Goal: Task Accomplishment & Management: Complete application form

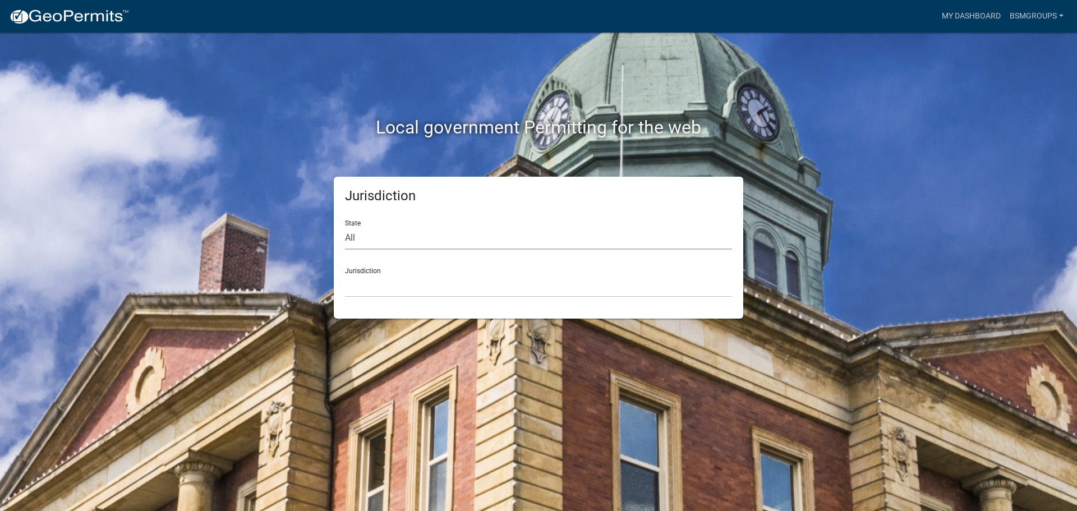
click at [459, 244] on select "All [US_STATE] [US_STATE] [US_STATE] [US_STATE] [US_STATE] [US_STATE] [US_STATE…" at bounding box center [538, 238] width 387 height 23
select select "[US_STATE]"
click at [345, 227] on select "All [US_STATE] [US_STATE] [US_STATE] [US_STATE] [US_STATE] [US_STATE] [US_STATE…" at bounding box center [538, 238] width 387 height 23
click at [389, 280] on select "City of [GEOGRAPHIC_DATA], [US_STATE] City of [GEOGRAPHIC_DATA], [US_STATE] Cit…" at bounding box center [538, 285] width 387 height 23
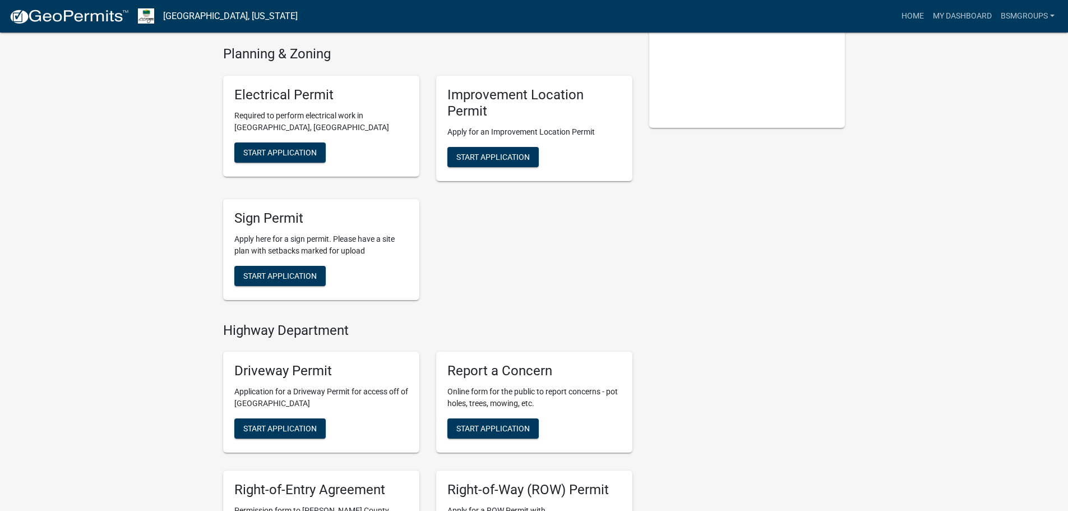
scroll to position [393, 0]
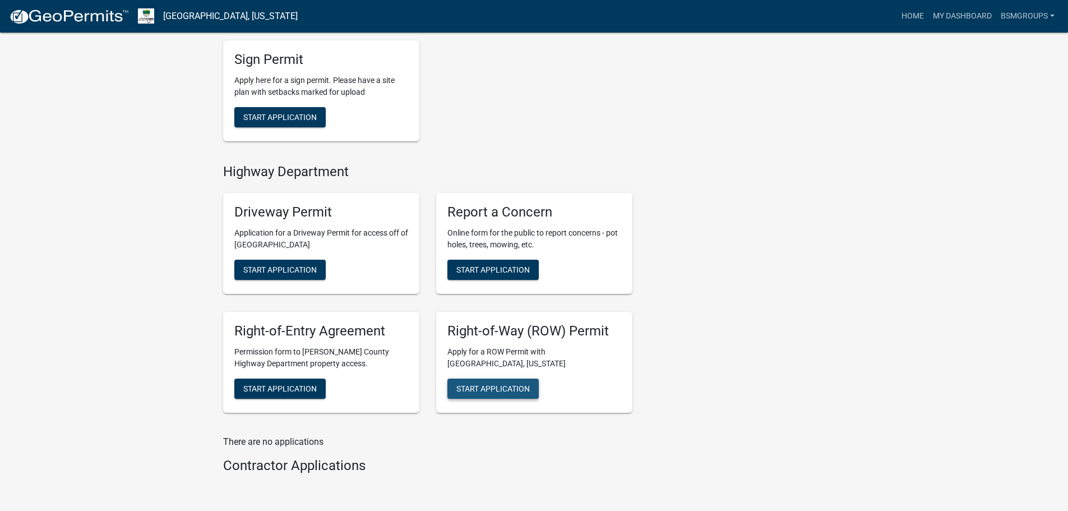
click at [495, 390] on span "Start Application" at bounding box center [492, 388] width 73 height 9
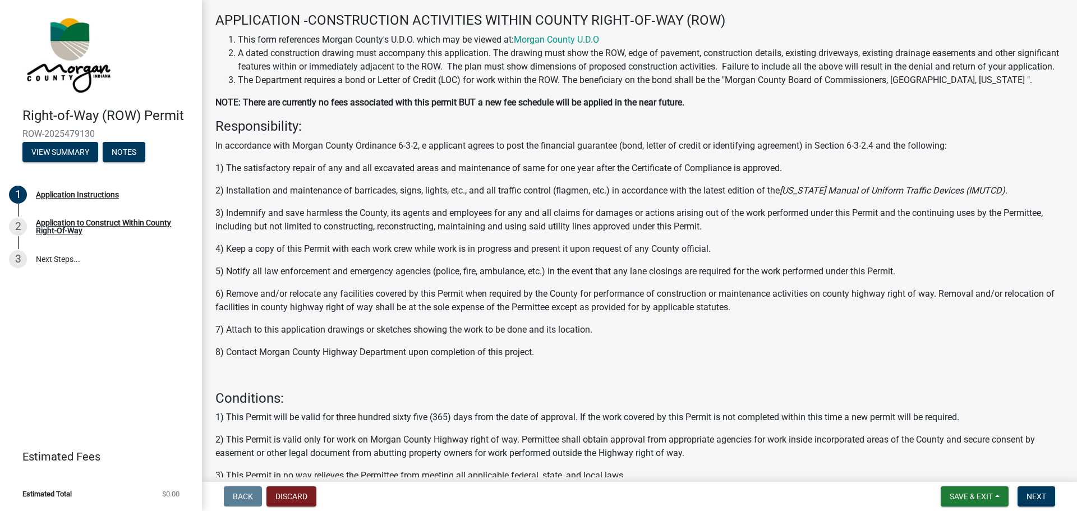
scroll to position [112, 0]
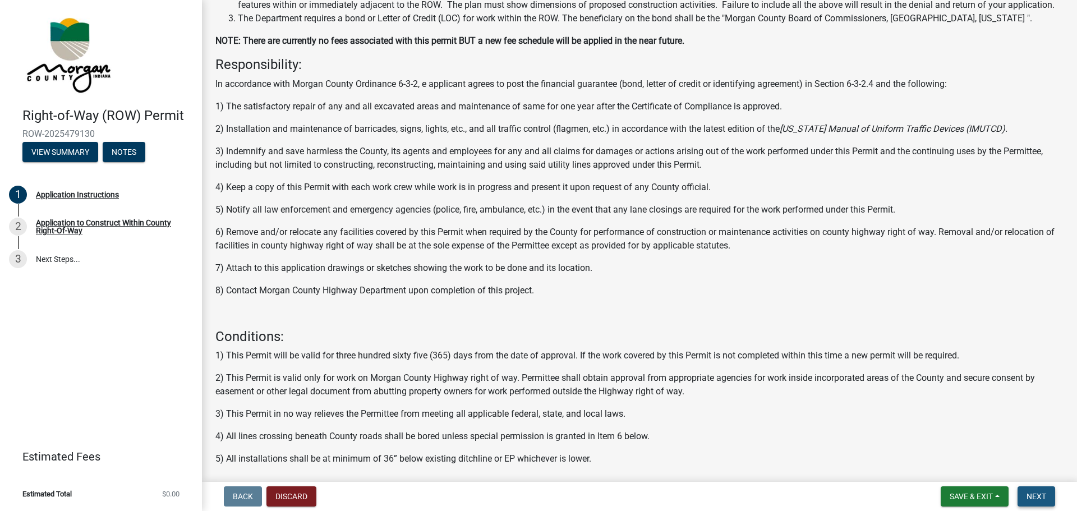
click at [1033, 489] on button "Next" at bounding box center [1036, 496] width 38 height 20
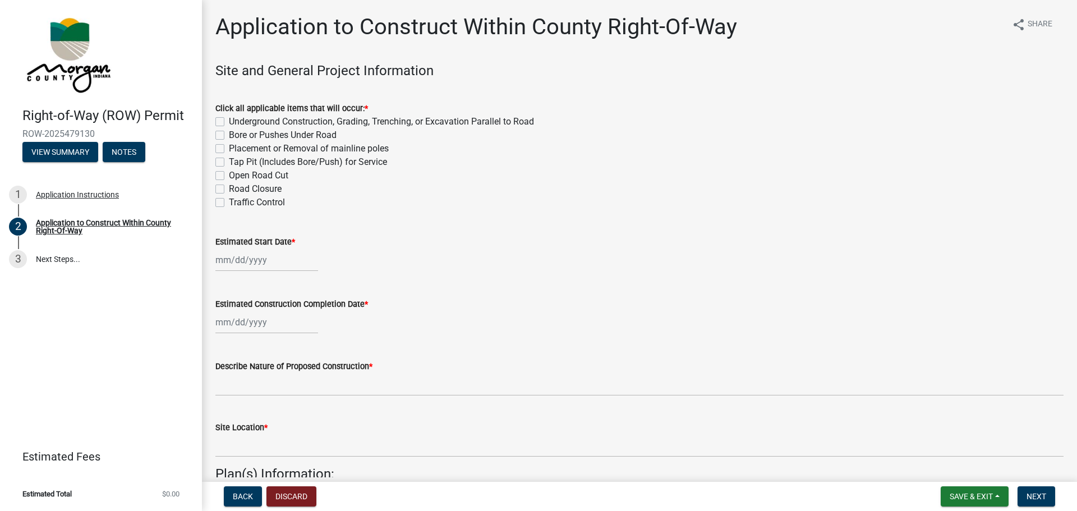
click at [229, 134] on label "Bore or Pushes Under Road" at bounding box center [283, 134] width 108 height 13
click at [229, 134] on input "Bore or Pushes Under Road" at bounding box center [232, 131] width 7 height 7
checkbox input "true"
checkbox input "false"
checkbox input "true"
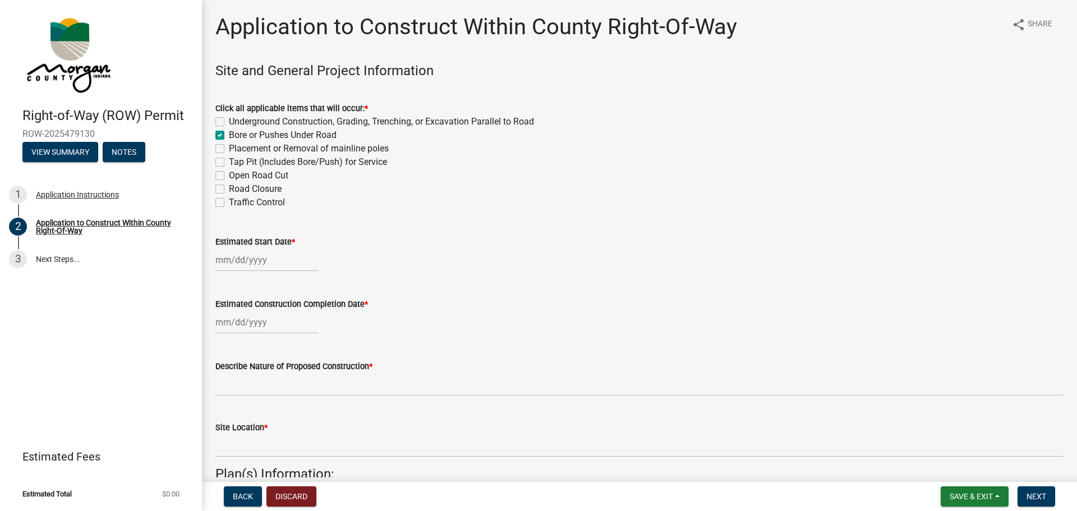
checkbox input "false"
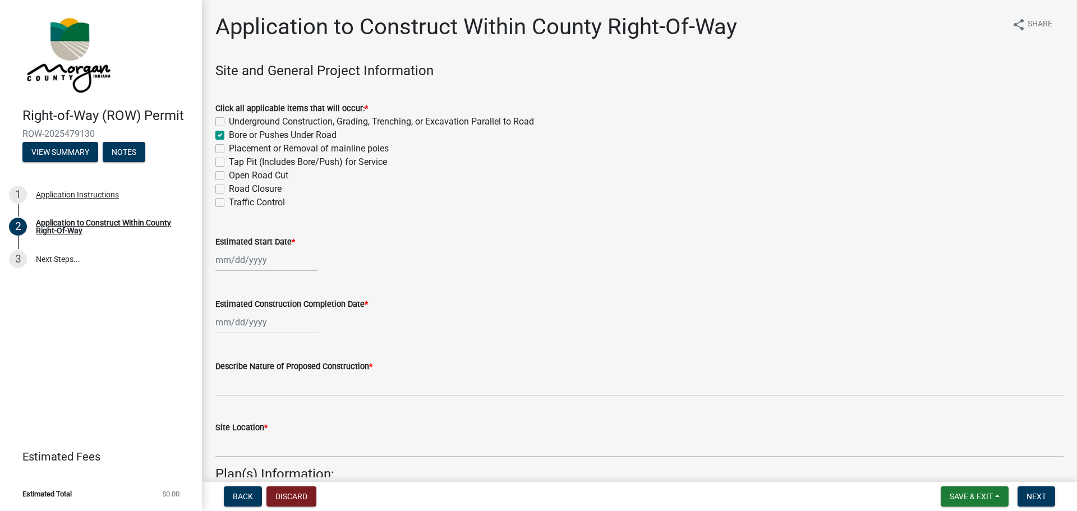
click at [229, 121] on label "Underground Construction, Grading, Trenching, or Excavation Parallel to Road" at bounding box center [381, 121] width 305 height 13
click at [229, 121] on input "Underground Construction, Grading, Trenching, or Excavation Parallel to Road" at bounding box center [232, 118] width 7 height 7
checkbox input "true"
checkbox input "false"
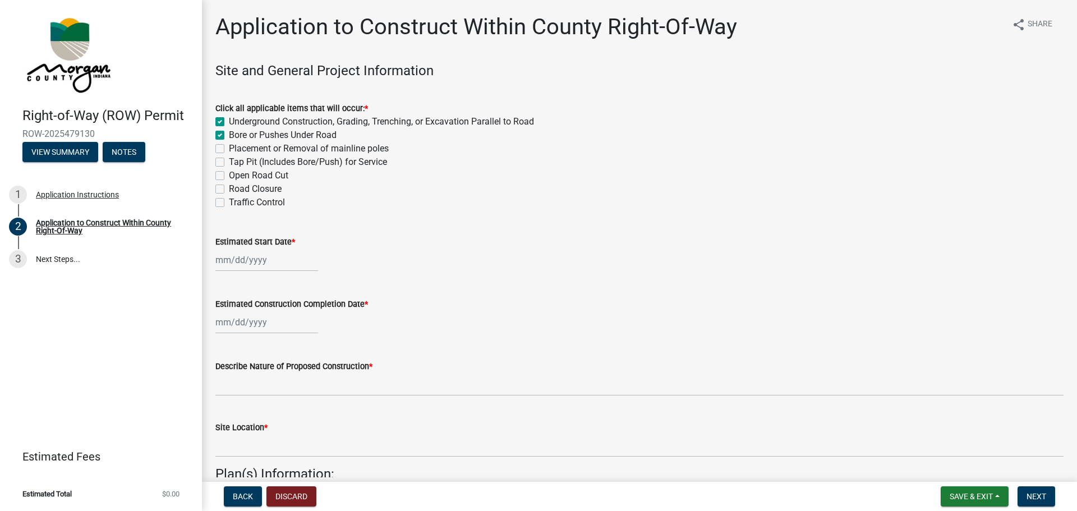
checkbox input "false"
click at [229, 163] on label "Tap Pit (Includes Bore/Push) for Service" at bounding box center [308, 161] width 158 height 13
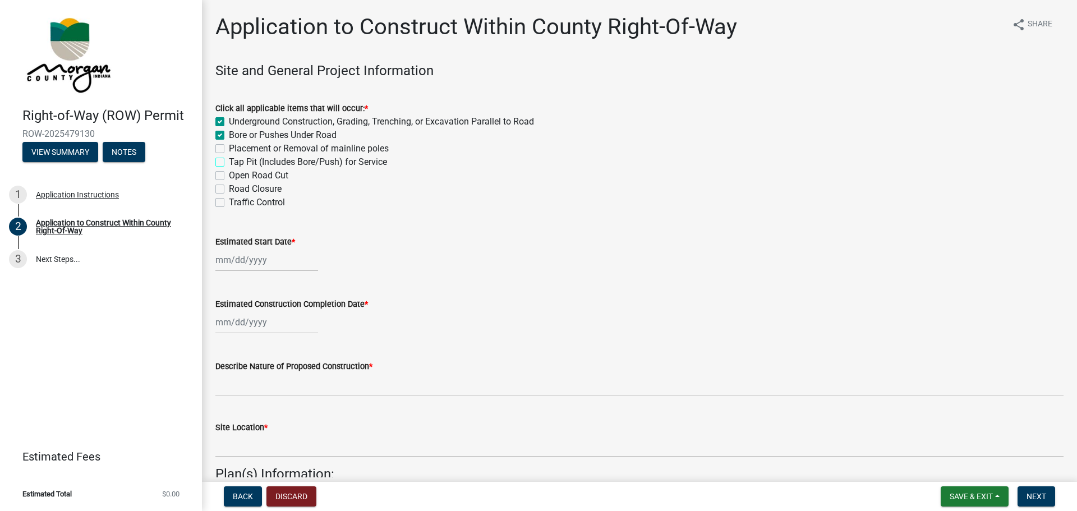
click at [229, 163] on input "Tap Pit (Includes Bore/Push) for Service" at bounding box center [232, 158] width 7 height 7
checkbox input "true"
checkbox input "false"
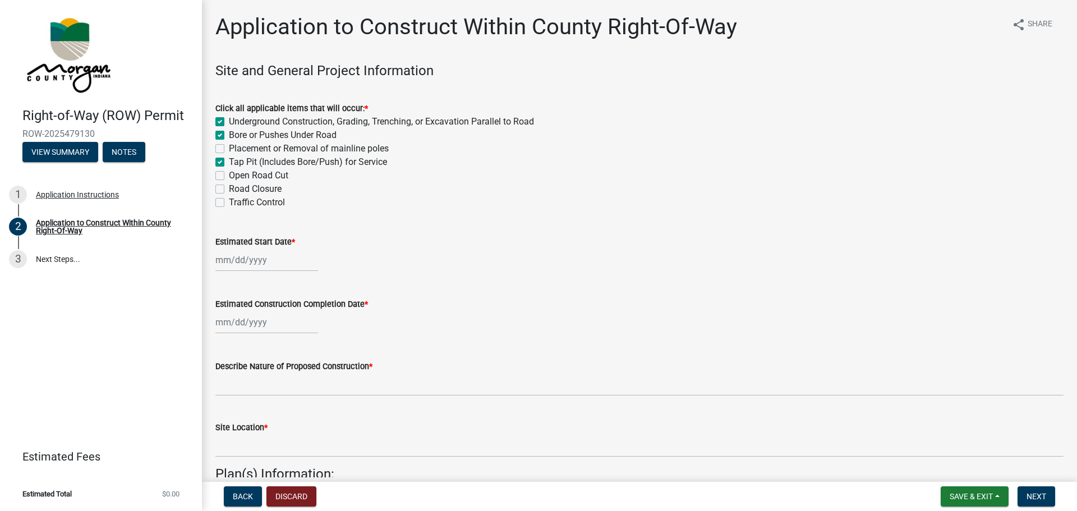
checkbox input "true"
checkbox input "false"
click at [269, 255] on div at bounding box center [266, 259] width 103 height 23
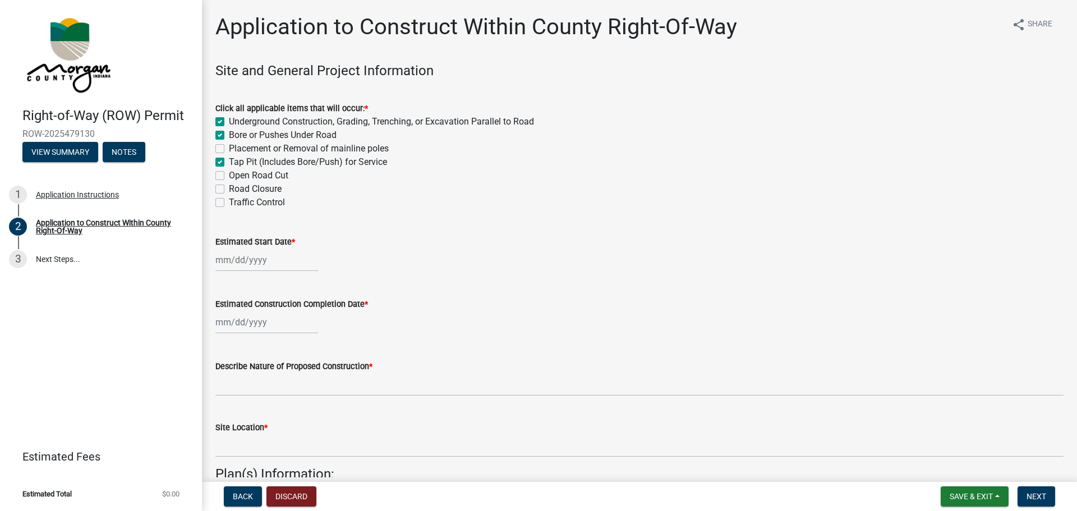
select select "9"
select select "2025"
click at [245, 370] on div "23" at bounding box center [245, 374] width 18 height 18
type input "[DATE]"
click at [292, 319] on div at bounding box center [266, 322] width 103 height 23
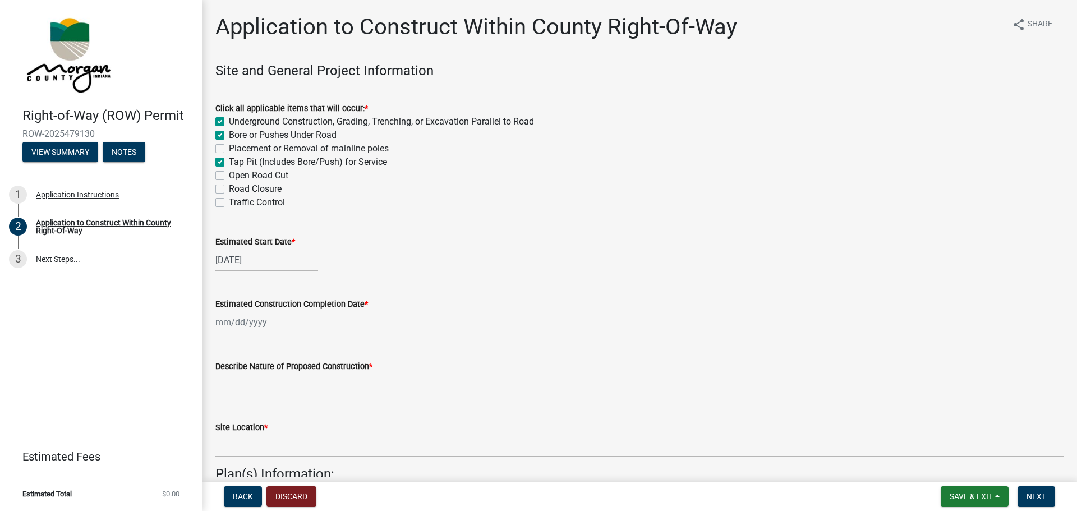
select select "9"
select select "2025"
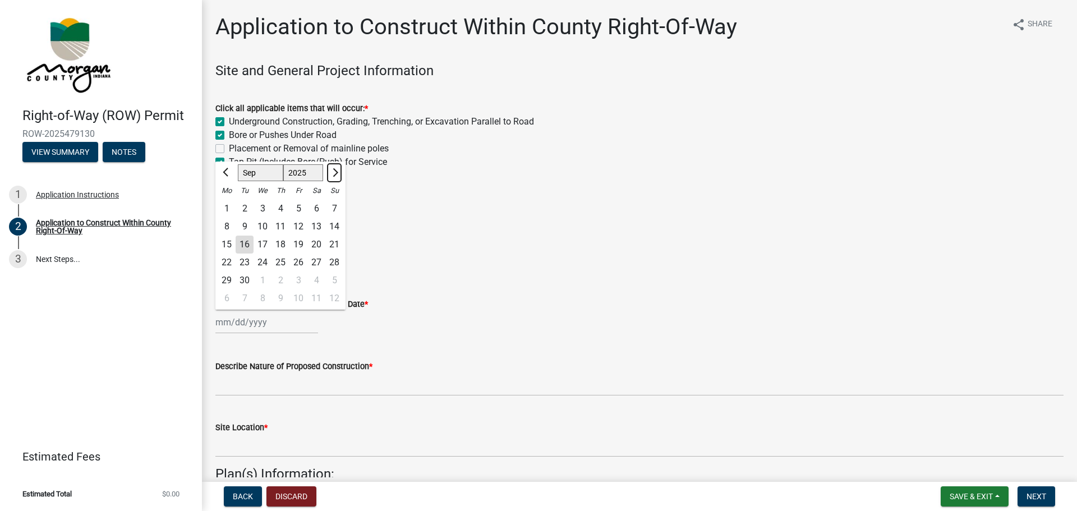
click at [336, 174] on button "Next month" at bounding box center [334, 173] width 13 height 18
select select "11"
click at [423, 218] on wm-data-entity-input "Click all applicable items that will occur: * Underground Construction, Grading…" at bounding box center [639, 153] width 848 height 131
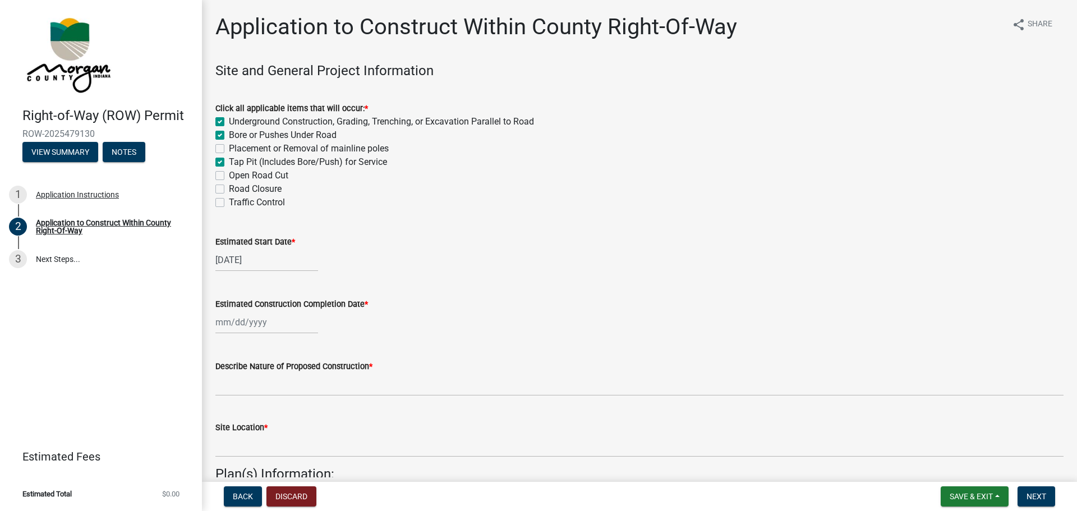
select select "9"
select select "2025"
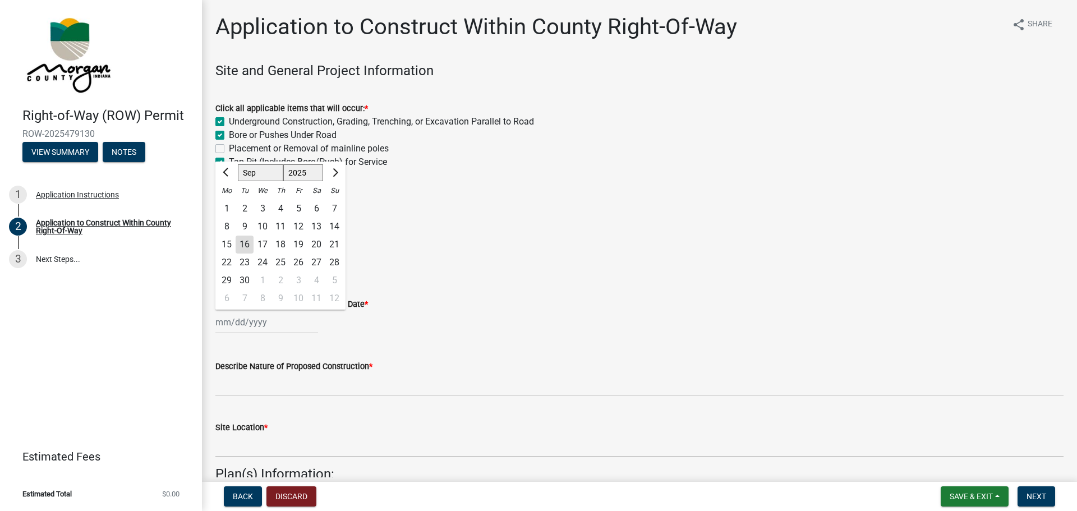
click at [293, 320] on div "[PERSON_NAME] Feb Mar Apr [PERSON_NAME][DATE] Oct Nov [DATE] 1526 1527 1528 152…" at bounding box center [266, 322] width 103 height 23
click at [338, 171] on button "Next month" at bounding box center [334, 173] width 13 height 18
select select "11"
click at [334, 255] on div "23" at bounding box center [334, 262] width 18 height 18
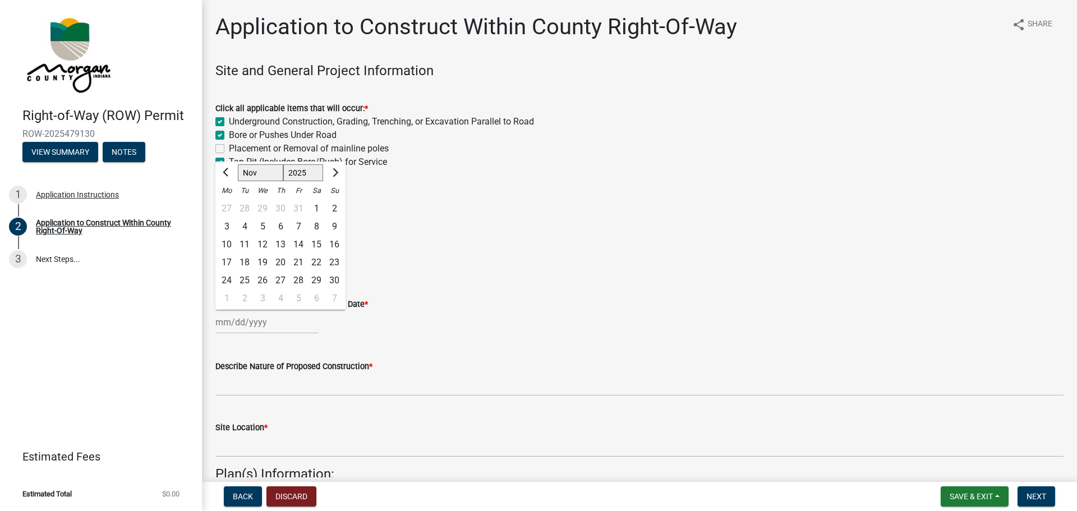
type input "[DATE]"
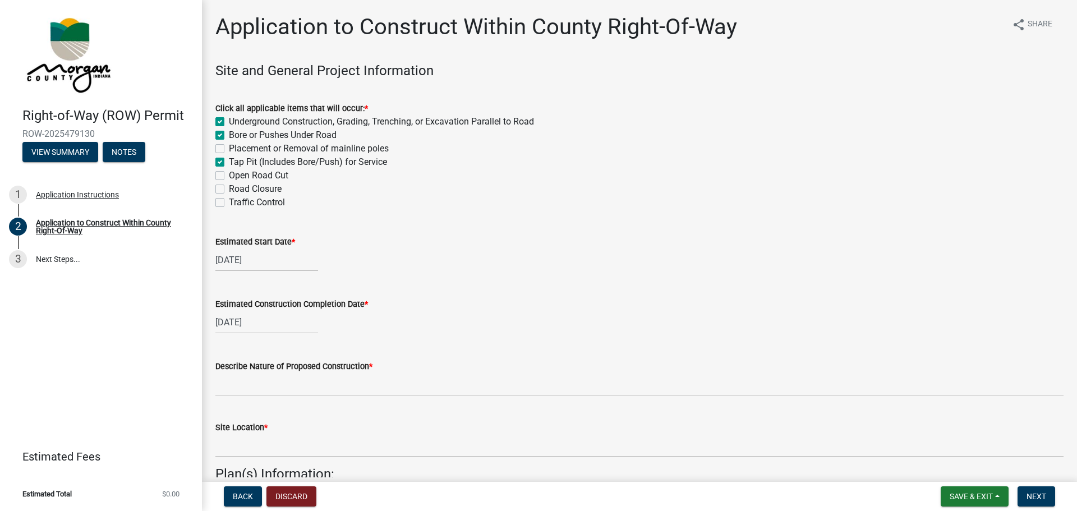
click at [282, 315] on div "[DATE]" at bounding box center [266, 322] width 103 height 23
select select "11"
select select "2025"
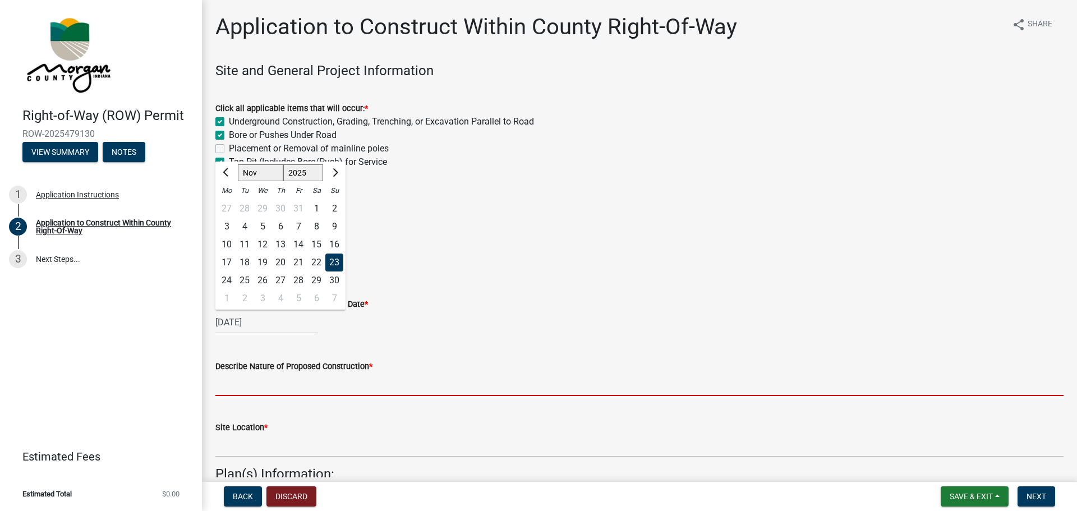
click at [363, 393] on input "Describe Nature of Proposed Construction *" at bounding box center [639, 384] width 848 height 23
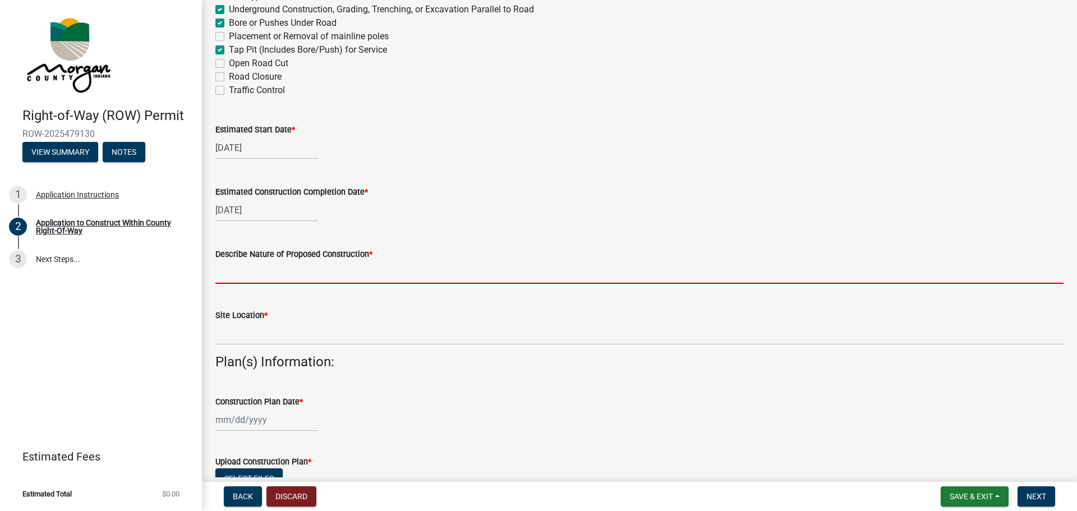
scroll to position [168, 0]
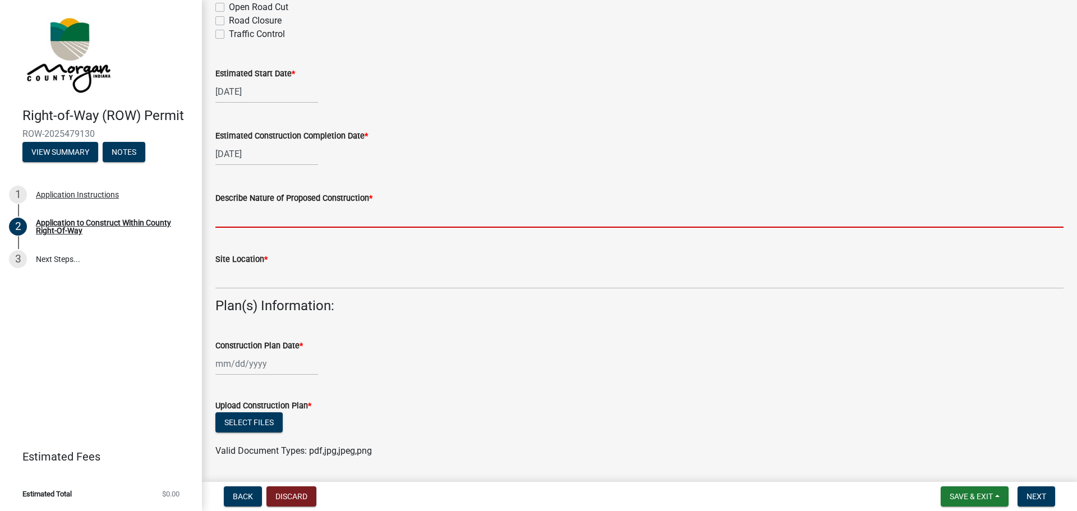
click at [264, 367] on div at bounding box center [266, 363] width 103 height 23
select select "9"
select select "2025"
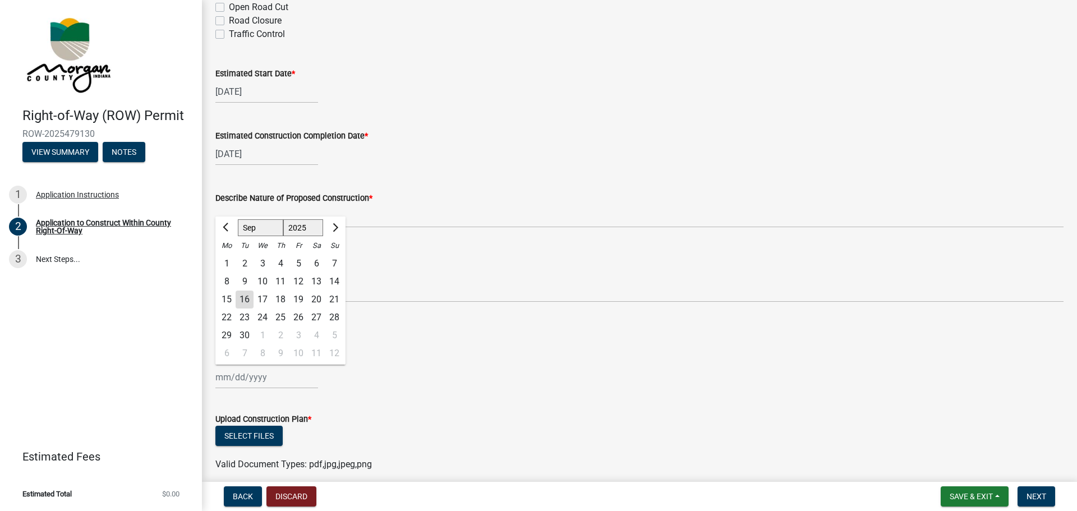
click at [241, 315] on div "23" at bounding box center [245, 317] width 18 height 18
type input "[DATE]"
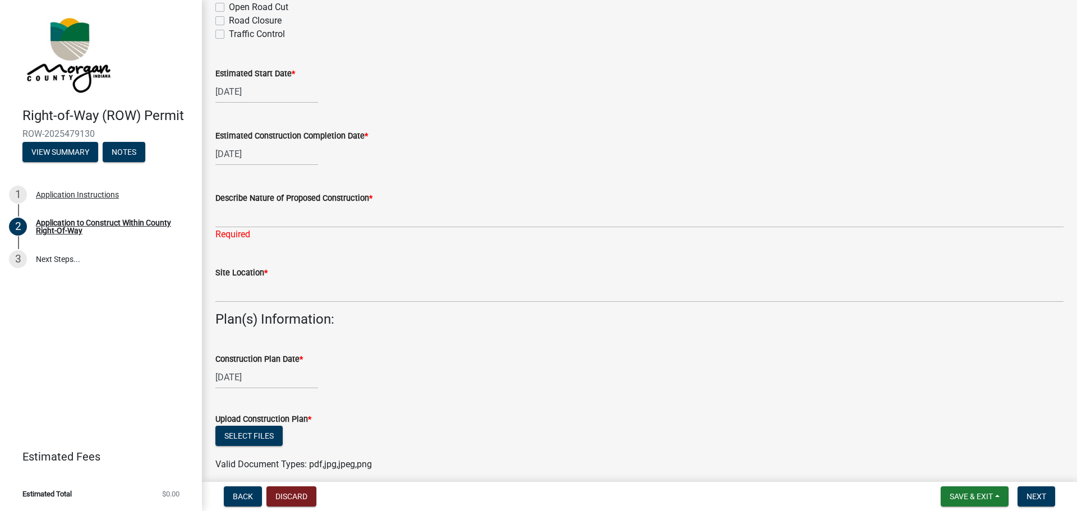
scroll to position [112, 0]
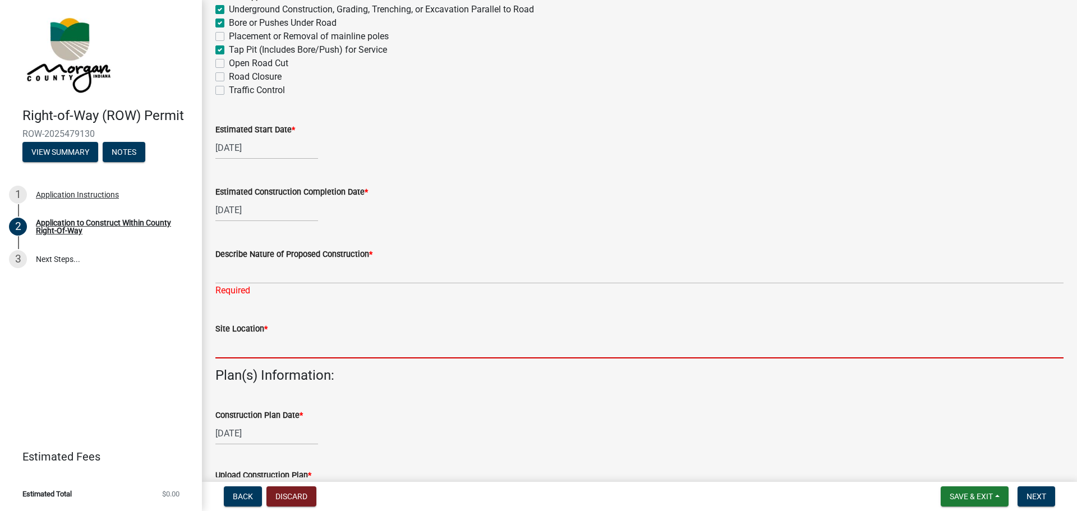
drag, startPoint x: 270, startPoint y: 349, endPoint x: 270, endPoint y: 336, distance: 12.9
click at [270, 349] on input "Site Location *" at bounding box center [639, 346] width 848 height 23
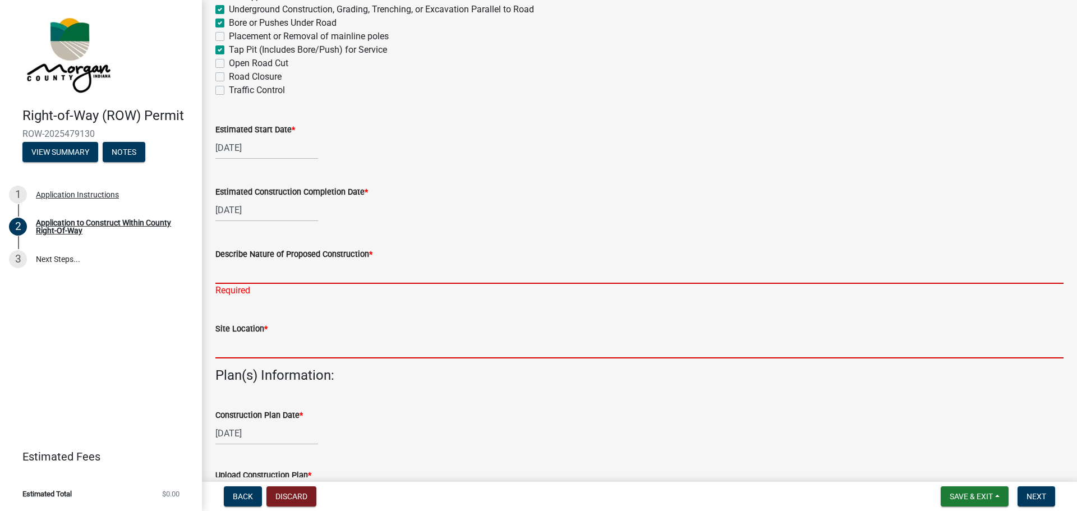
click at [253, 270] on input "Describe Nature of Proposed Construction *" at bounding box center [639, 272] width 848 height 23
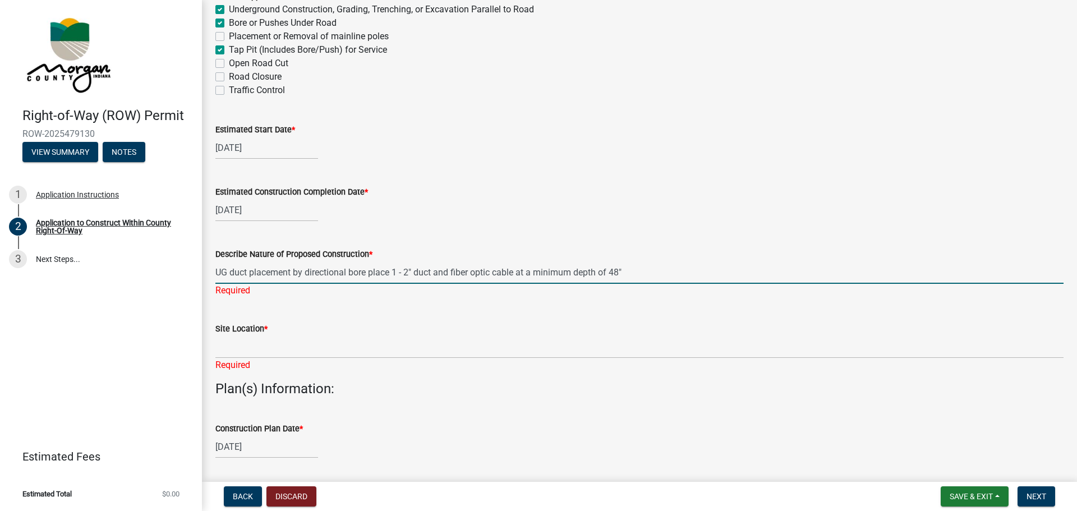
click at [643, 276] on input "UG duct placement by directional bore place 1 - 2" duct and fiber optic cable a…" at bounding box center [639, 272] width 848 height 23
click at [861, 275] on input "UG duct placement by directional bore place 1 - 2" duct and fiber optic cable a…" at bounding box center [639, 272] width 848 height 23
drag, startPoint x: 822, startPoint y: 273, endPoint x: 835, endPoint y: 272, distance: 13.5
click at [833, 273] on input "UG duct placement by directional bore place 1 - 2" duct and fiber optic cable a…" at bounding box center [639, 272] width 848 height 23
click at [824, 273] on input "UG duct placement by directional bore place 1 - 2" duct and fiber optic cable a…" at bounding box center [639, 272] width 848 height 23
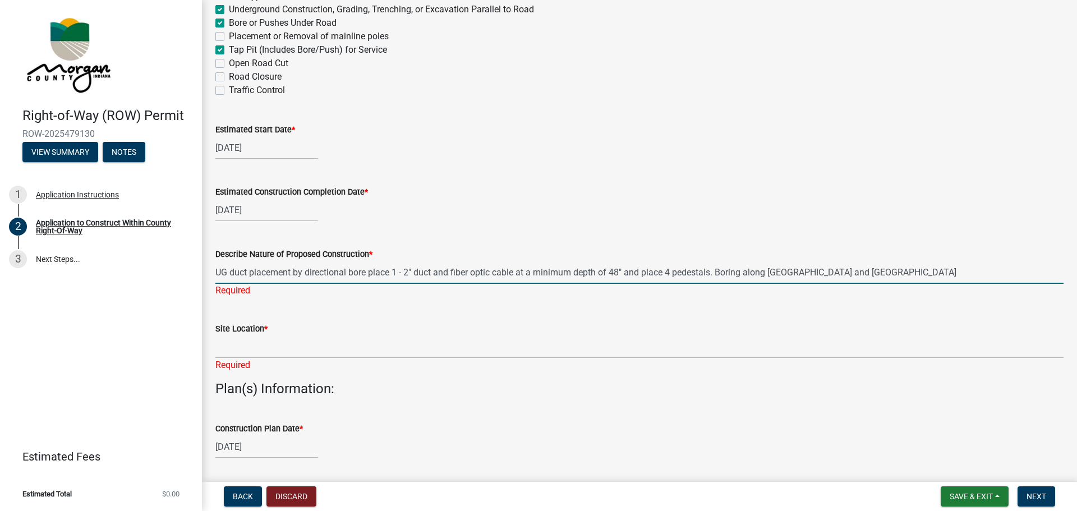
drag, startPoint x: 822, startPoint y: 273, endPoint x: 835, endPoint y: 271, distance: 13.6
click at [835, 271] on input "UG duct placement by directional bore place 1 - 2" duct and fiber optic cable a…" at bounding box center [639, 272] width 848 height 23
click at [1014, 270] on input "UG duct placement by directional bore place 1 - 2" duct and fiber optic cable a…" at bounding box center [639, 272] width 848 height 23
click at [1053, 271] on input "UG duct placement by directional bore place 1 - 2" duct and fiber optic cable a…" at bounding box center [639, 272] width 848 height 23
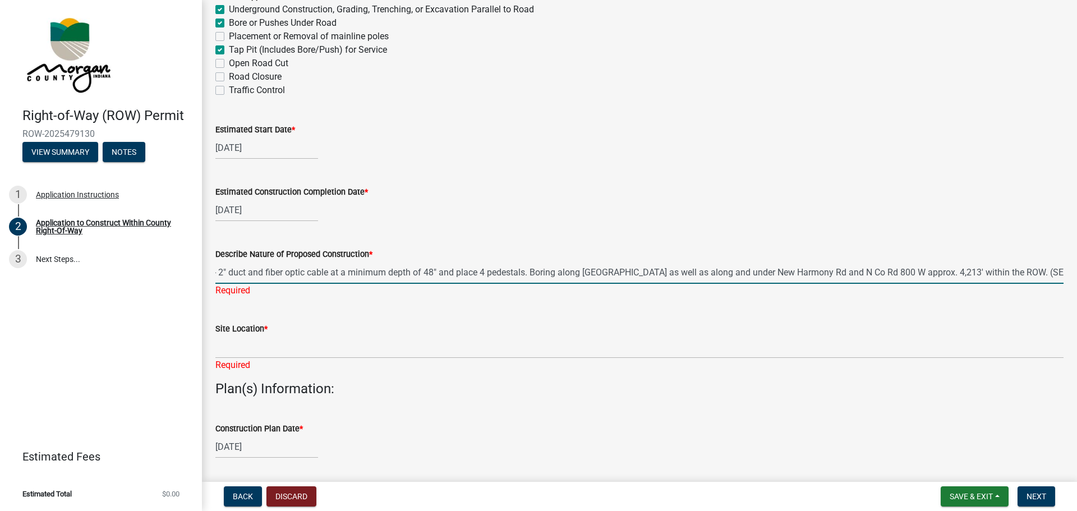
scroll to position [0, 200]
type input "UG duct placement by directional bore place 1 - 2" duct and fiber optic cable a…"
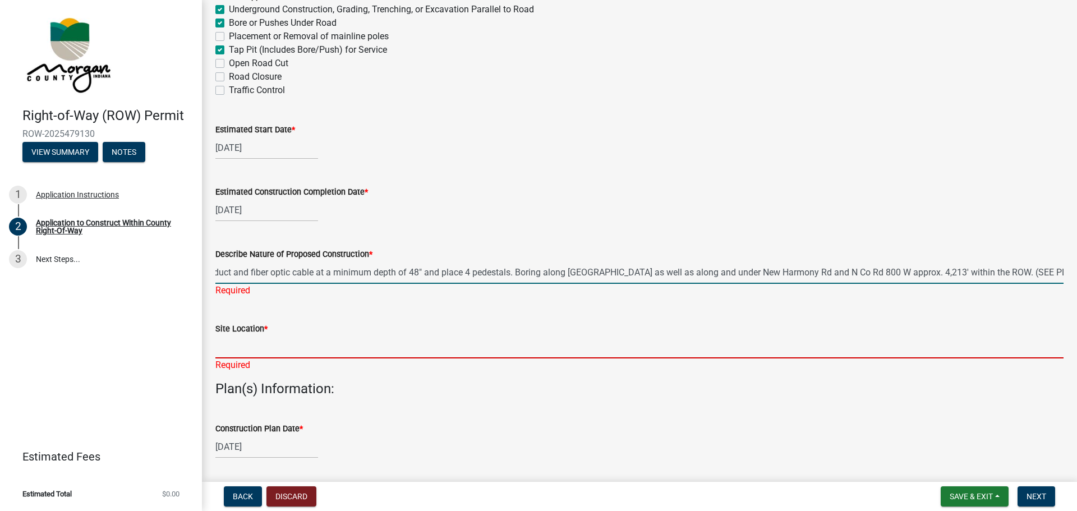
click at [271, 351] on div "Site Location * Required" at bounding box center [639, 339] width 848 height 66
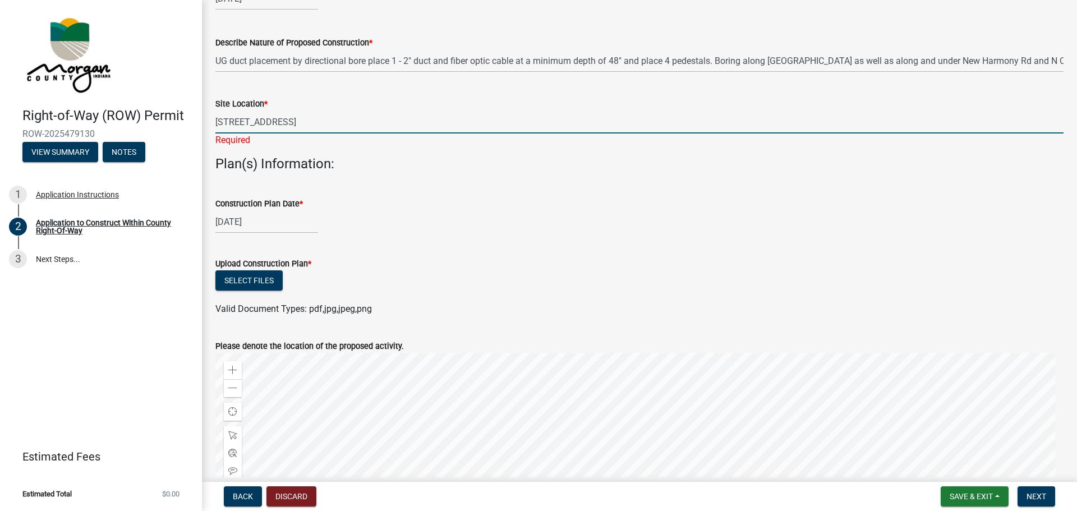
scroll to position [336, 0]
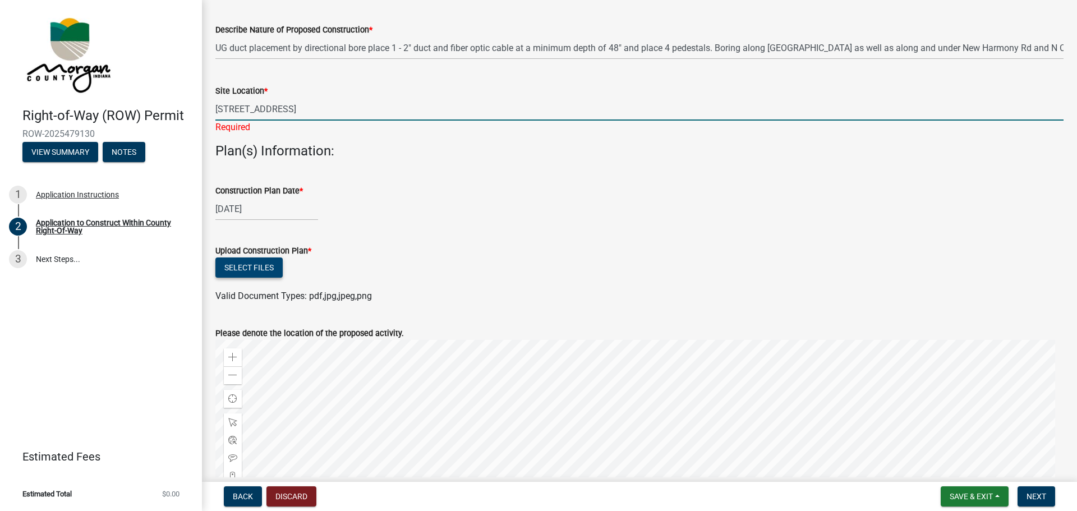
type input "[STREET_ADDRESS]"
click at [242, 263] on button "Select files" at bounding box center [248, 267] width 67 height 20
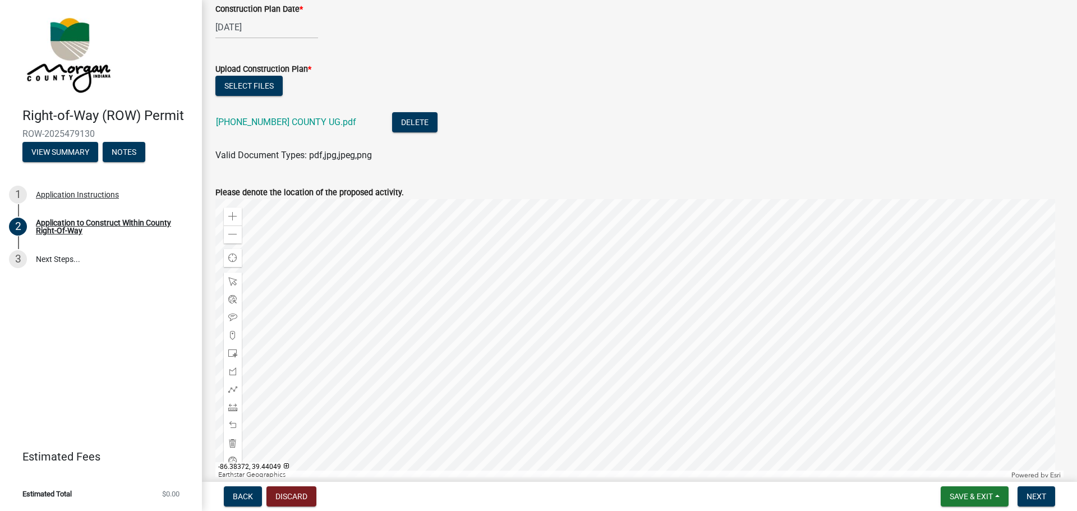
scroll to position [561, 0]
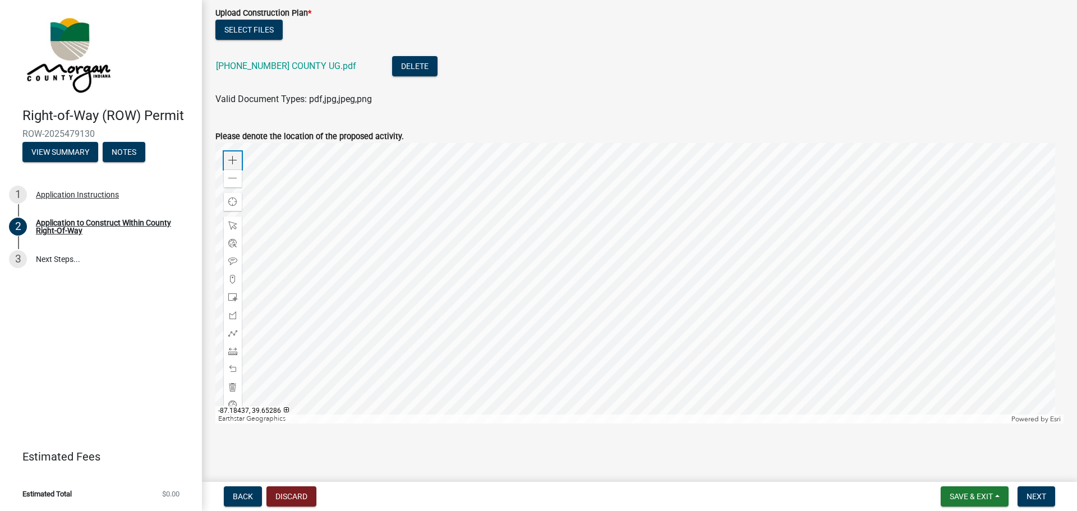
click at [237, 162] on div "Zoom in" at bounding box center [233, 160] width 18 height 18
click at [675, 278] on div at bounding box center [639, 283] width 848 height 280
click at [669, 271] on div at bounding box center [639, 283] width 848 height 280
click at [643, 273] on div at bounding box center [639, 283] width 848 height 280
click at [233, 158] on span at bounding box center [232, 160] width 9 height 9
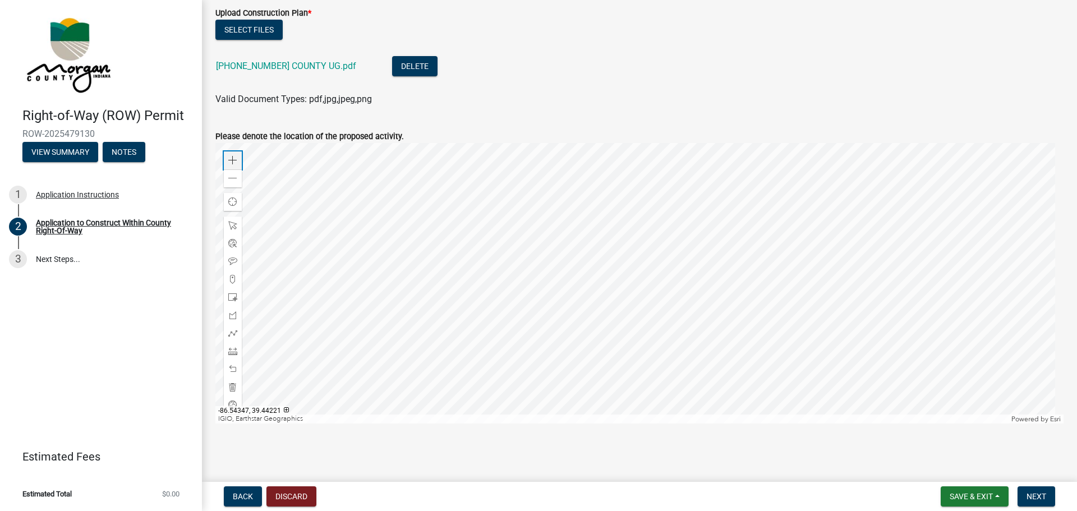
click at [235, 164] on span at bounding box center [232, 160] width 9 height 9
click at [726, 301] on div at bounding box center [639, 283] width 848 height 280
click at [234, 161] on span at bounding box center [232, 160] width 9 height 9
click at [873, 199] on div at bounding box center [639, 283] width 848 height 280
click at [766, 163] on div at bounding box center [639, 283] width 848 height 280
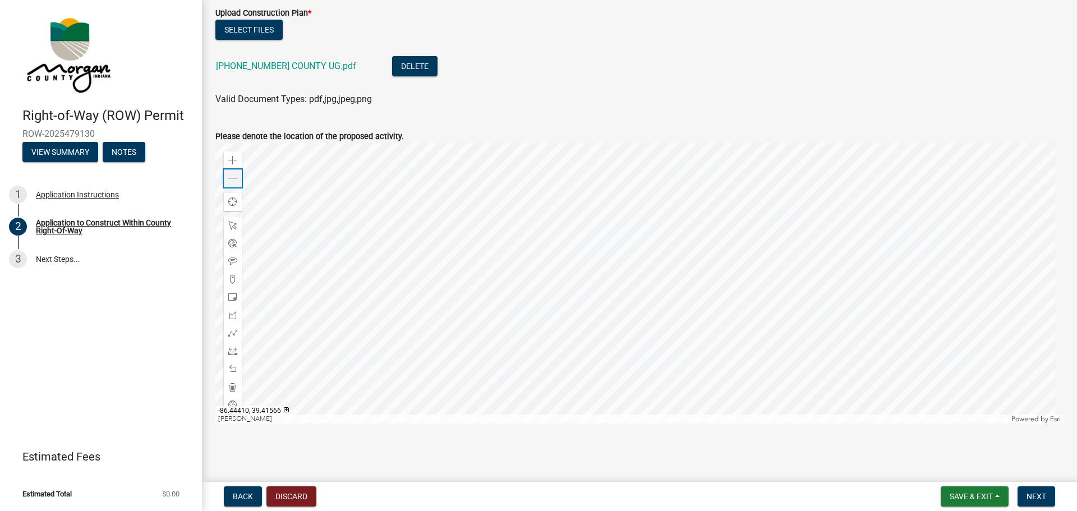
click at [228, 180] on span at bounding box center [232, 178] width 9 height 9
click at [565, 385] on div at bounding box center [639, 283] width 848 height 280
click at [228, 156] on div "Zoom in" at bounding box center [233, 160] width 18 height 18
click at [649, 182] on div at bounding box center [639, 283] width 848 height 280
click at [223, 159] on div at bounding box center [639, 283] width 848 height 280
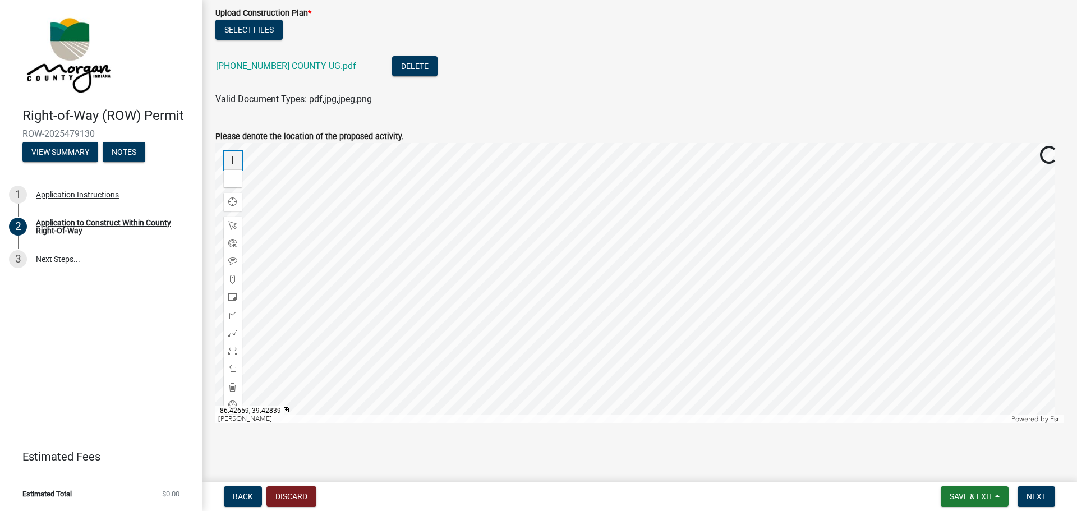
click at [231, 157] on span at bounding box center [232, 160] width 9 height 9
click at [700, 332] on div at bounding box center [639, 283] width 848 height 280
click at [690, 264] on div at bounding box center [639, 283] width 848 height 280
click at [791, 271] on div at bounding box center [639, 283] width 848 height 280
click at [690, 212] on div at bounding box center [639, 283] width 848 height 280
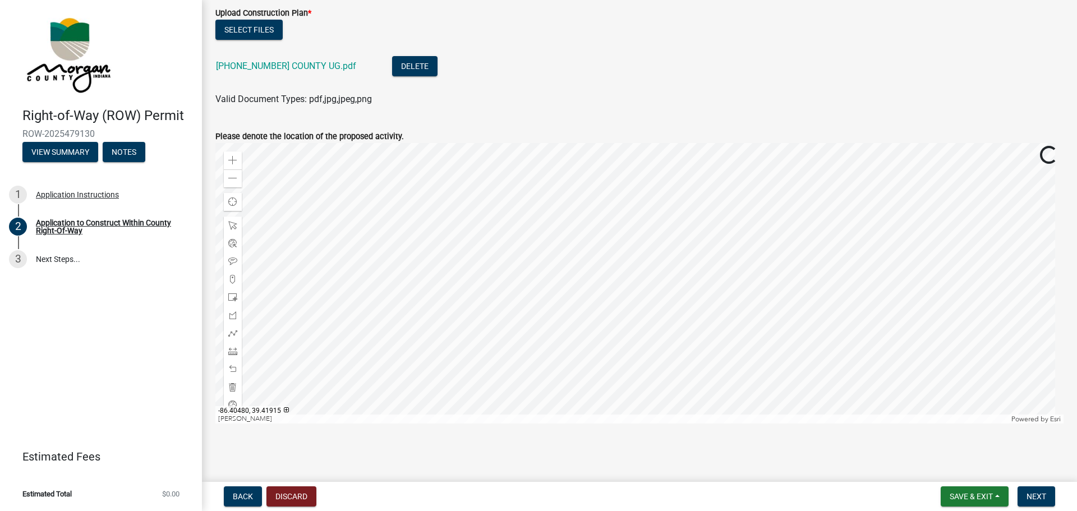
click at [742, 143] on div at bounding box center [639, 283] width 848 height 280
click at [741, 143] on div at bounding box center [639, 283] width 848 height 280
click at [711, 238] on div at bounding box center [639, 283] width 848 height 280
click at [1016, 260] on div at bounding box center [639, 283] width 848 height 280
click at [728, 188] on div at bounding box center [639, 283] width 848 height 280
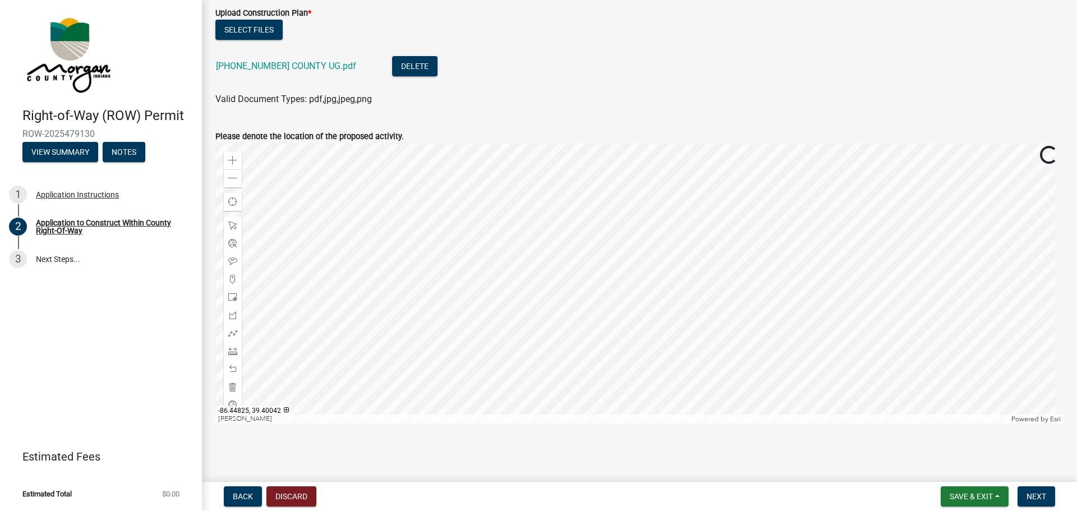
click at [782, 160] on div at bounding box center [639, 283] width 848 height 280
click at [771, 222] on div at bounding box center [639, 283] width 848 height 280
click at [657, 162] on div at bounding box center [639, 283] width 848 height 280
click at [754, 249] on div at bounding box center [639, 283] width 848 height 280
click at [705, 209] on div at bounding box center [639, 283] width 848 height 280
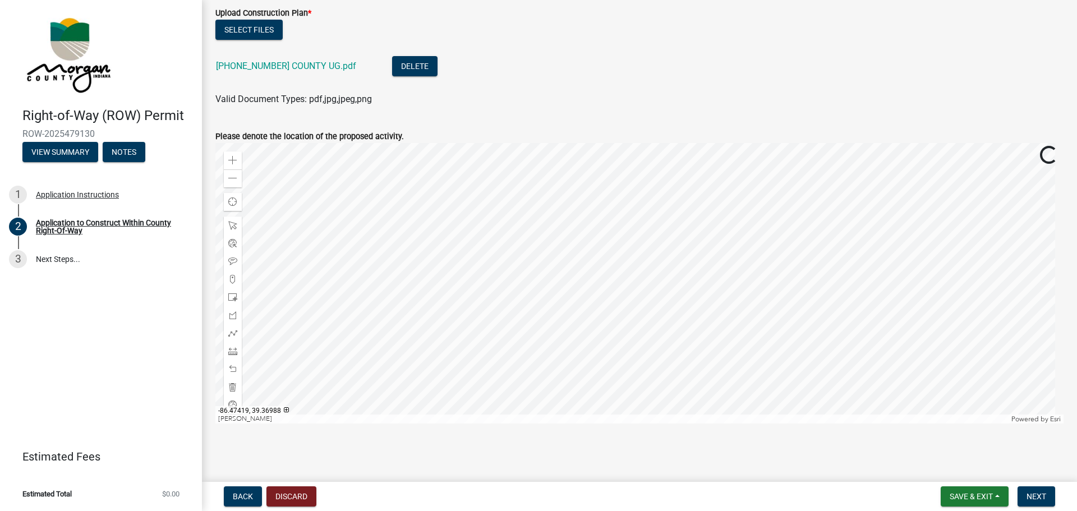
click at [757, 236] on div at bounding box center [639, 283] width 848 height 280
click at [749, 223] on div at bounding box center [639, 283] width 848 height 280
click at [685, 282] on div at bounding box center [639, 283] width 848 height 280
click at [626, 423] on div at bounding box center [639, 283] width 848 height 280
click at [639, 349] on div at bounding box center [639, 283] width 848 height 280
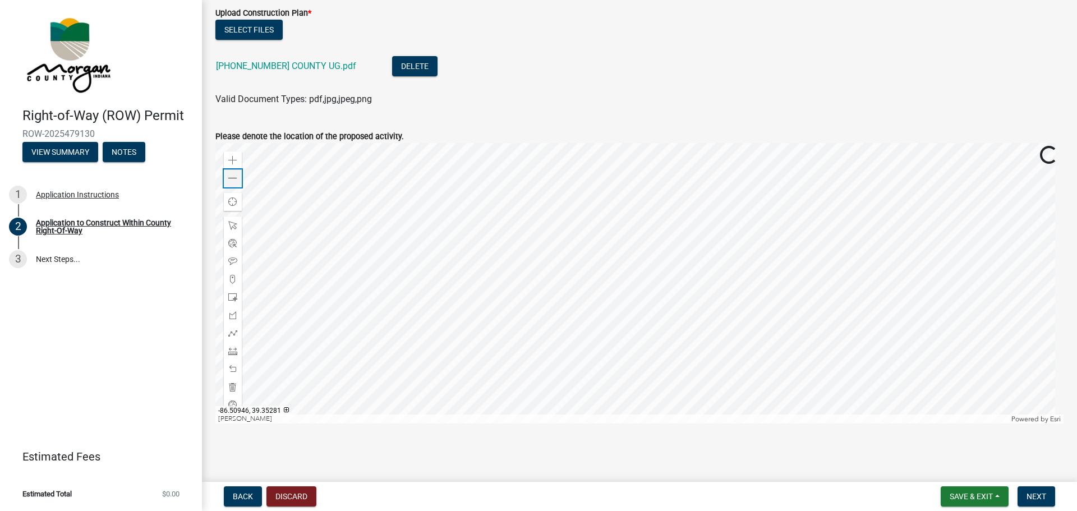
click at [232, 173] on div "Zoom out" at bounding box center [233, 178] width 18 height 18
click at [234, 182] on span at bounding box center [232, 178] width 9 height 9
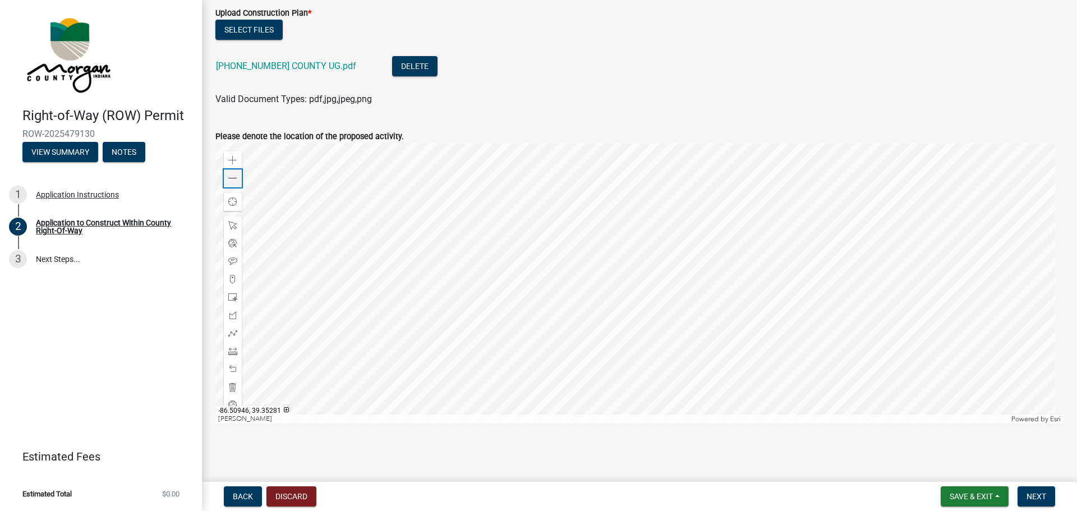
click at [234, 182] on span at bounding box center [232, 178] width 9 height 9
click at [236, 156] on span at bounding box center [232, 160] width 9 height 9
click at [689, 309] on div at bounding box center [639, 283] width 848 height 280
click at [232, 152] on div "Zoom in" at bounding box center [233, 160] width 18 height 18
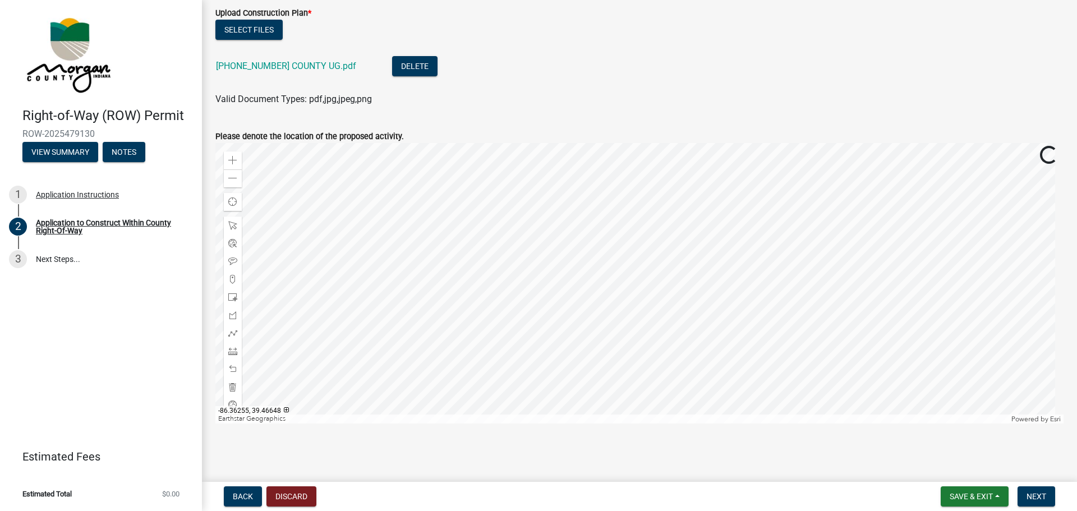
click at [703, 251] on div at bounding box center [639, 283] width 848 height 280
click at [635, 221] on div at bounding box center [639, 283] width 848 height 280
click at [229, 156] on span at bounding box center [232, 160] width 9 height 9
click at [625, 289] on div at bounding box center [639, 283] width 848 height 280
click at [644, 214] on div at bounding box center [639, 283] width 848 height 280
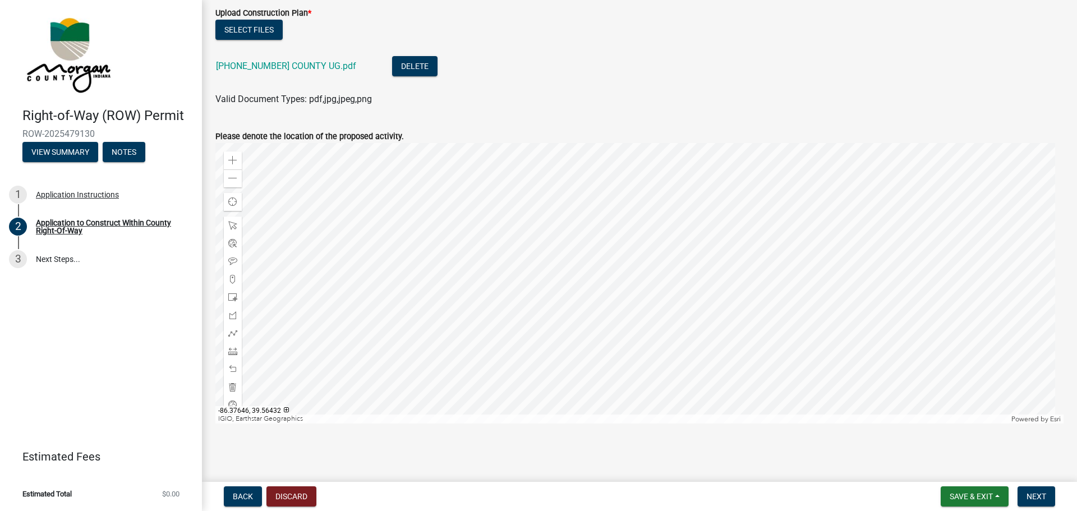
click at [637, 205] on div at bounding box center [639, 283] width 848 height 280
click at [232, 158] on span at bounding box center [232, 160] width 9 height 9
click at [722, 357] on div at bounding box center [639, 283] width 848 height 280
click at [621, 286] on div at bounding box center [639, 283] width 848 height 280
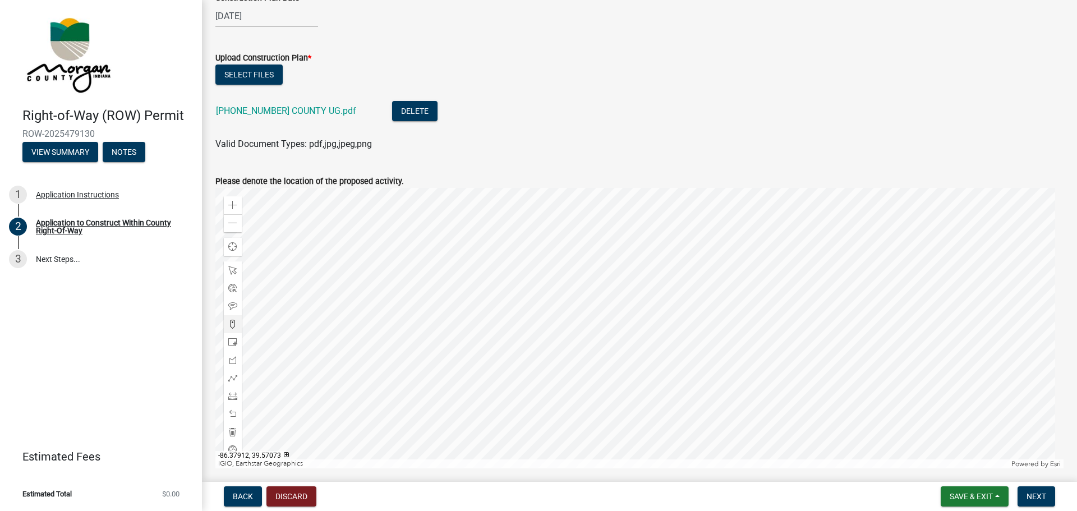
scroll to position [505, 0]
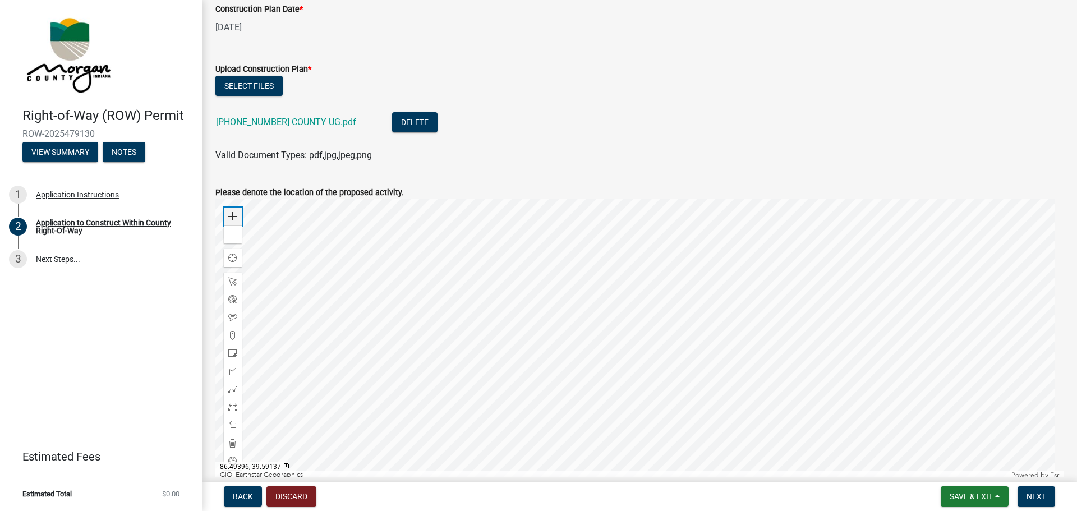
click at [230, 210] on div "Zoom in" at bounding box center [233, 216] width 18 height 18
click at [730, 393] on div at bounding box center [639, 339] width 848 height 280
click at [786, 246] on div at bounding box center [639, 339] width 848 height 280
click at [638, 479] on div at bounding box center [639, 339] width 848 height 280
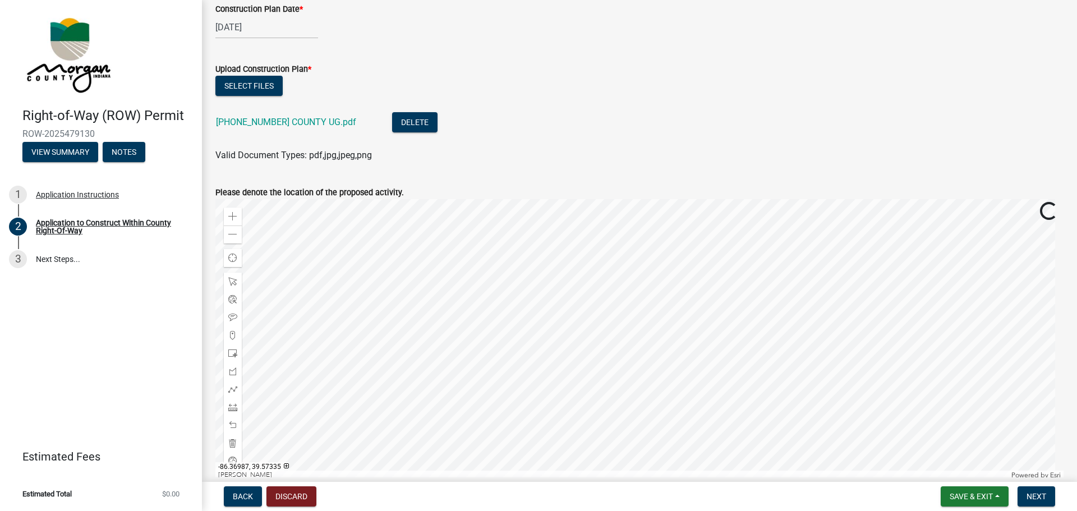
click at [709, 373] on div at bounding box center [639, 339] width 848 height 280
click at [238, 213] on div "Zoom in" at bounding box center [233, 216] width 18 height 18
click at [241, 237] on div "Zoom out" at bounding box center [233, 234] width 18 height 18
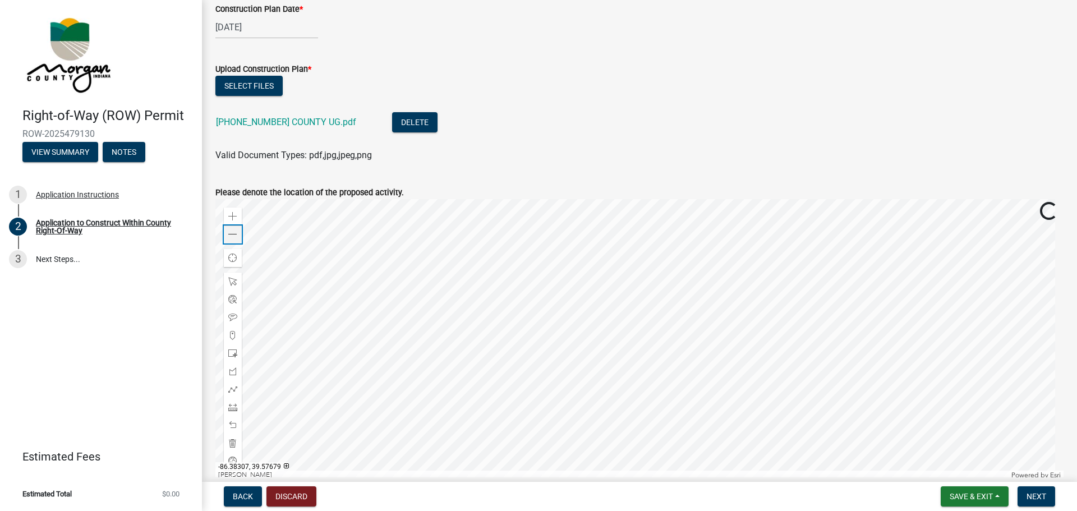
click at [241, 237] on div "Zoom out" at bounding box center [233, 234] width 18 height 18
click at [690, 318] on div at bounding box center [639, 339] width 848 height 280
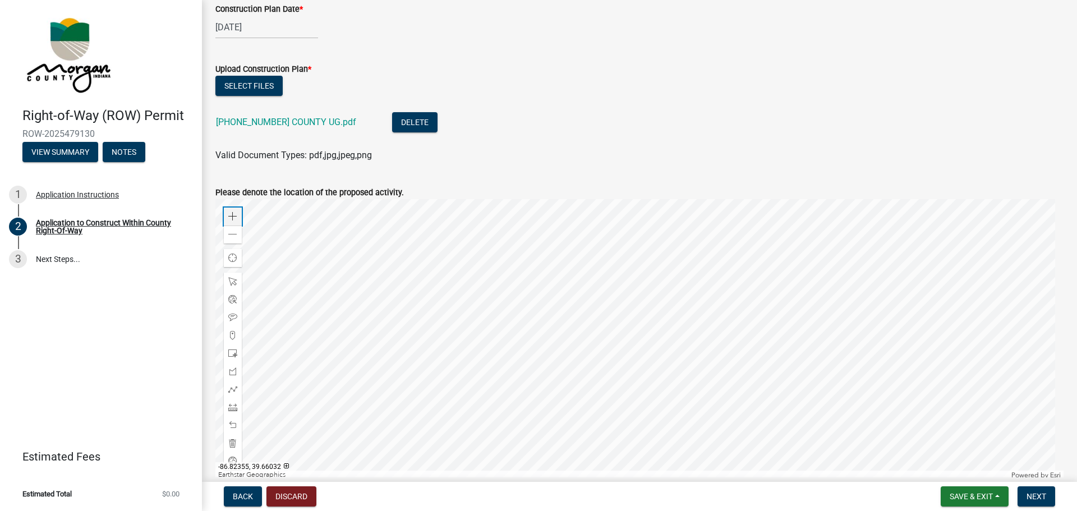
click at [233, 214] on span at bounding box center [232, 216] width 9 height 9
click at [623, 405] on div at bounding box center [639, 339] width 848 height 280
click at [230, 210] on div "Zoom in" at bounding box center [233, 216] width 18 height 18
click at [473, 199] on div at bounding box center [639, 339] width 848 height 280
click at [634, 247] on div at bounding box center [639, 339] width 848 height 280
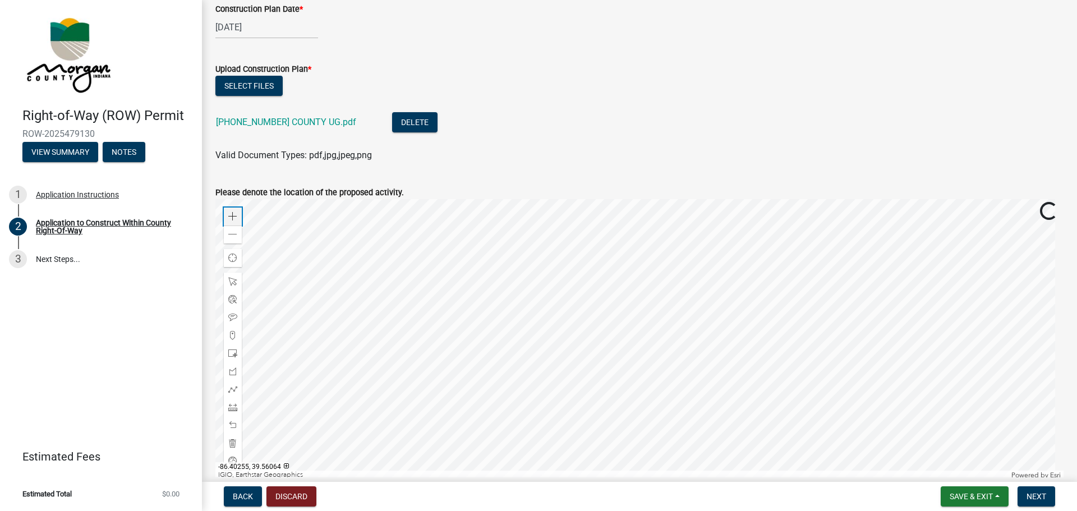
click at [232, 212] on span at bounding box center [232, 216] width 9 height 9
click at [519, 462] on div at bounding box center [639, 339] width 848 height 280
click at [690, 451] on div at bounding box center [639, 339] width 848 height 280
click at [653, 475] on div at bounding box center [639, 339] width 848 height 280
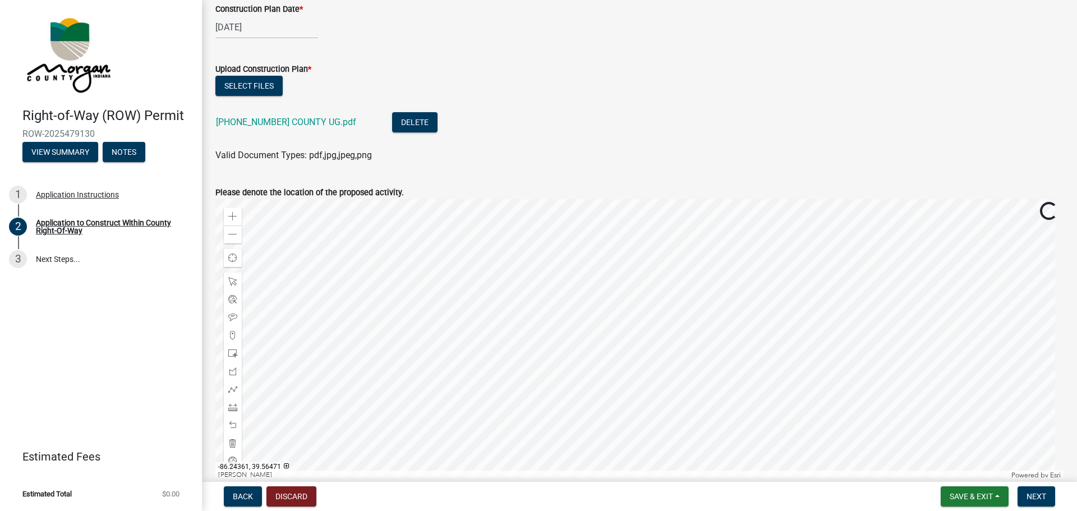
click at [591, 382] on div at bounding box center [639, 339] width 848 height 280
click at [232, 210] on div "Zoom in" at bounding box center [233, 216] width 18 height 18
click at [631, 275] on div at bounding box center [639, 339] width 848 height 280
click at [577, 271] on div at bounding box center [639, 339] width 848 height 280
click at [879, 435] on div at bounding box center [639, 339] width 848 height 280
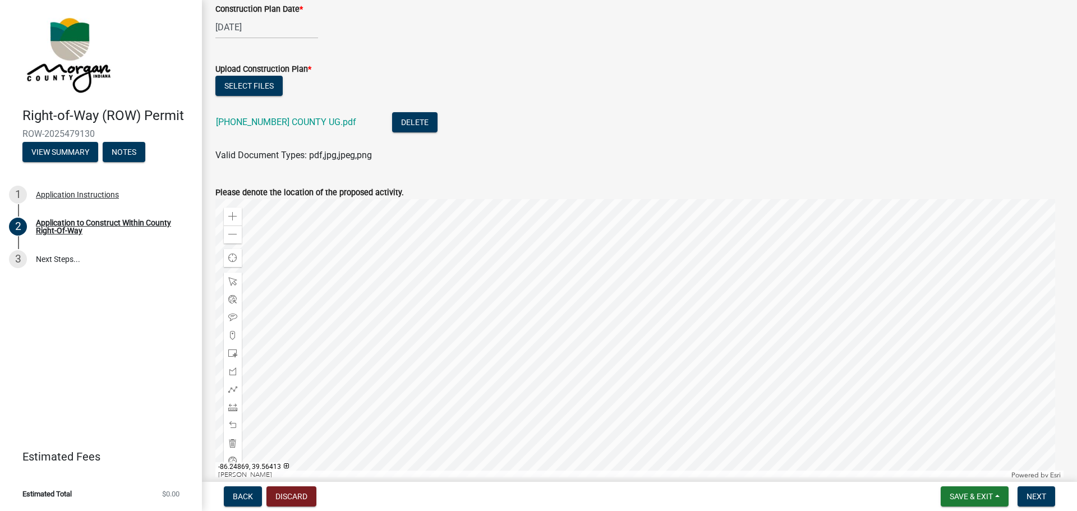
click at [766, 199] on div at bounding box center [639, 339] width 848 height 280
click at [838, 225] on div at bounding box center [639, 339] width 848 height 280
click at [920, 288] on div at bounding box center [639, 339] width 848 height 280
click at [232, 241] on div "Zoom out" at bounding box center [233, 234] width 18 height 18
click at [751, 259] on div at bounding box center [639, 339] width 848 height 280
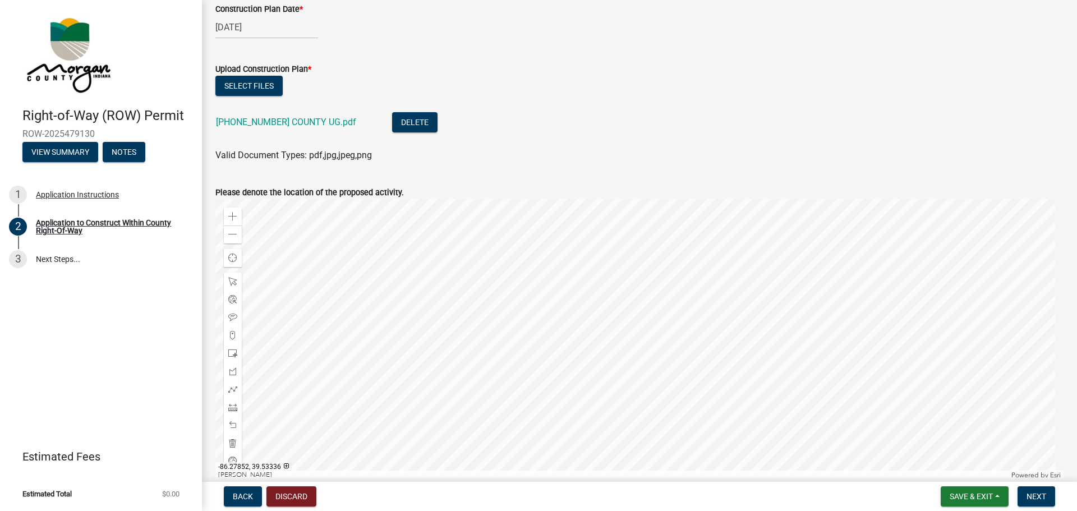
click at [705, 245] on div at bounding box center [639, 339] width 848 height 280
click at [234, 214] on span at bounding box center [232, 216] width 9 height 9
click at [497, 293] on div at bounding box center [639, 339] width 848 height 280
click at [698, 276] on div at bounding box center [639, 339] width 848 height 280
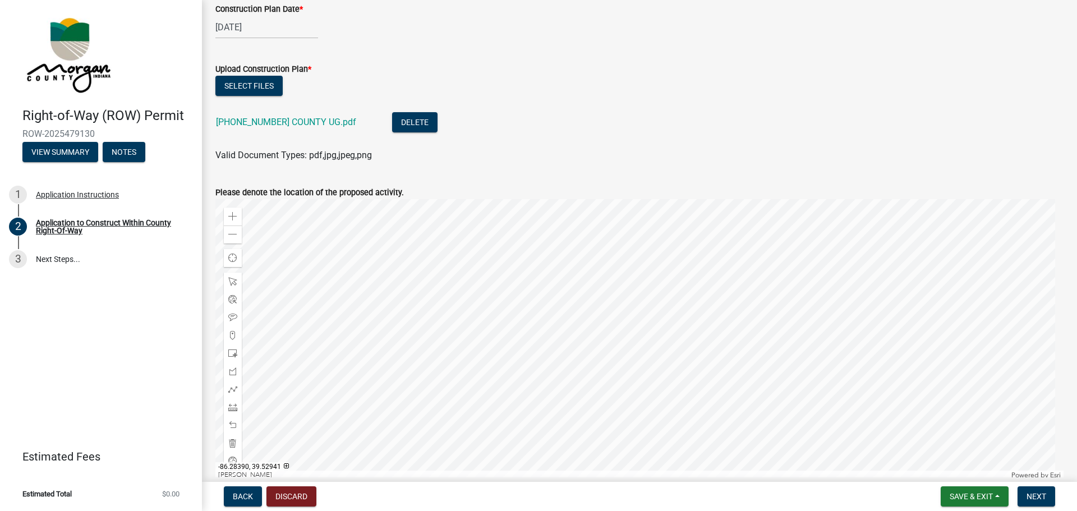
click at [671, 276] on div at bounding box center [639, 339] width 848 height 280
click at [690, 276] on div at bounding box center [639, 339] width 848 height 280
click at [691, 262] on div at bounding box center [639, 339] width 848 height 280
click at [233, 336] on span at bounding box center [232, 335] width 9 height 9
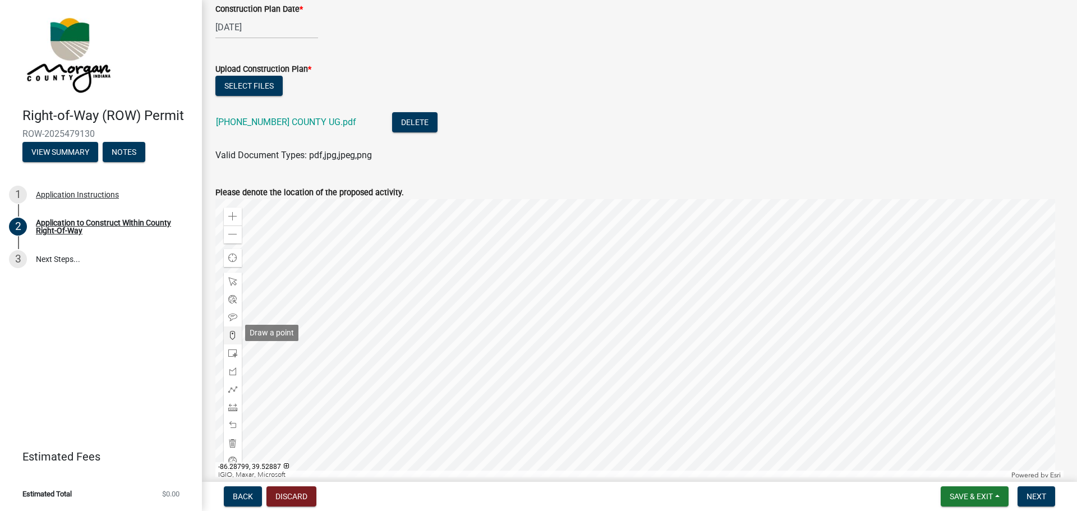
scroll to position [507, 0]
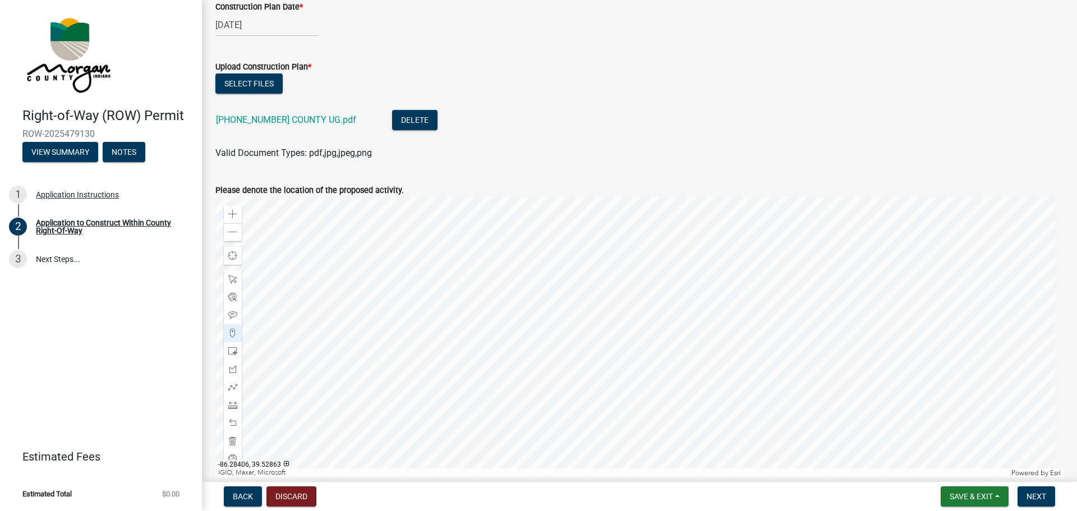
click at [653, 408] on div at bounding box center [639, 337] width 848 height 280
click at [658, 411] on div at bounding box center [639, 337] width 848 height 280
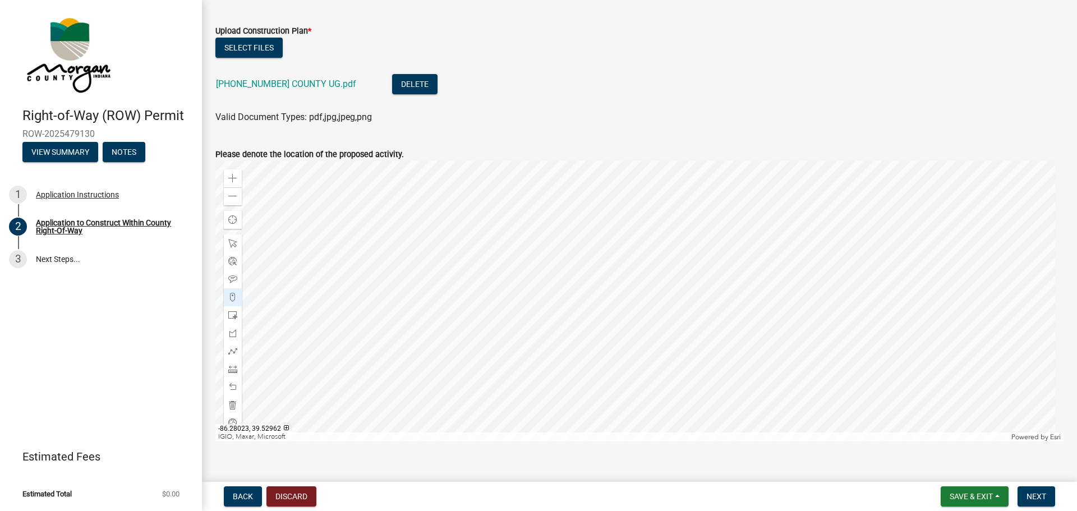
scroll to position [561, 0]
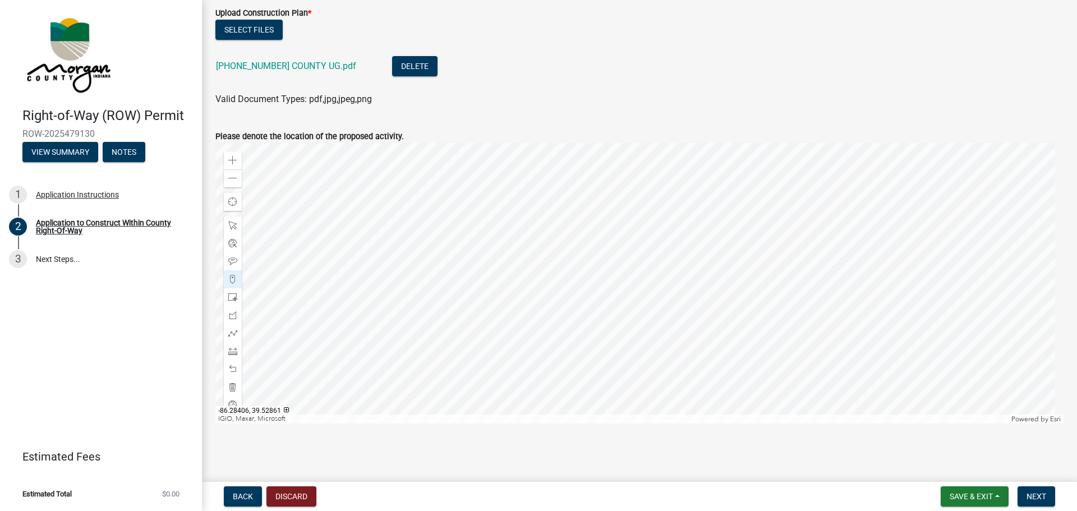
click at [629, 355] on div at bounding box center [639, 283] width 848 height 280
click at [1039, 496] on span "Next" at bounding box center [1036, 496] width 20 height 9
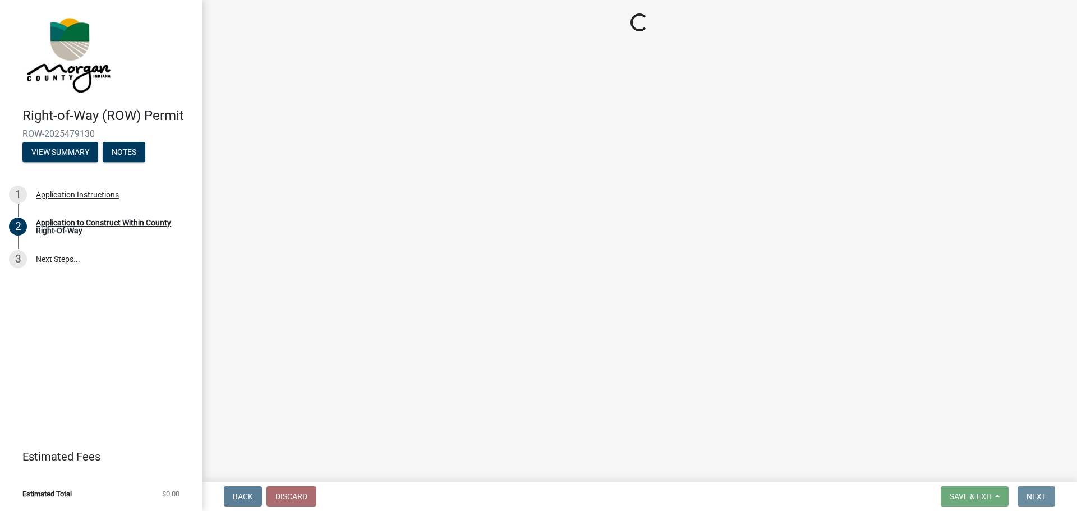
scroll to position [0, 0]
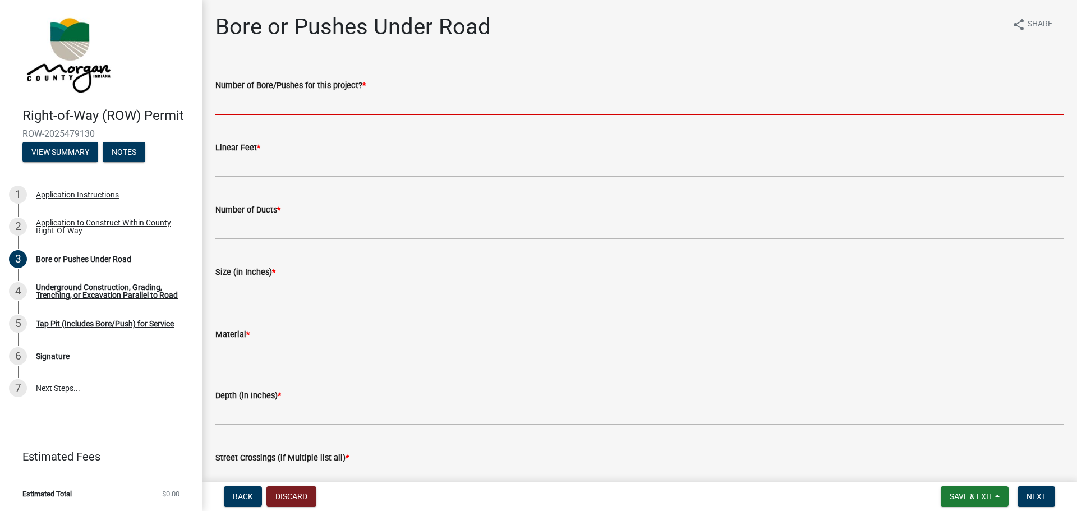
click at [237, 94] on input "text" at bounding box center [639, 103] width 848 height 23
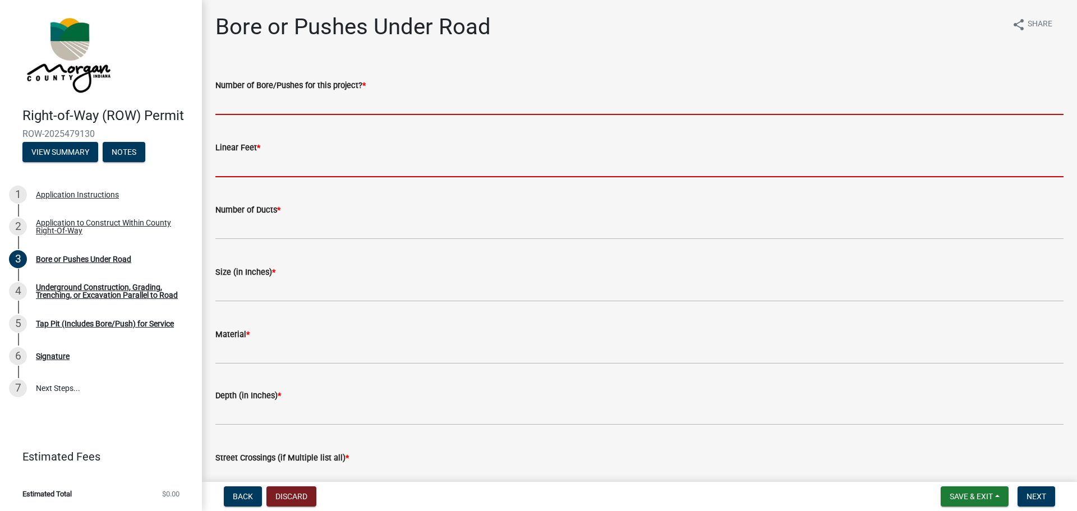
drag, startPoint x: 225, startPoint y: 162, endPoint x: 185, endPoint y: 167, distance: 40.7
click at [225, 162] on div "Linear Feet *" at bounding box center [639, 151] width 848 height 52
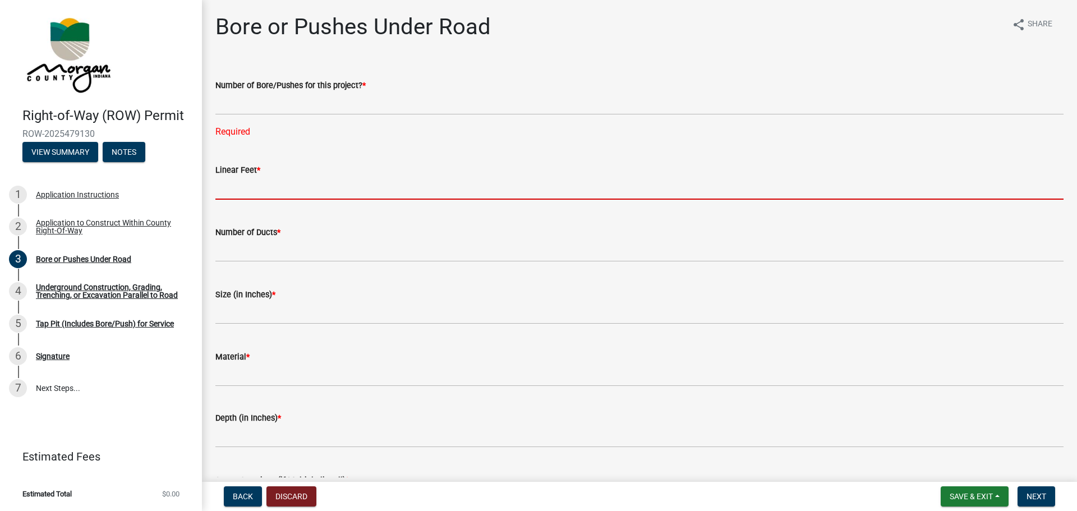
click at [234, 190] on input "text" at bounding box center [639, 188] width 848 height 23
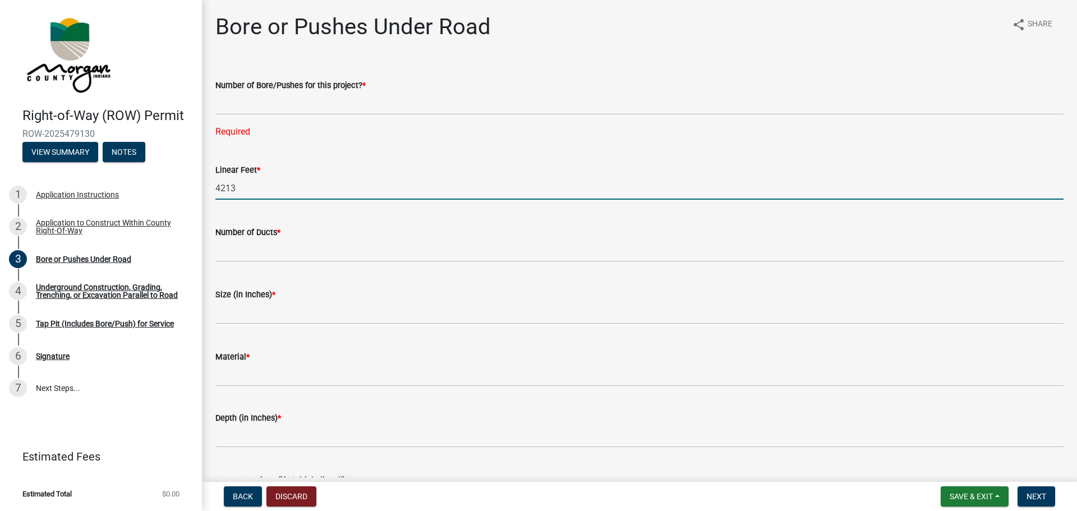
type input "4213"
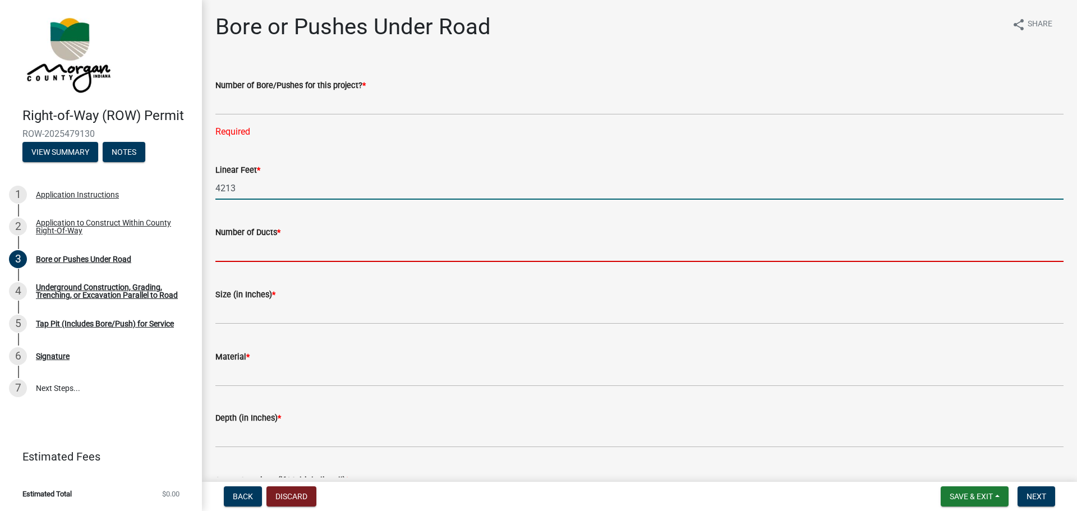
click at [276, 253] on input "text" at bounding box center [639, 250] width 848 height 23
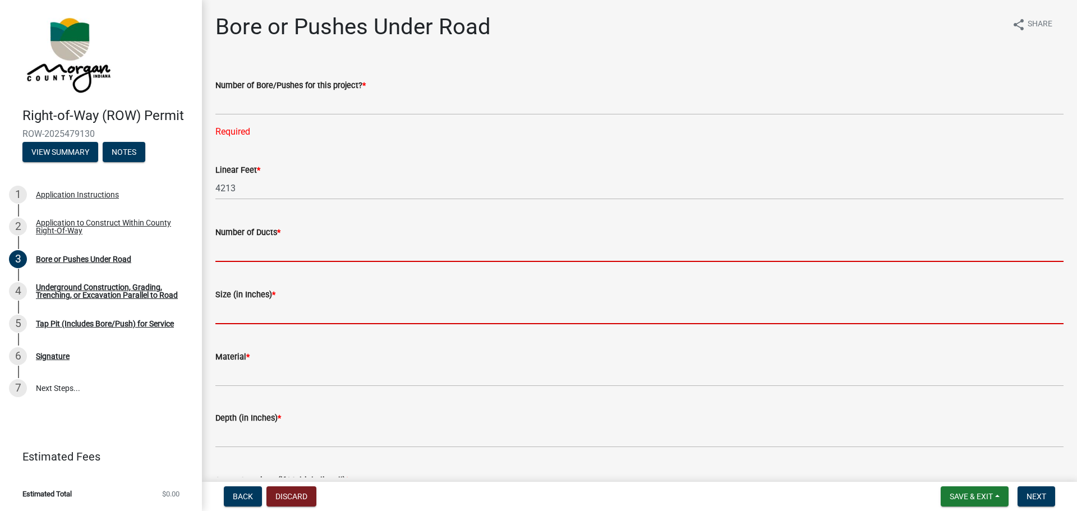
click at [278, 312] on form "Size (in Inches) *" at bounding box center [639, 306] width 848 height 36
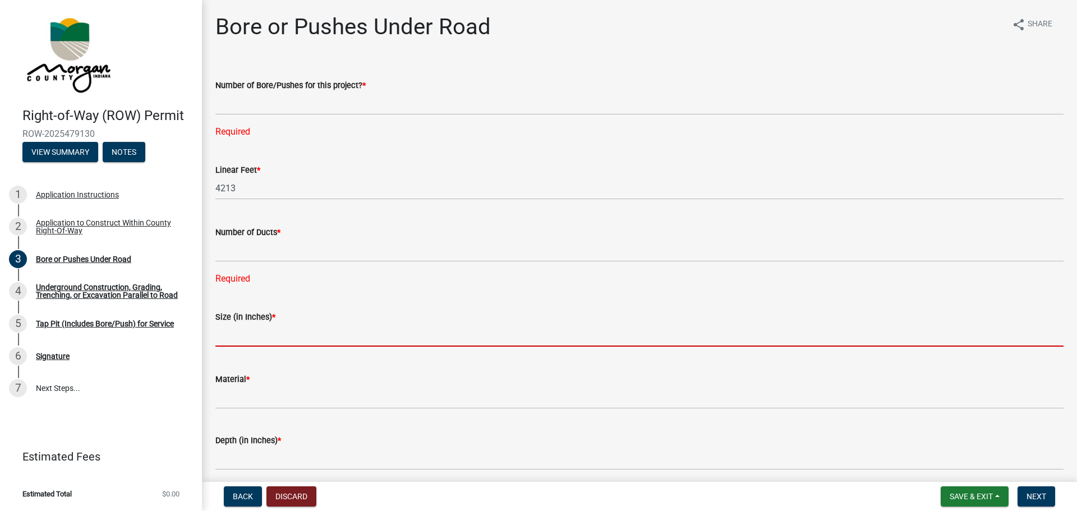
type input "4"
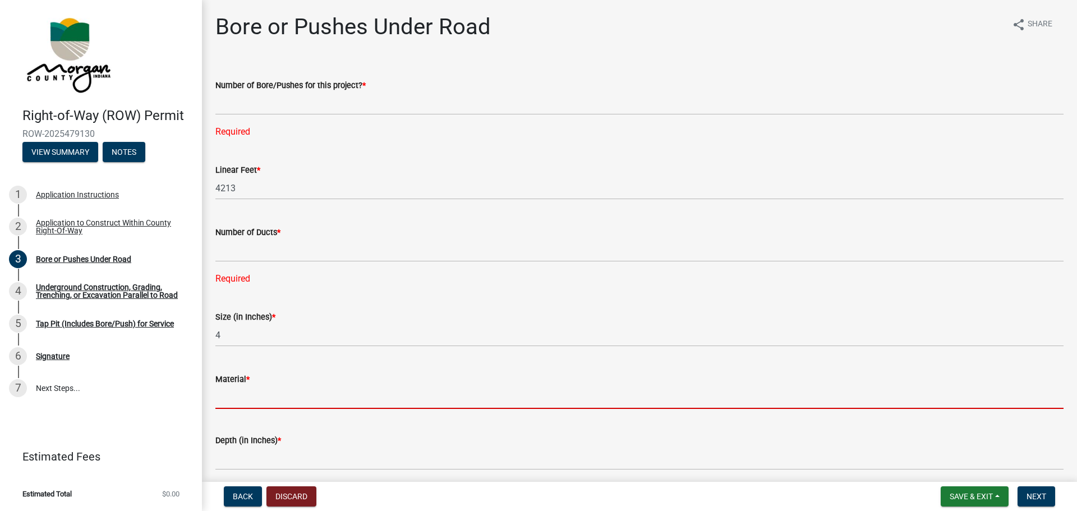
click at [260, 394] on input "Material *" at bounding box center [639, 397] width 848 height 23
type input "Directional Bore Machine"
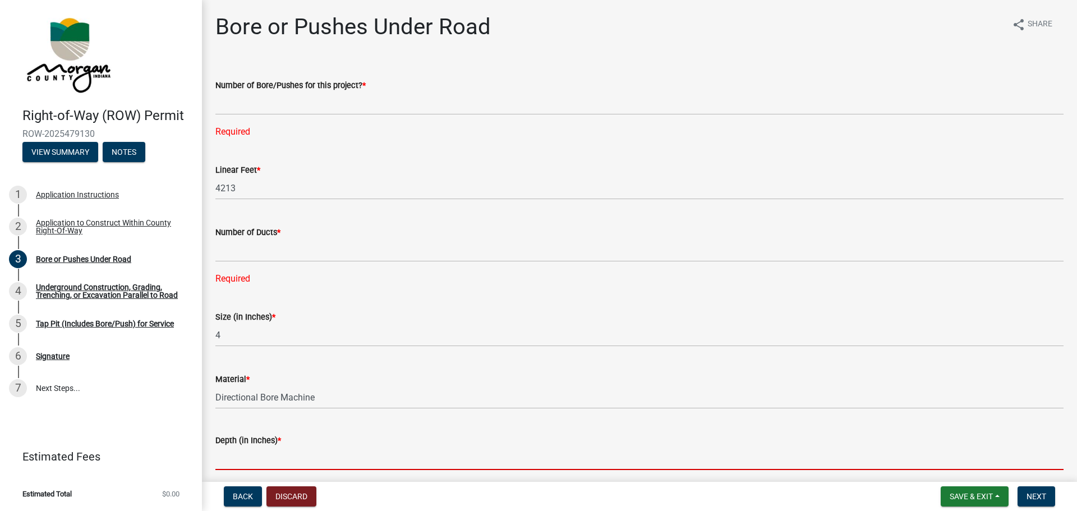
click at [271, 460] on input "text" at bounding box center [639, 458] width 848 height 23
type input "48"
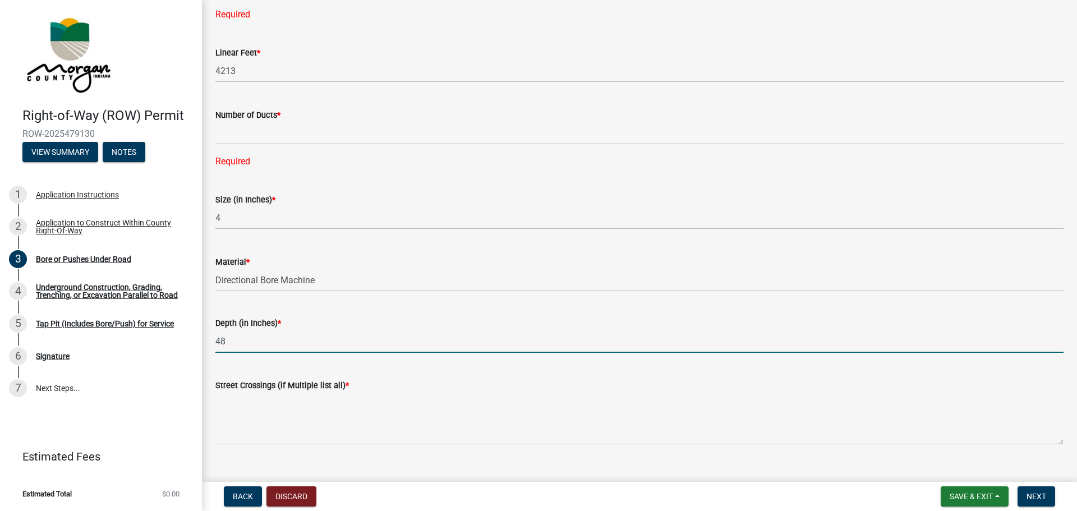
scroll to position [137, 0]
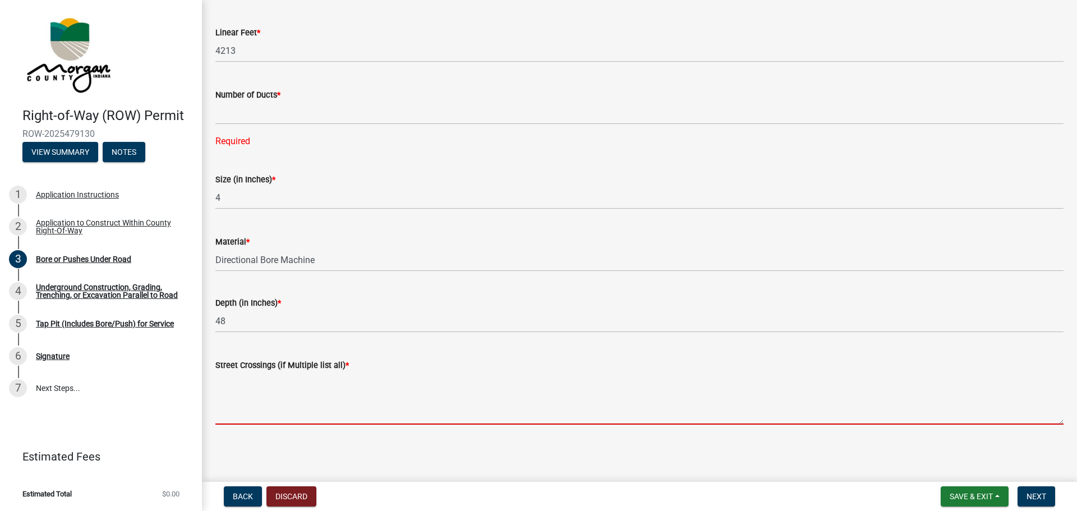
click at [294, 382] on textarea "Street Crossings (if Multiple list all) *" at bounding box center [639, 398] width 848 height 53
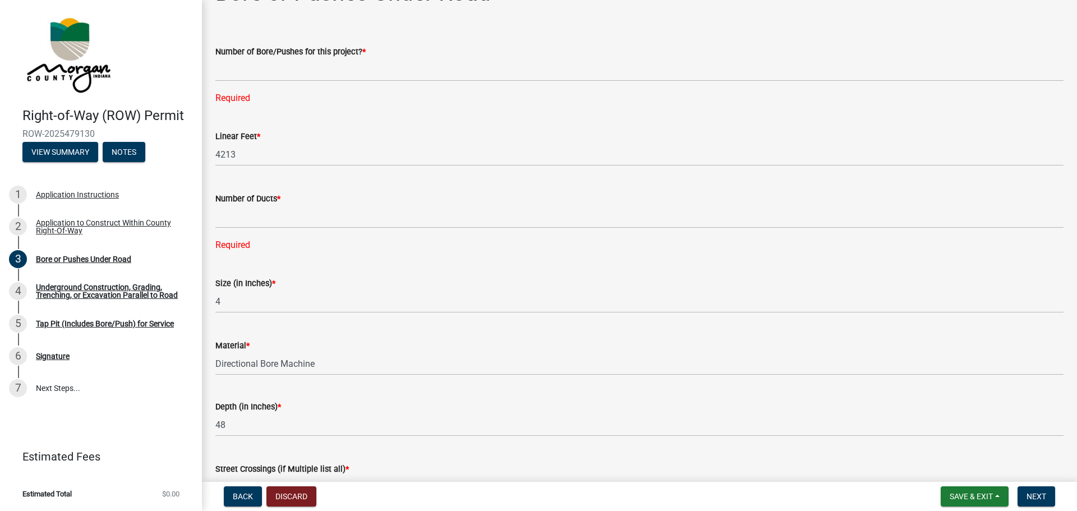
scroll to position [25, 0]
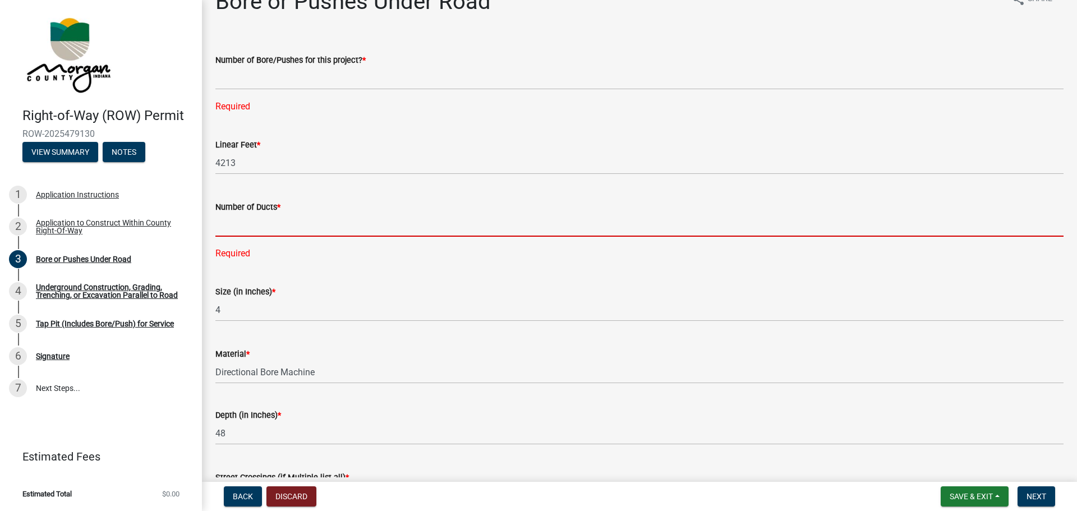
click at [255, 218] on input "text" at bounding box center [639, 225] width 848 height 23
type input "1"
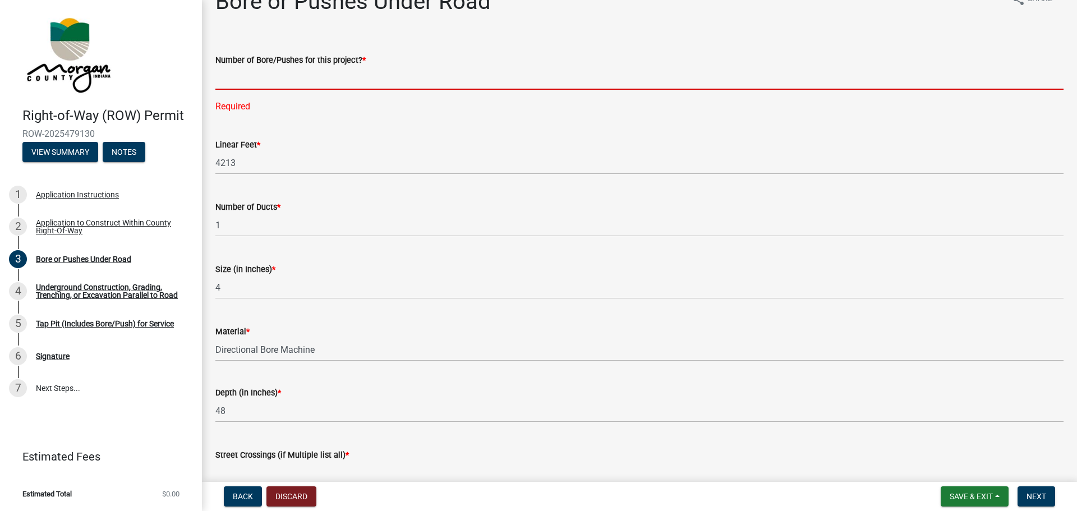
click at [316, 76] on input "text" at bounding box center [639, 78] width 848 height 23
click at [234, 80] on input "text" at bounding box center [639, 78] width 848 height 23
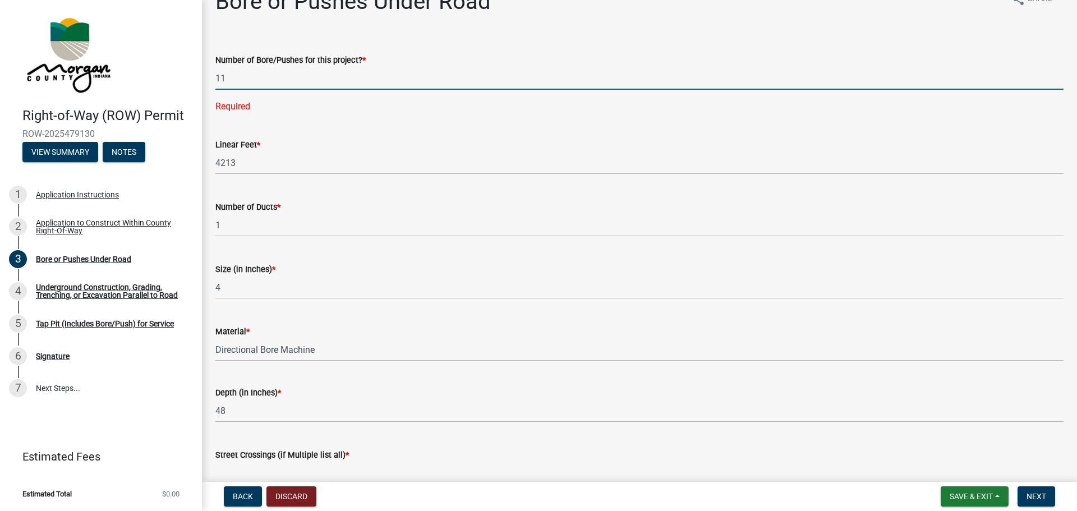
type input "11"
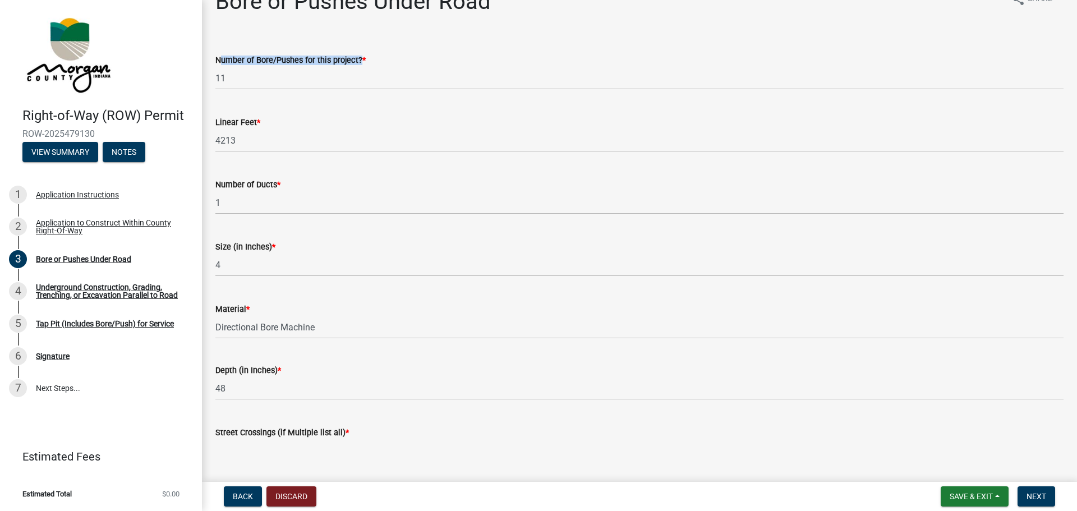
drag, startPoint x: 215, startPoint y: 58, endPoint x: 362, endPoint y: 59, distance: 146.9
click at [358, 59] on div "Number of Bore/Pushes for this project? * 11" at bounding box center [639, 64] width 865 height 52
copy label "Number of Bore/Pushes for this project?"
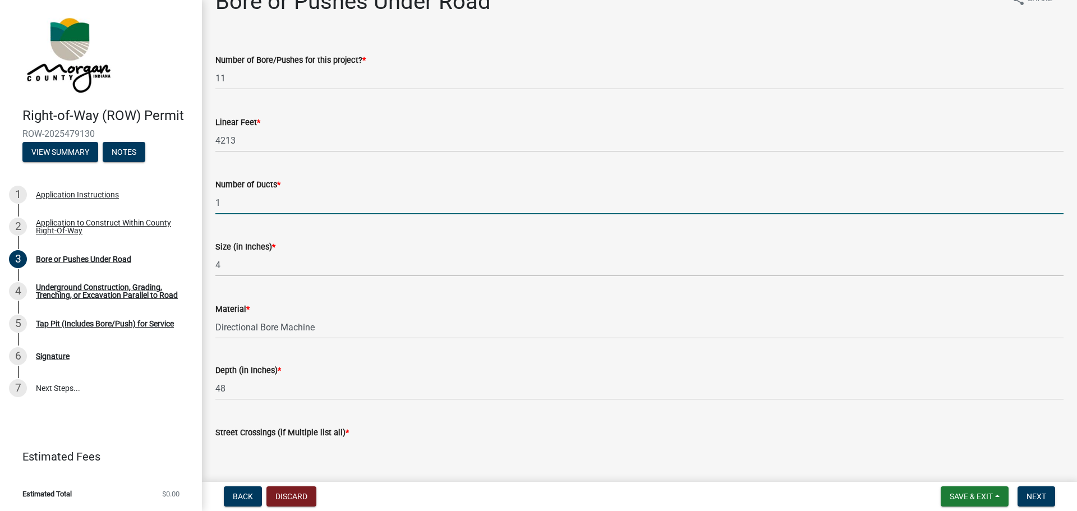
click at [284, 201] on input "1" at bounding box center [639, 202] width 848 height 23
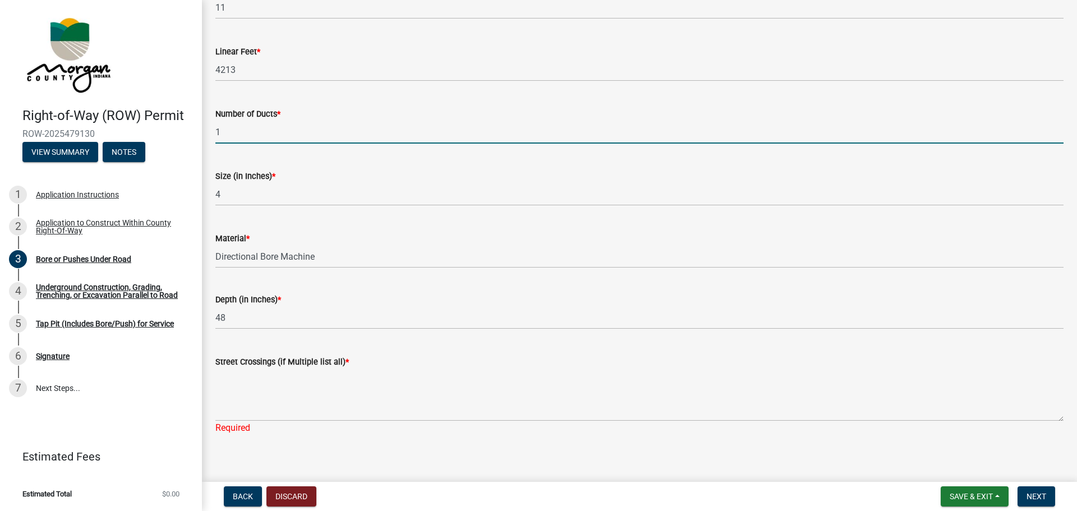
scroll to position [106, 0]
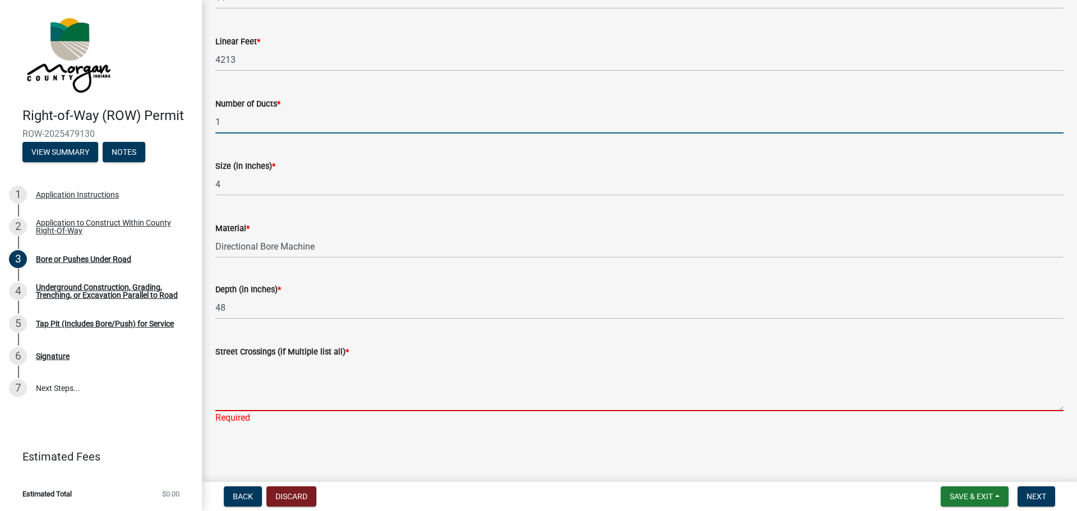
click at [270, 379] on textarea "Street Crossings (if Multiple list all) *" at bounding box center [639, 384] width 848 height 53
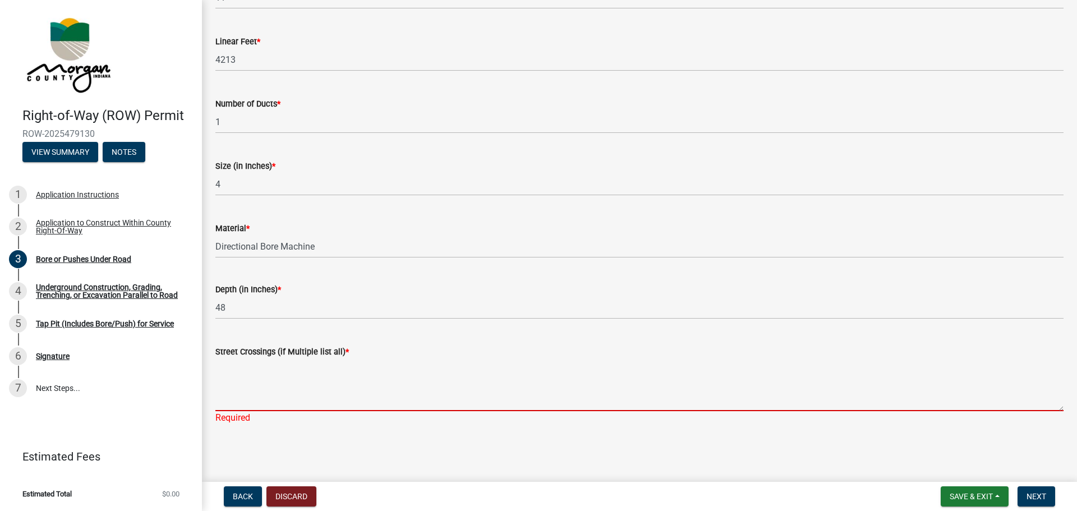
click at [264, 367] on textarea "Street Crossings (if Multiple list all) *" at bounding box center [639, 384] width 848 height 53
click at [252, 367] on textarea "Street Crossings (if Multiple list all) *" at bounding box center [639, 384] width 848 height 53
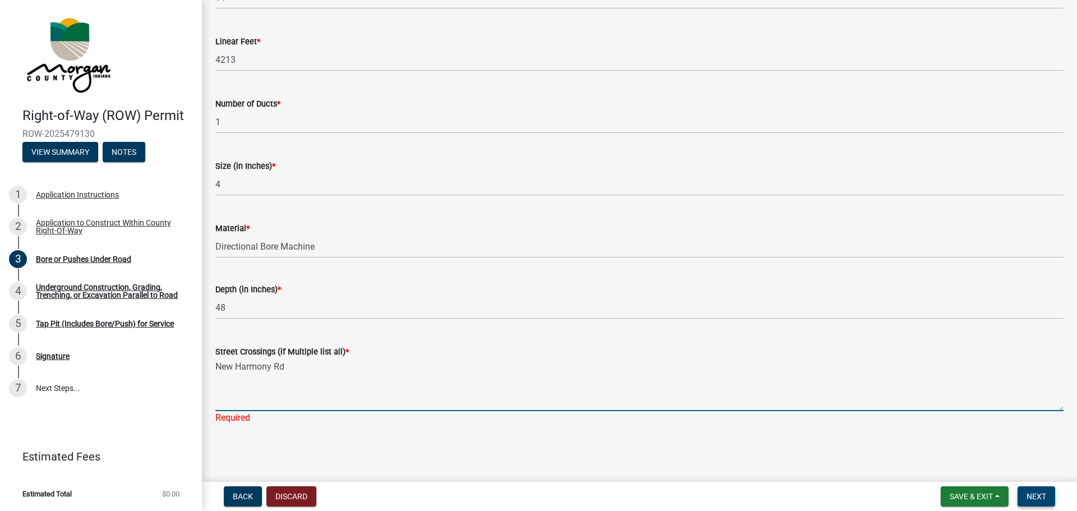
type textarea "New Harmony Rd"
click at [1030, 491] on button "Next" at bounding box center [1036, 496] width 38 height 20
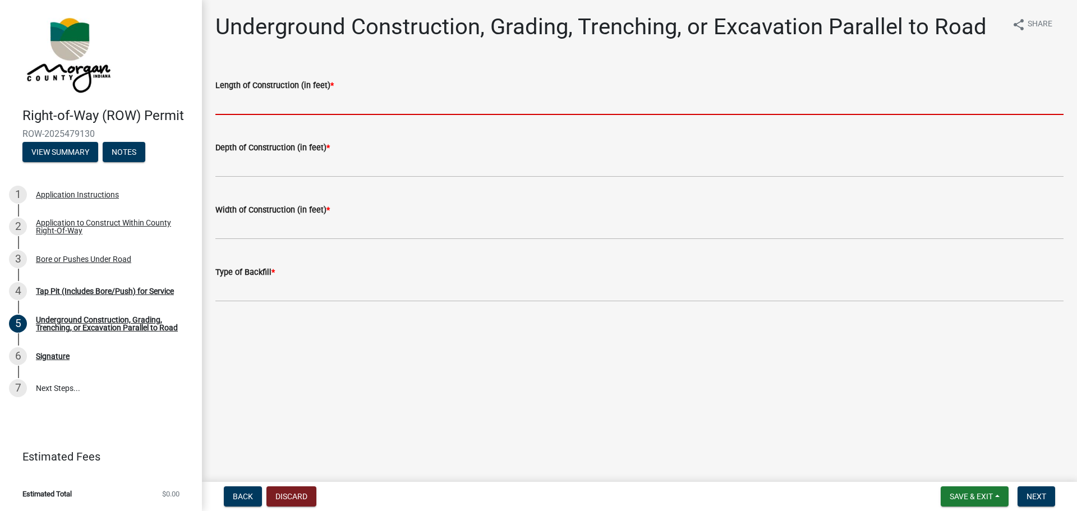
click at [287, 106] on input "text" at bounding box center [639, 103] width 848 height 23
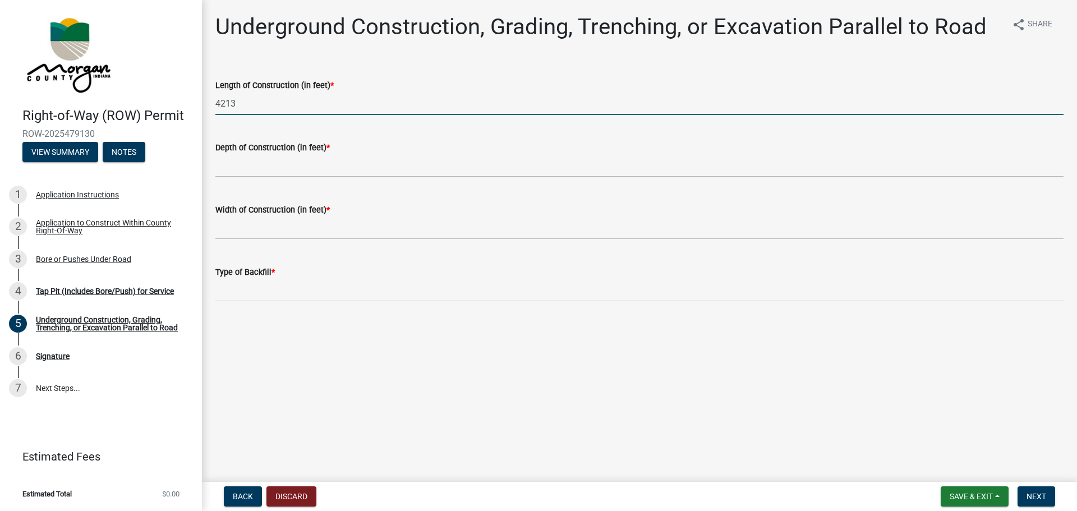
type input "4213"
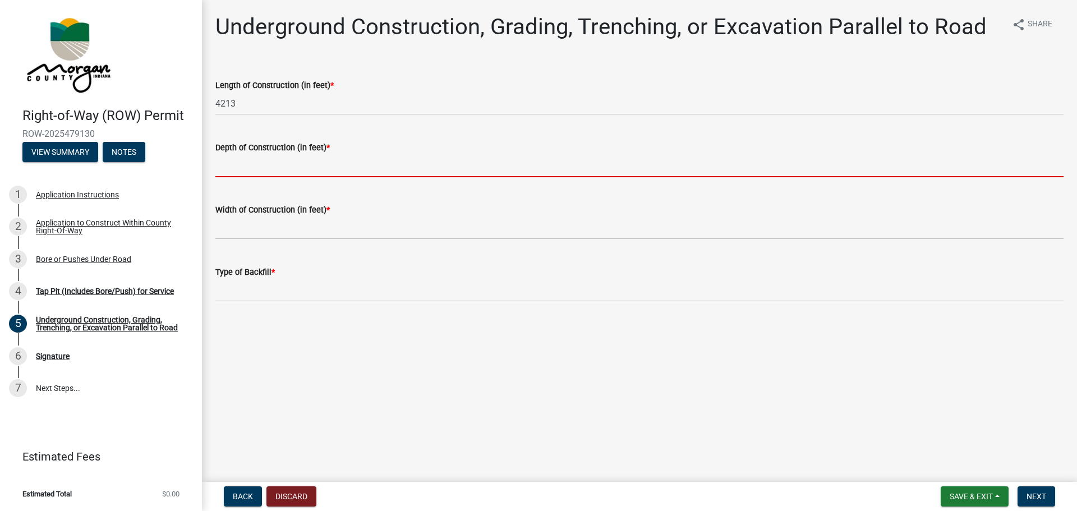
click at [320, 172] on input "text" at bounding box center [639, 165] width 848 height 23
type input "4"
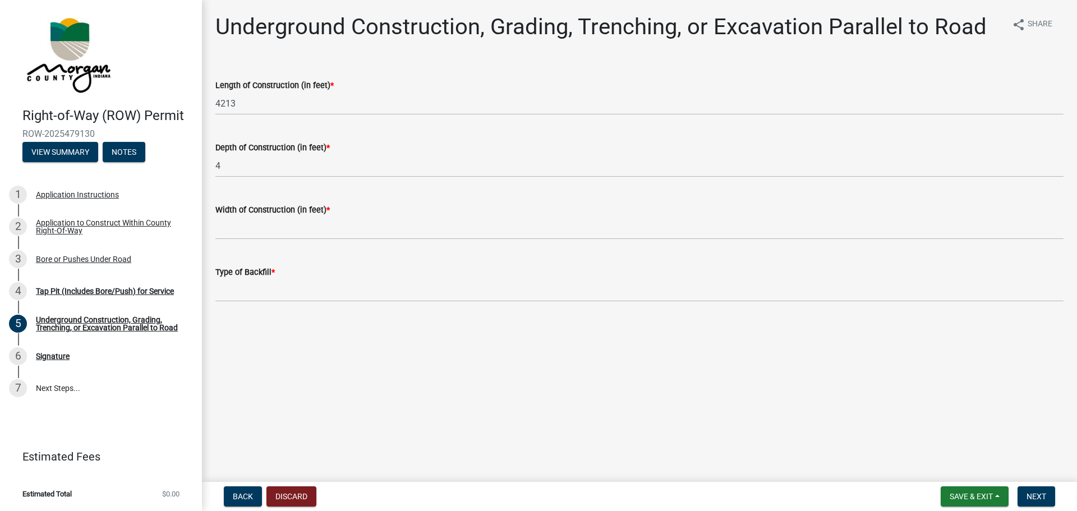
click at [345, 241] on wm-data-entity-input "Width of Construction (in feet) *" at bounding box center [639, 218] width 848 height 62
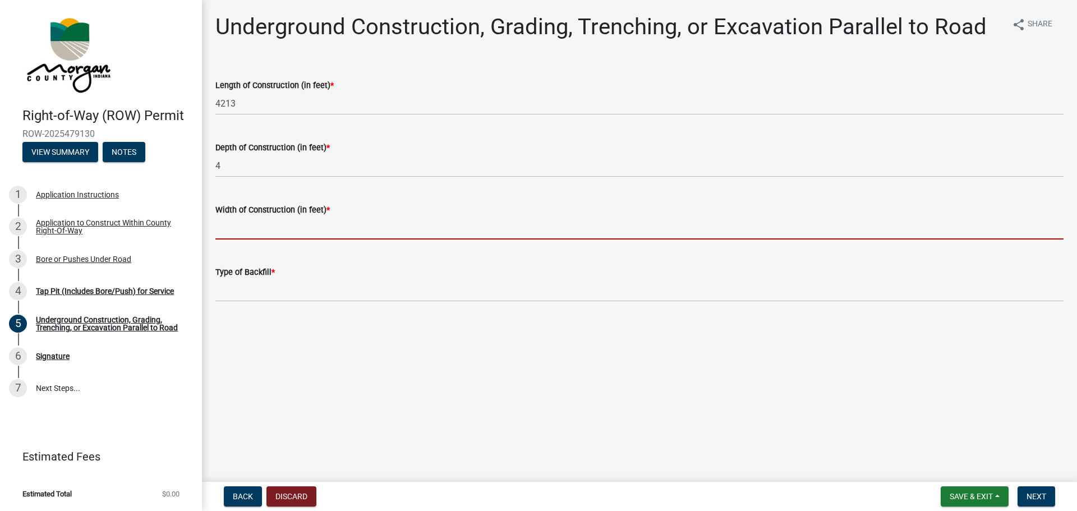
drag, startPoint x: 336, startPoint y: 227, endPoint x: 287, endPoint y: 237, distance: 50.5
click at [336, 227] on input "text" at bounding box center [639, 227] width 848 height 23
type input "0.33"
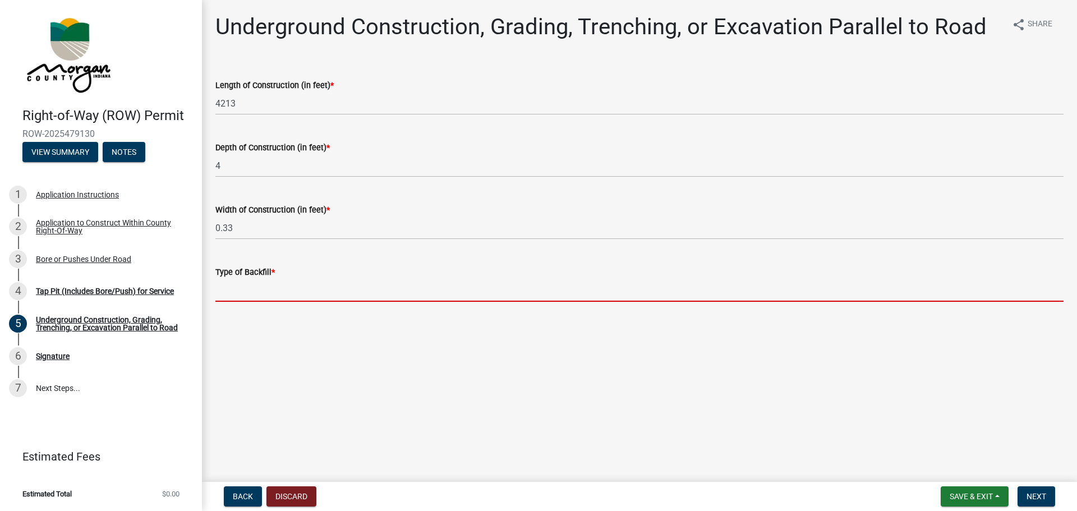
click at [257, 284] on input "Type of Backfill *" at bounding box center [639, 290] width 848 height 23
type input "N/A"
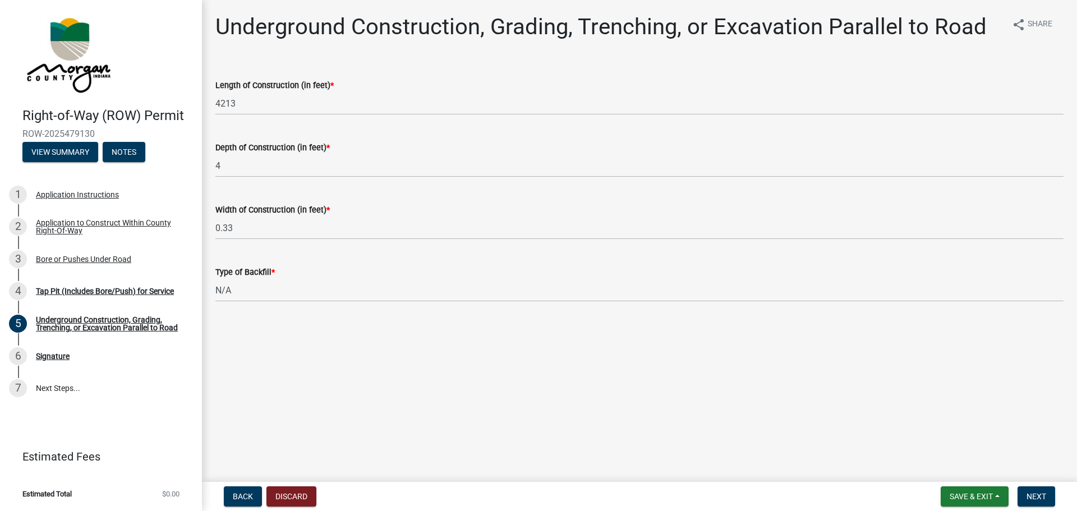
click at [664, 352] on main "Underground Construction, Grading, Trenching, or Excavation Parallel to Road sh…" at bounding box center [639, 238] width 875 height 477
drag, startPoint x: 1039, startPoint y: 494, endPoint x: 1029, endPoint y: 438, distance: 56.4
click at [1039, 494] on span "Next" at bounding box center [1036, 496] width 20 height 9
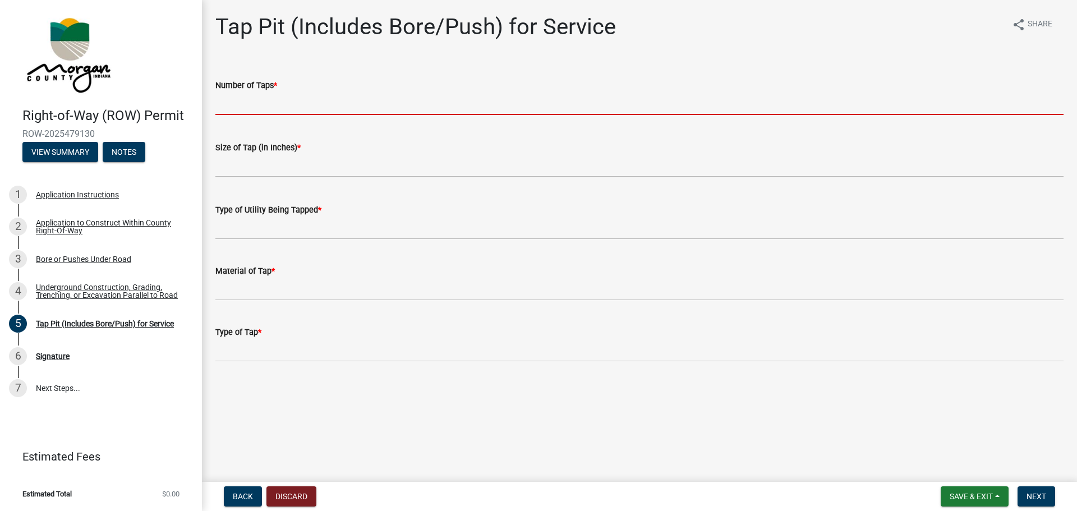
click at [301, 96] on input "text" at bounding box center [639, 103] width 848 height 23
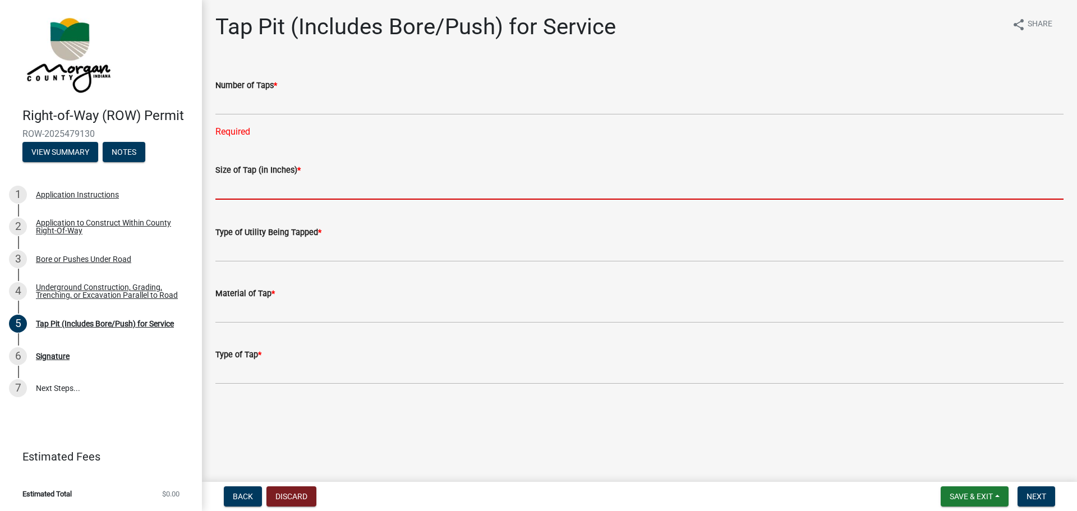
click at [236, 155] on div "Size of Tap (in Inches) *" at bounding box center [639, 173] width 848 height 52
type input "36"
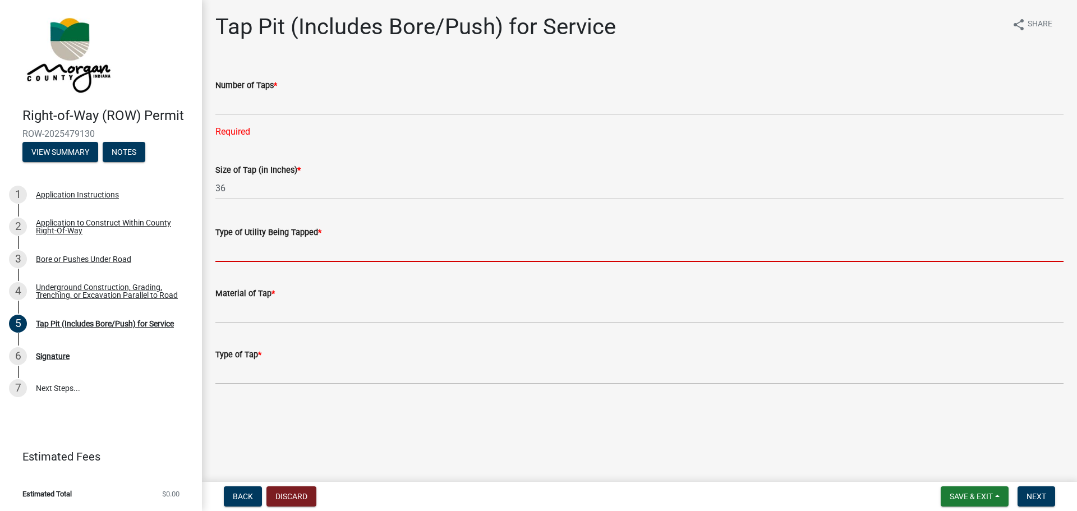
click at [260, 255] on input "Type of Utility Being Tapped *" at bounding box center [639, 250] width 848 height 23
type input "Telecommunications"
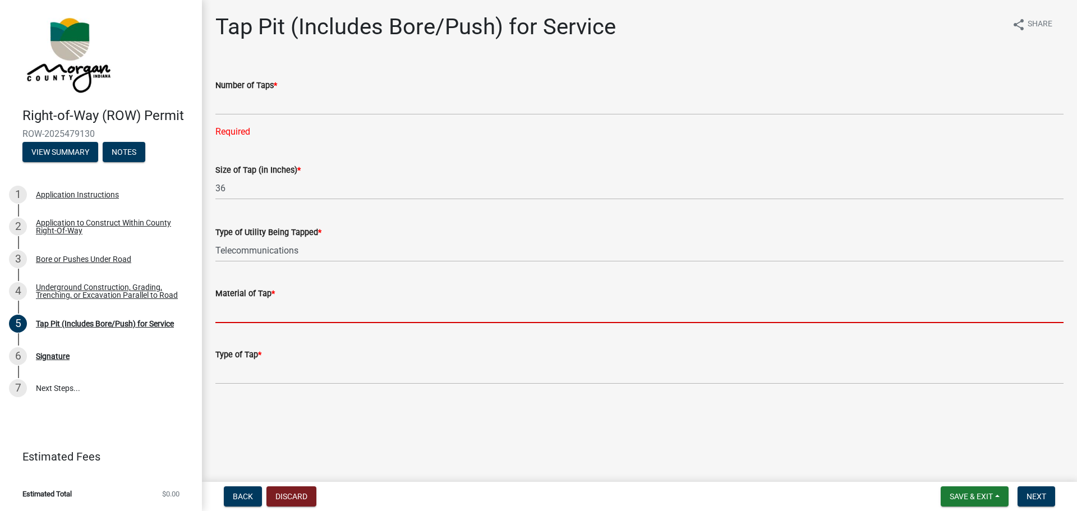
click at [252, 311] on input "Material of Tap *" at bounding box center [639, 311] width 848 height 23
type input "2" duct and fiber optic cable"
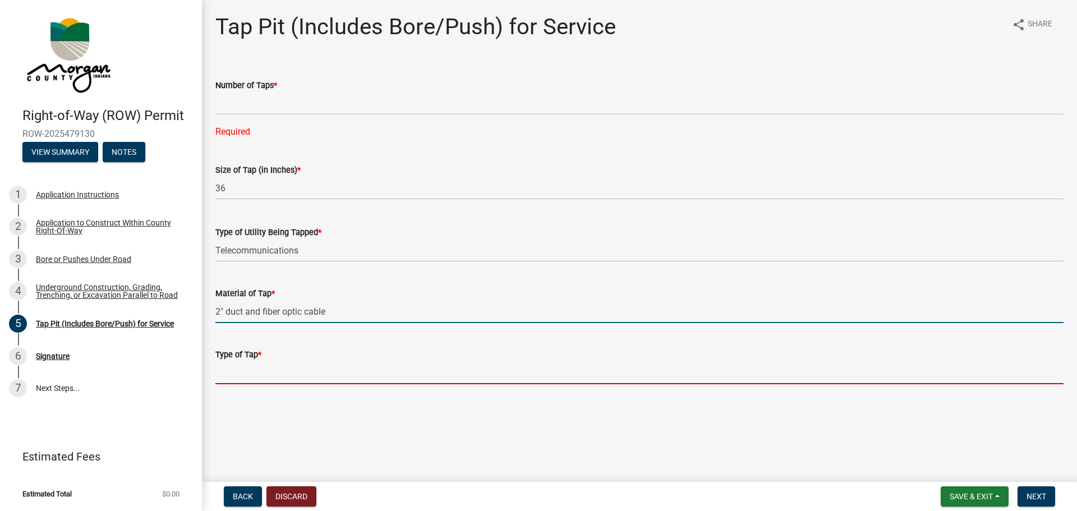
click at [301, 382] on input "Type of Tap *" at bounding box center [639, 372] width 848 height 23
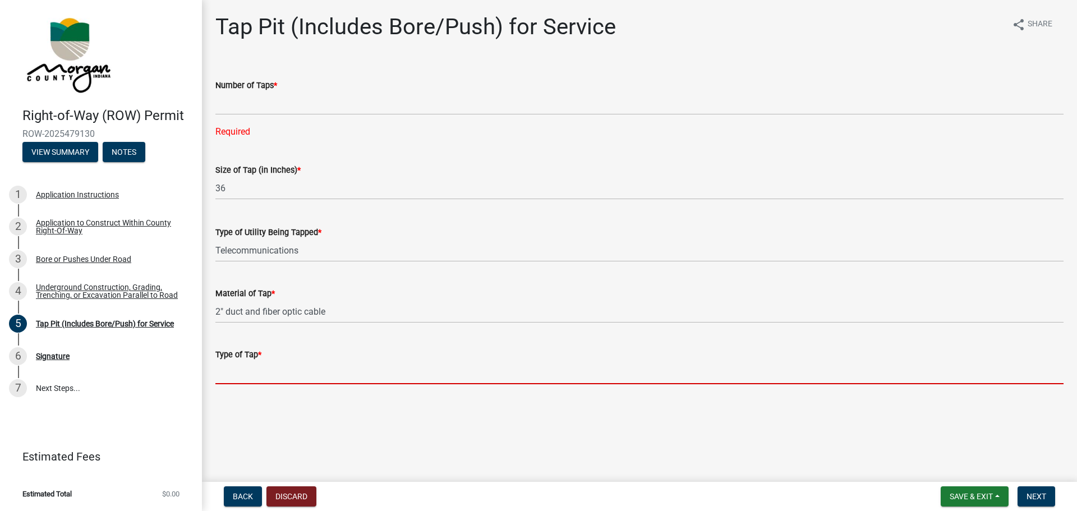
type input "Directional bore"
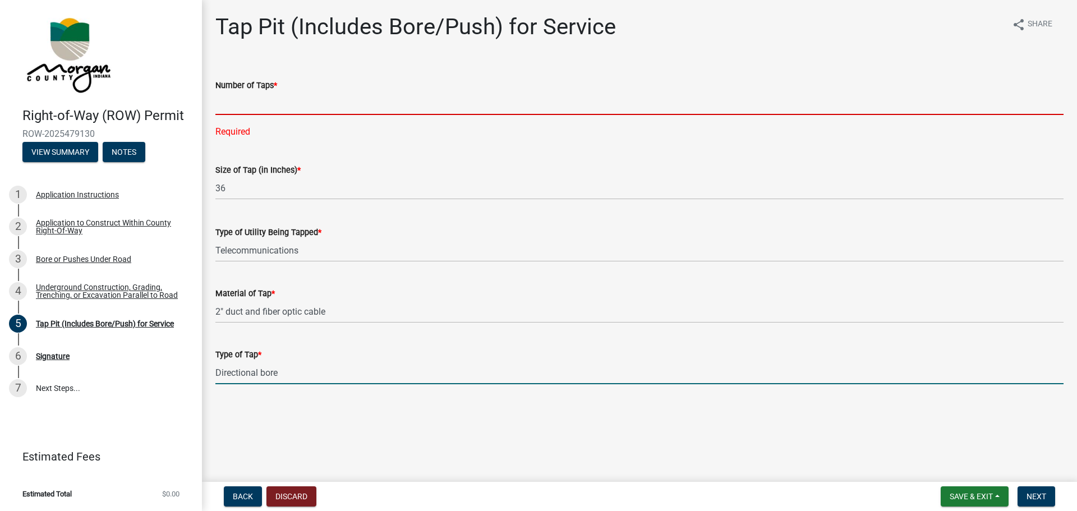
click at [351, 109] on input "text" at bounding box center [639, 103] width 848 height 23
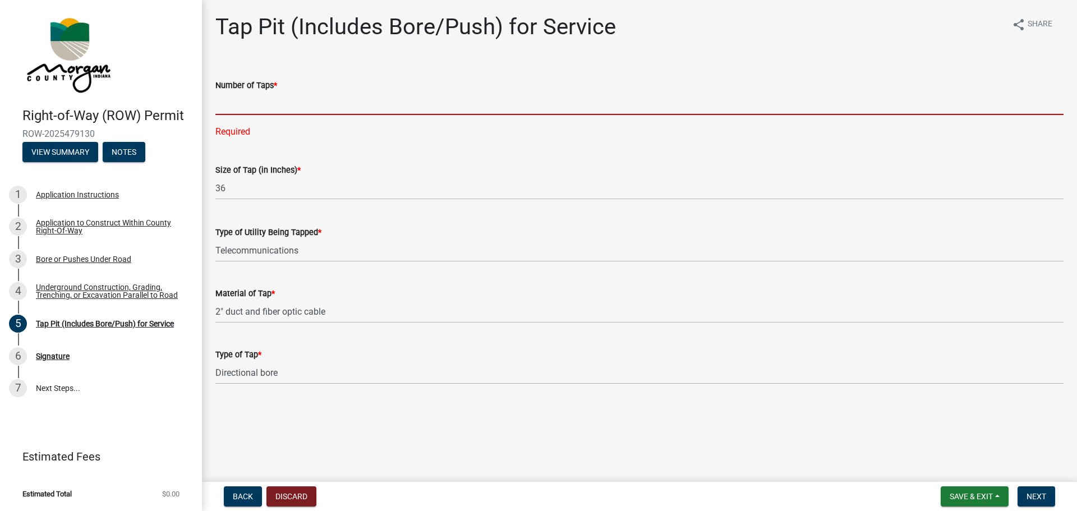
click at [271, 103] on input "text" at bounding box center [639, 103] width 848 height 23
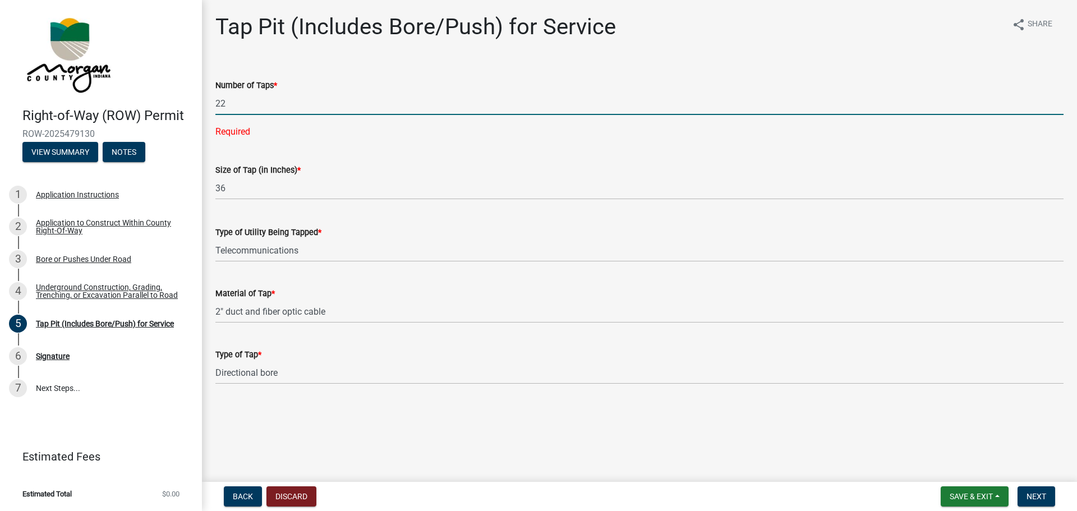
type input "22"
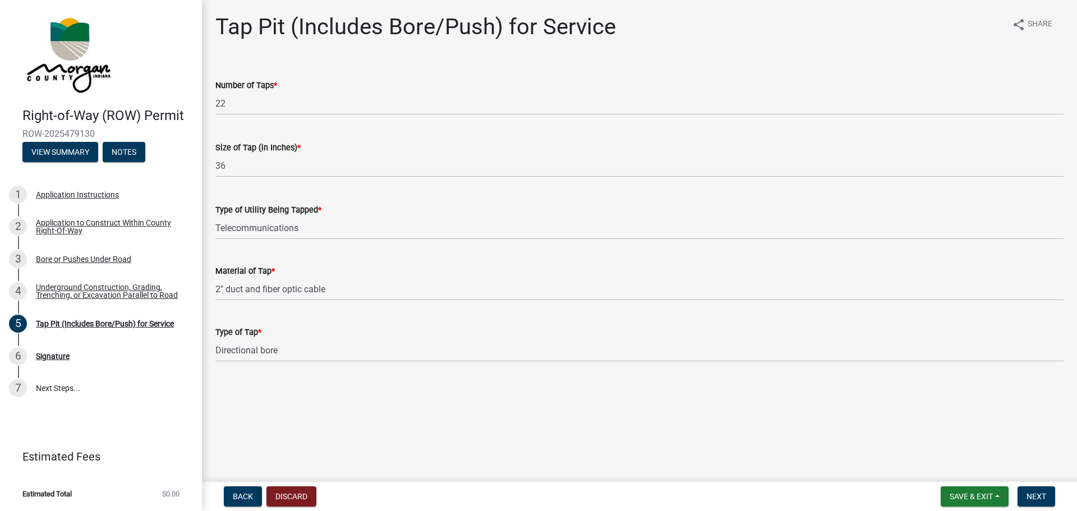
click at [242, 202] on wm-data-entity-input-list "Number of Taps * 22 Size of Tap (in Inches) * 36 Type of Utility Being Tapped *…" at bounding box center [639, 217] width 848 height 308
click at [1041, 490] on button "Next" at bounding box center [1036, 496] width 38 height 20
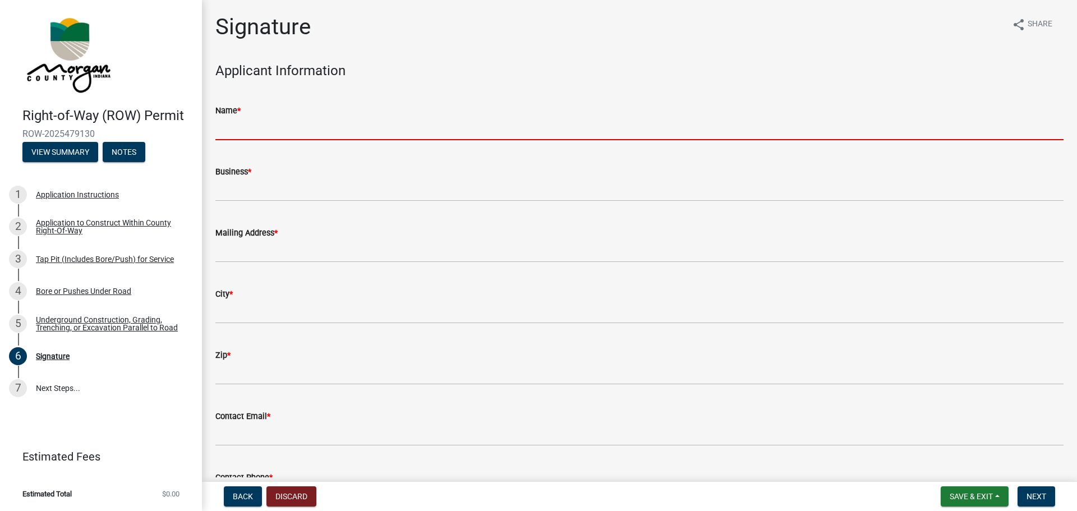
click at [312, 131] on input "Name *" at bounding box center [639, 128] width 848 height 23
click at [85, 316] on div "Underground Construction, Grading, Trenching, or Excavation Parallel to Road" at bounding box center [110, 324] width 148 height 16
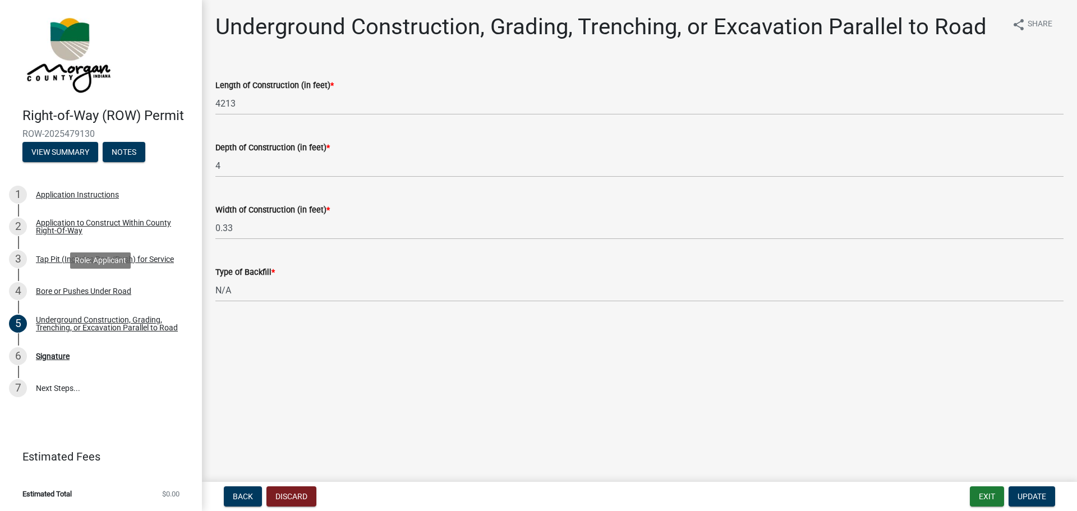
click at [71, 290] on div "Bore or Pushes Under Road" at bounding box center [83, 291] width 95 height 8
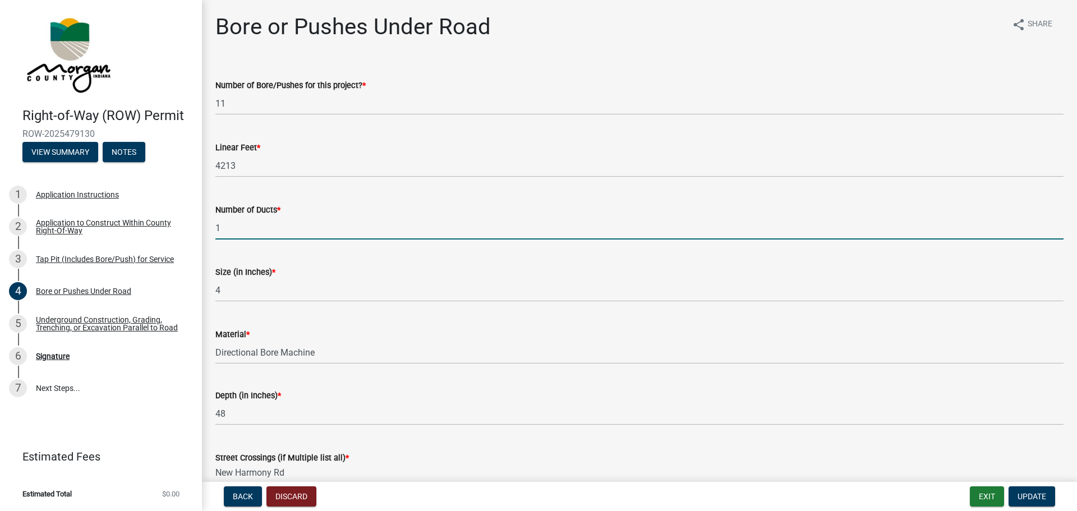
click at [265, 231] on input "1" at bounding box center [639, 227] width 848 height 23
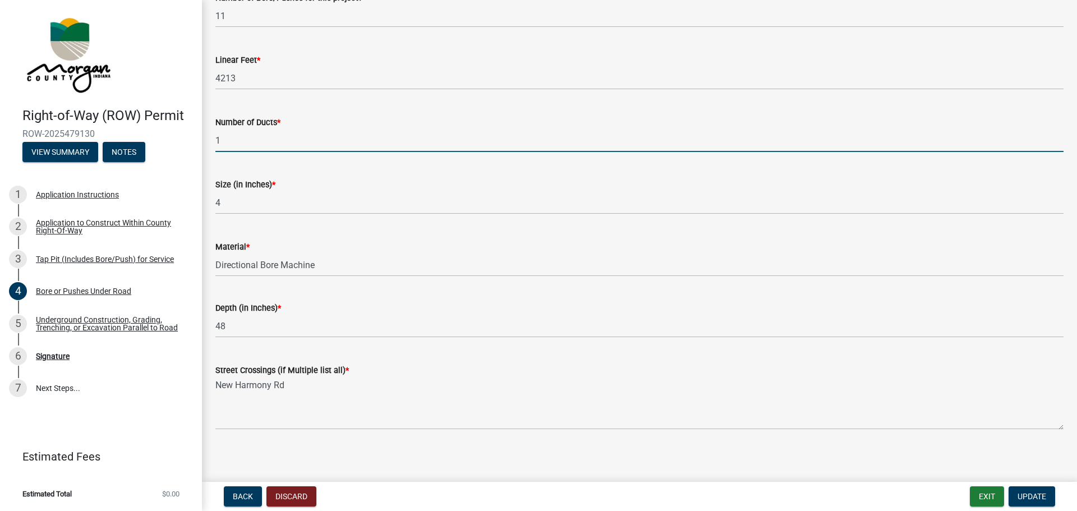
scroll to position [93, 0]
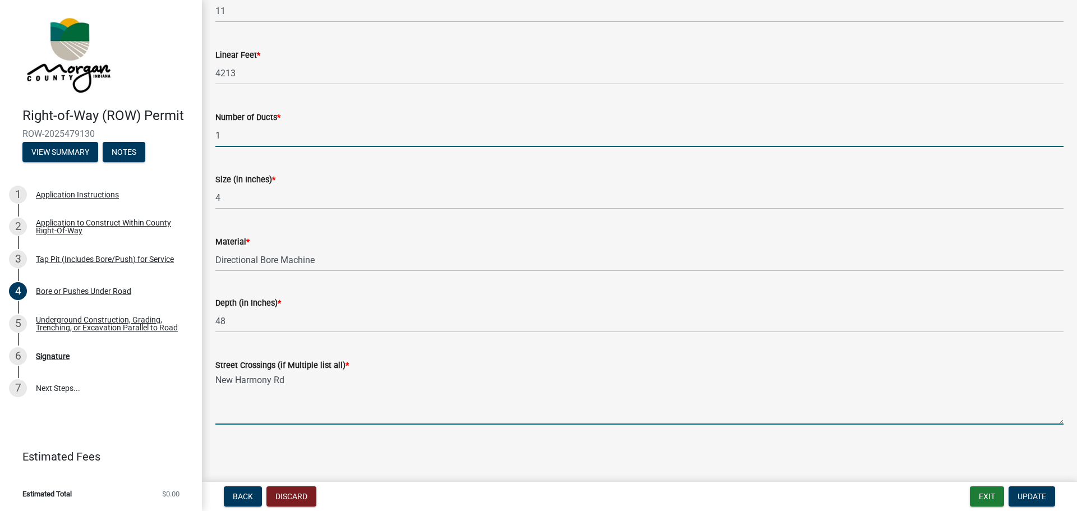
click at [216, 377] on textarea "New Harmony Rd" at bounding box center [639, 398] width 848 height 53
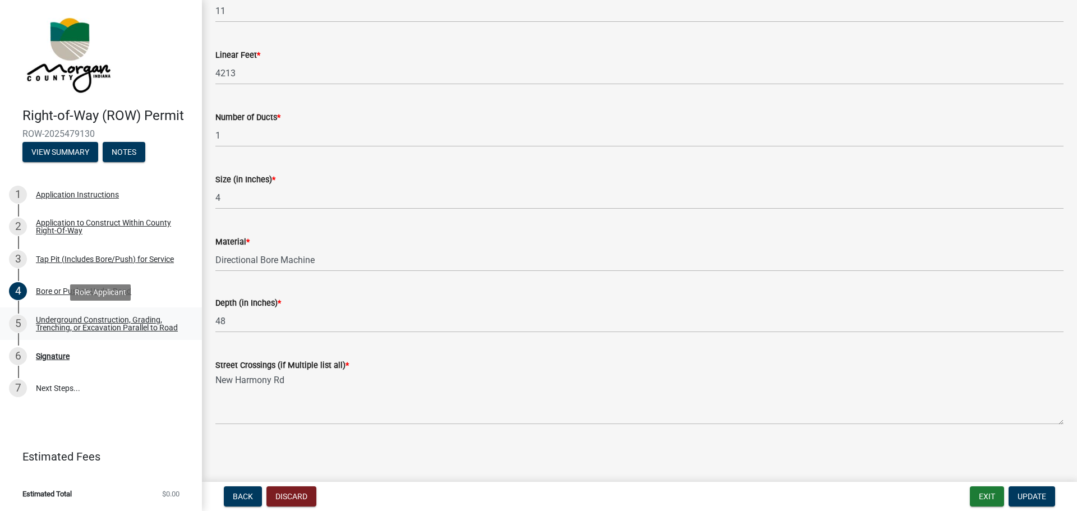
click at [57, 333] on link "5 Underground Construction, Grading, Trenching, or Excavation Parallel to Road" at bounding box center [101, 323] width 202 height 33
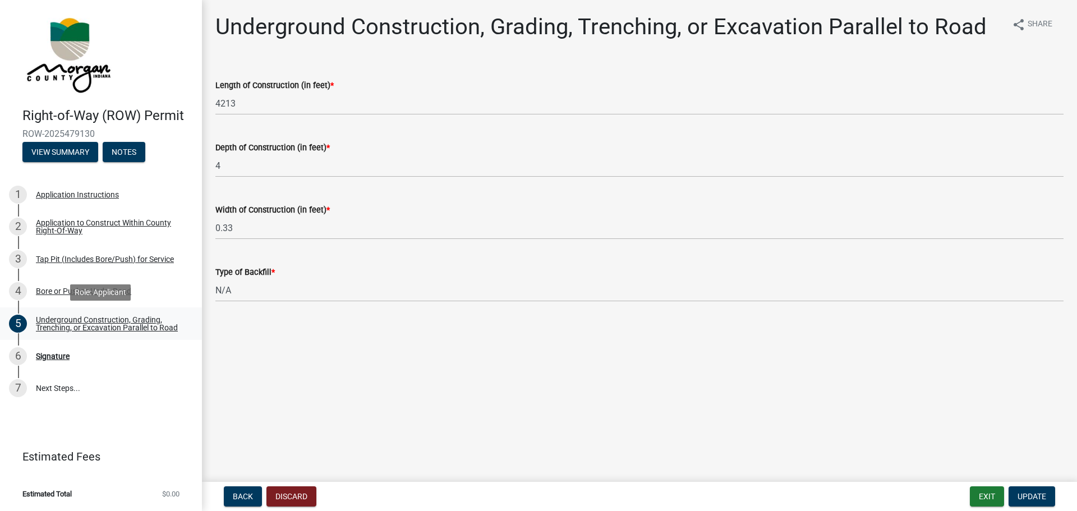
click at [109, 320] on div "Underground Construction, Grading, Trenching, or Excavation Parallel to Road" at bounding box center [110, 324] width 148 height 16
click at [82, 291] on div "Bore or Pushes Under Road" at bounding box center [83, 291] width 95 height 8
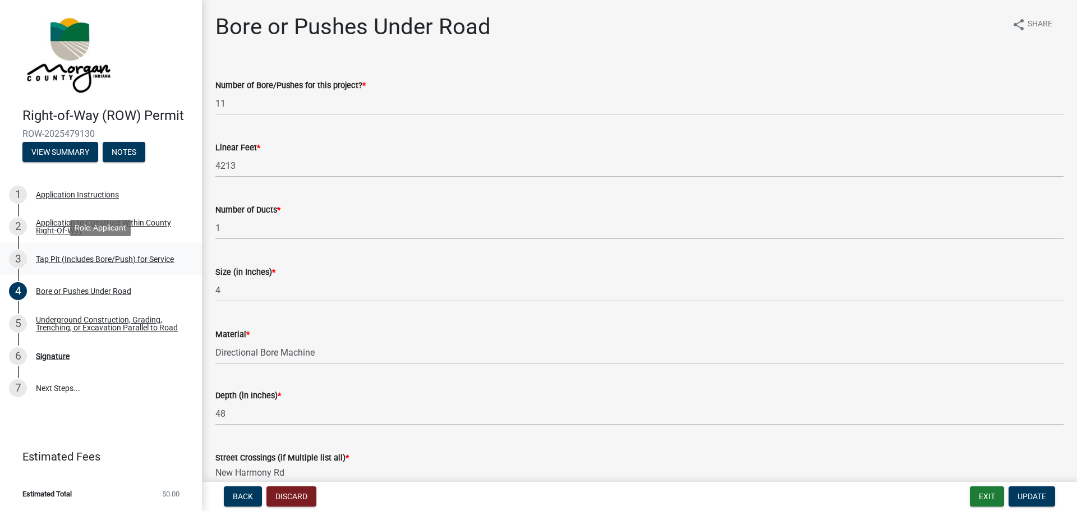
click at [162, 261] on div "Tap Pit (Includes Bore/Push) for Service" at bounding box center [105, 259] width 138 height 8
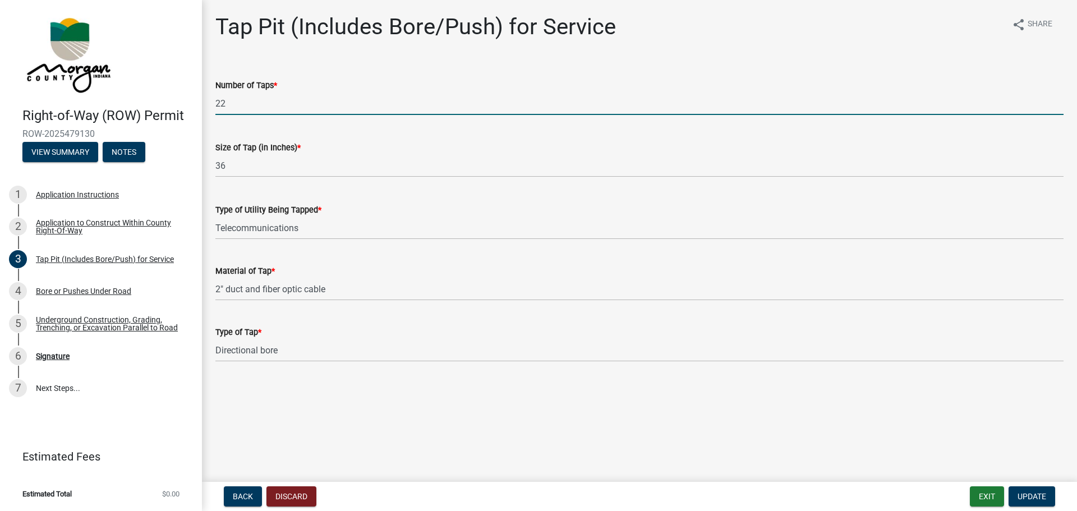
click at [296, 104] on input "22" at bounding box center [639, 103] width 848 height 23
click at [111, 188] on div "1 Application Instructions" at bounding box center [96, 195] width 175 height 18
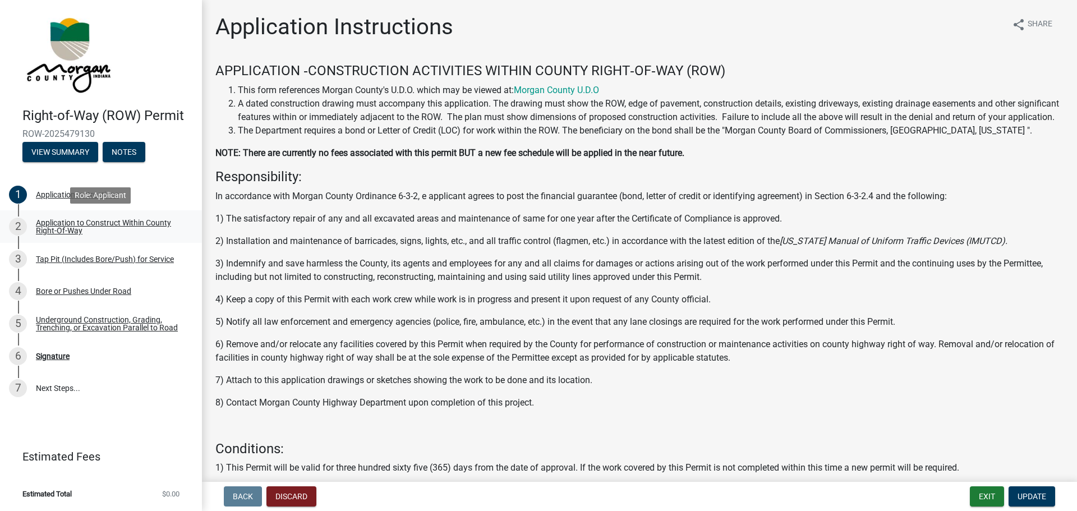
click at [96, 227] on div "Application to Construct Within County Right-Of-Way" at bounding box center [110, 227] width 148 height 16
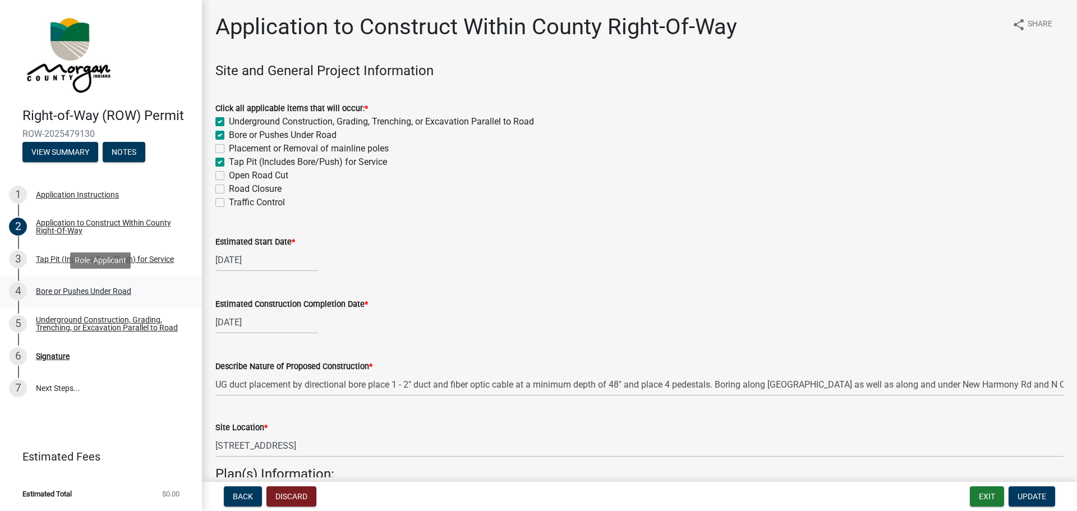
click at [82, 296] on div "4 Bore or Pushes Under Road" at bounding box center [96, 291] width 175 height 18
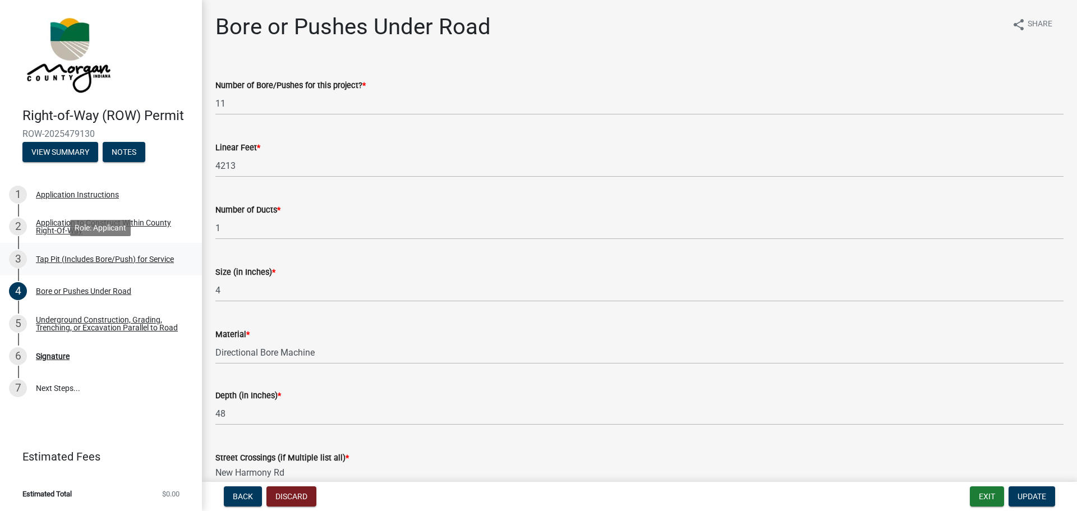
click at [176, 259] on div "3 Tap Pit (Includes Bore/Push) for Service" at bounding box center [96, 259] width 175 height 18
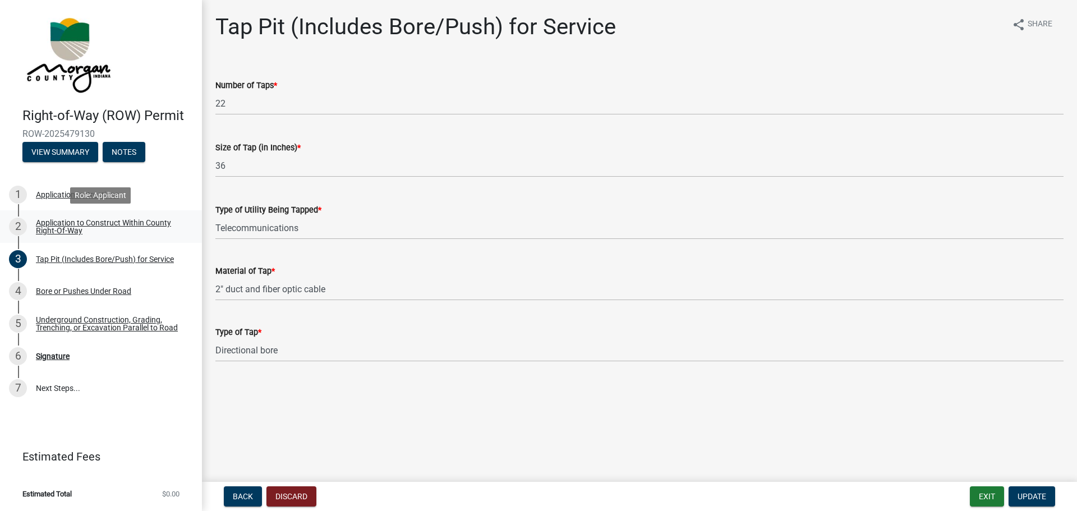
click at [116, 223] on div "Application to Construct Within County Right-Of-Way" at bounding box center [110, 227] width 148 height 16
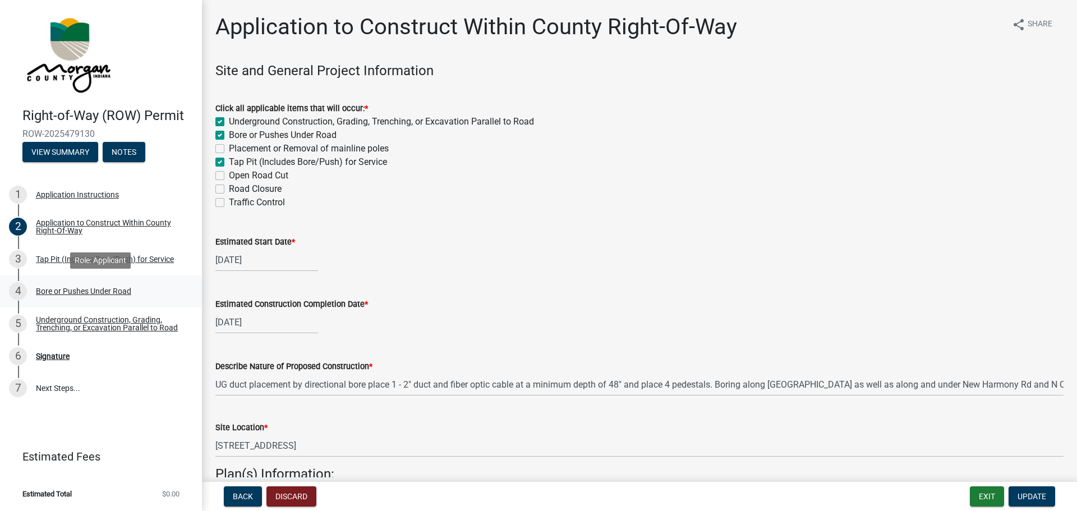
click at [146, 298] on div "4 Bore or Pushes Under Road" at bounding box center [96, 291] width 175 height 18
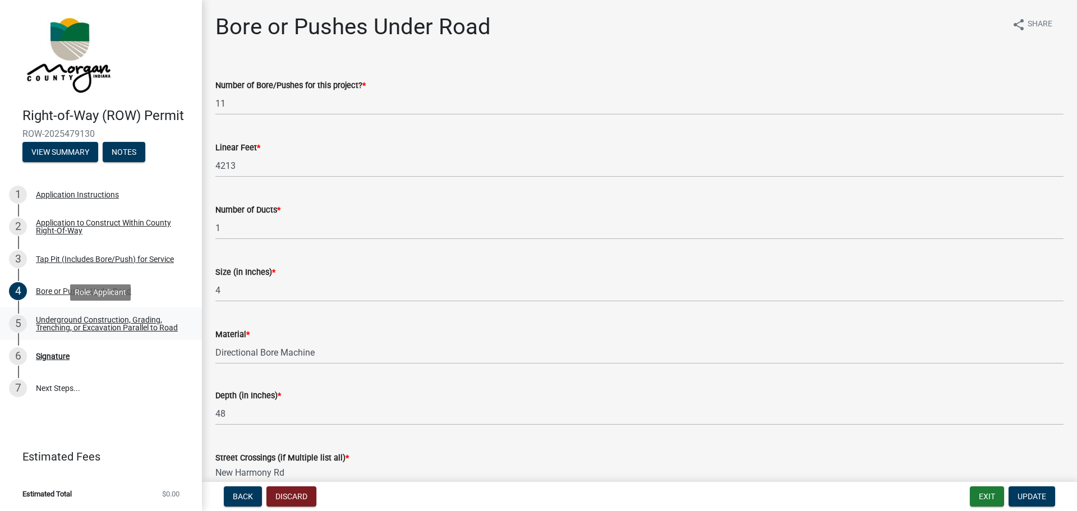
click at [146, 325] on div "Underground Construction, Grading, Trenching, or Excavation Parallel to Road" at bounding box center [110, 324] width 148 height 16
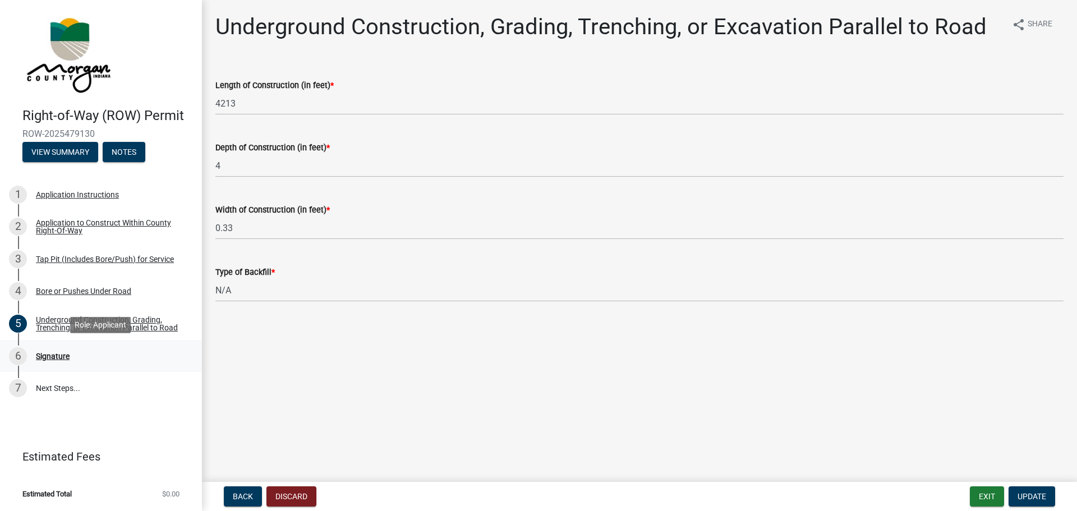
click at [90, 367] on link "6 Signature" at bounding box center [101, 356] width 202 height 33
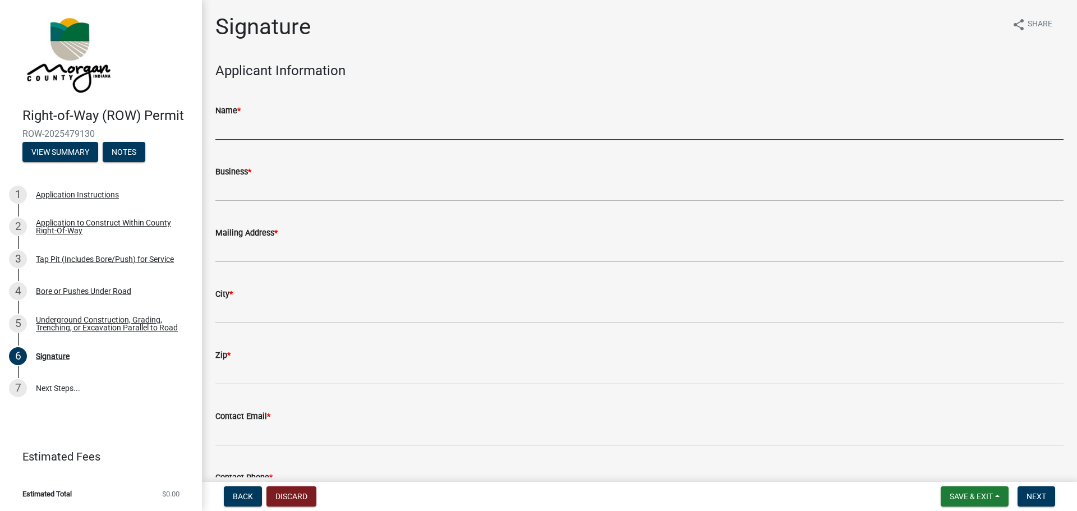
click at [344, 121] on input "Name *" at bounding box center [639, 128] width 848 height 23
click at [379, 124] on input "Name *" at bounding box center [639, 128] width 848 height 23
click at [259, 128] on input "Name *" at bounding box center [639, 128] width 848 height 23
click at [309, 122] on input "Name *" at bounding box center [639, 128] width 848 height 23
paste input "[PERSON_NAME] <[EMAIL_ADDRESS][PERSON_NAME][DOMAIN_NAME]>"
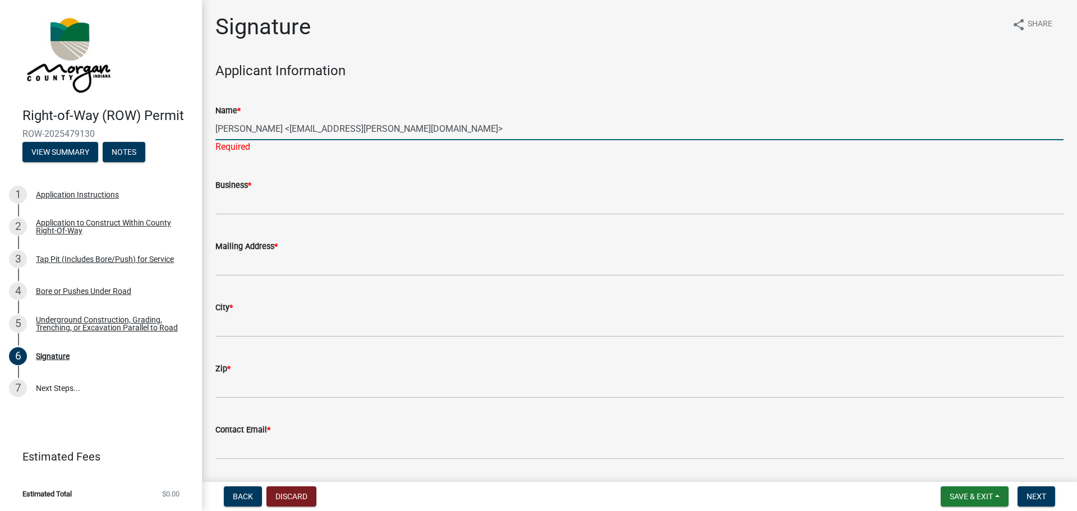
drag, startPoint x: 444, startPoint y: 130, endPoint x: 292, endPoint y: 135, distance: 151.5
click at [292, 135] on input "[PERSON_NAME] <[EMAIL_ADDRESS][PERSON_NAME][DOMAIN_NAME]>" at bounding box center [639, 128] width 848 height 23
type input "[PERSON_NAME]"
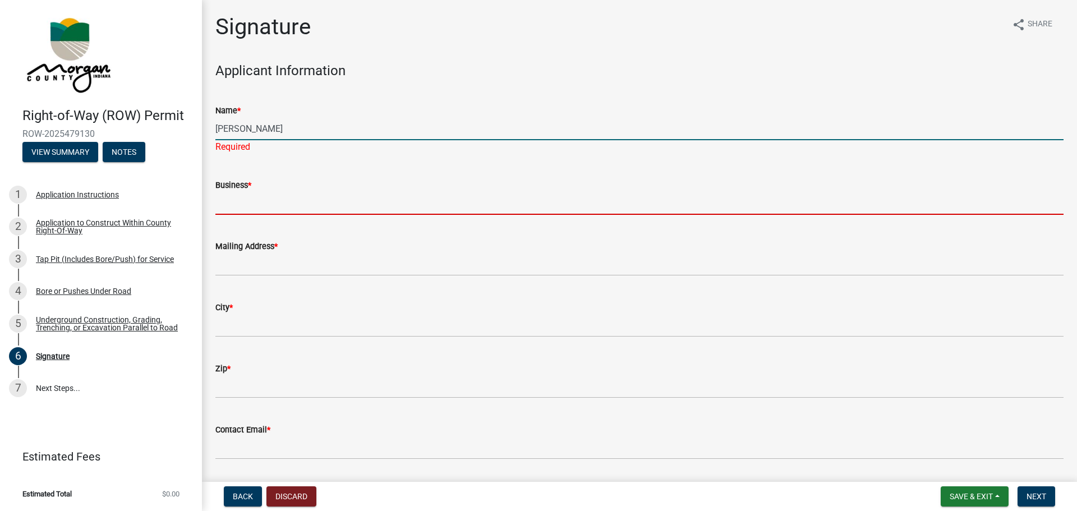
click at [216, 204] on wm-data-entity-input "Business *" at bounding box center [639, 193] width 848 height 61
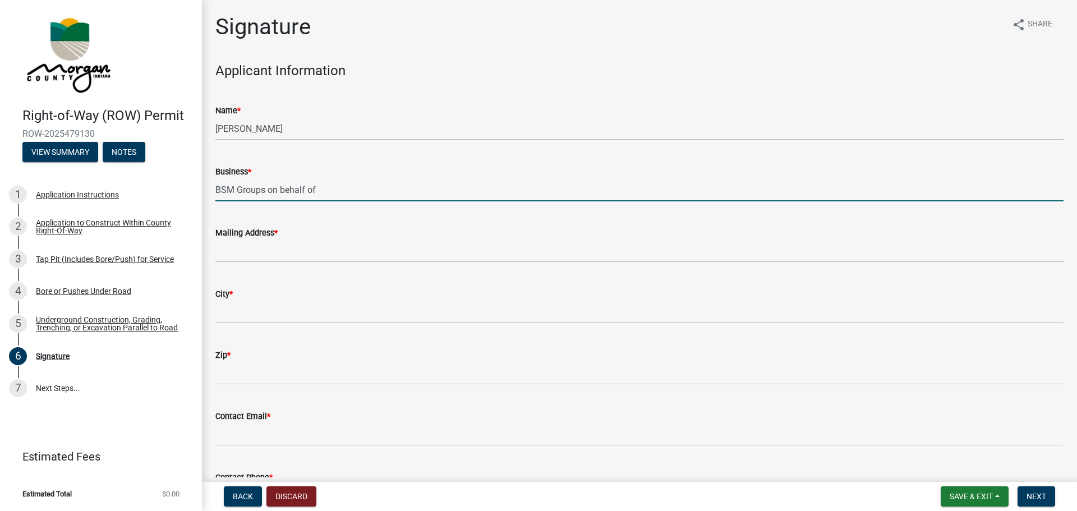
type input "BSM Groups on behalf of"
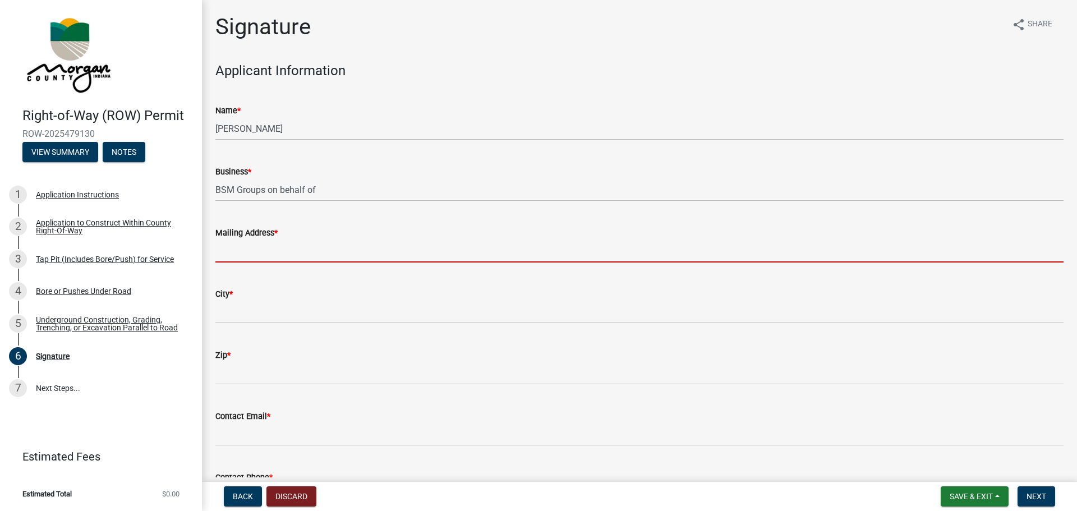
click at [279, 243] on input "Mailing Address *" at bounding box center [639, 250] width 848 height 23
type input "[STREET_ADDRESS]"
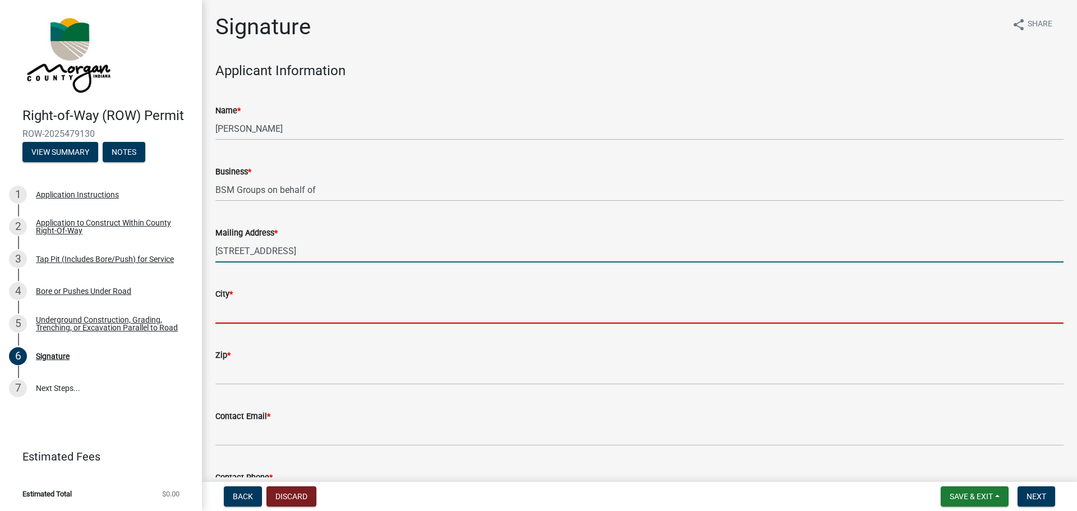
type input "[PERSON_NAME]"
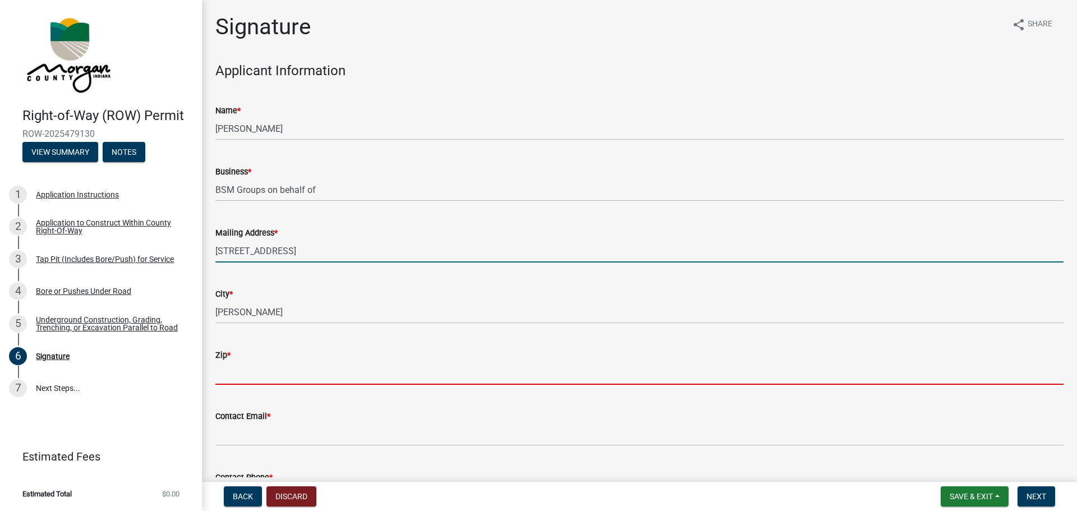
type input "47274"
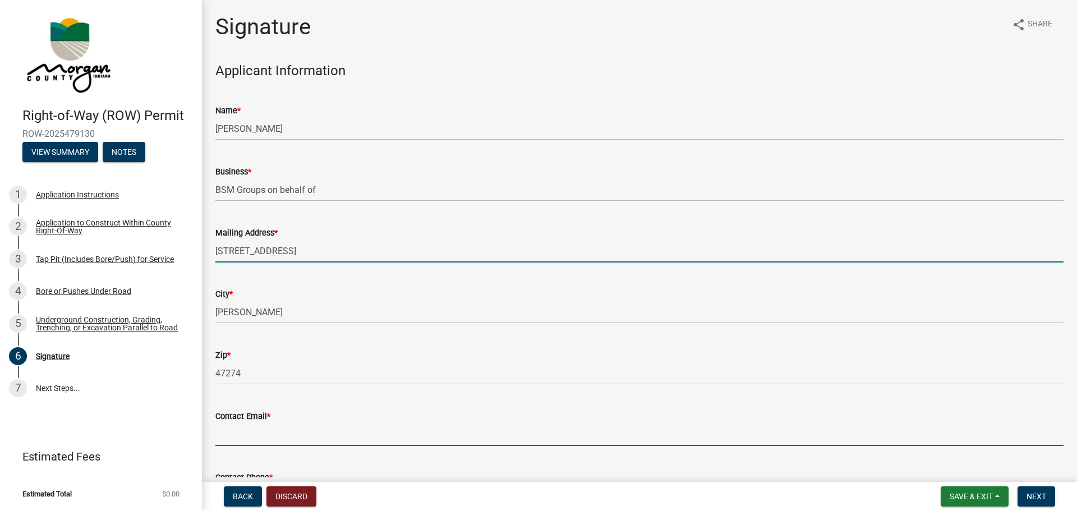
type input "[EMAIL_ADDRESS][DOMAIN_NAME]"
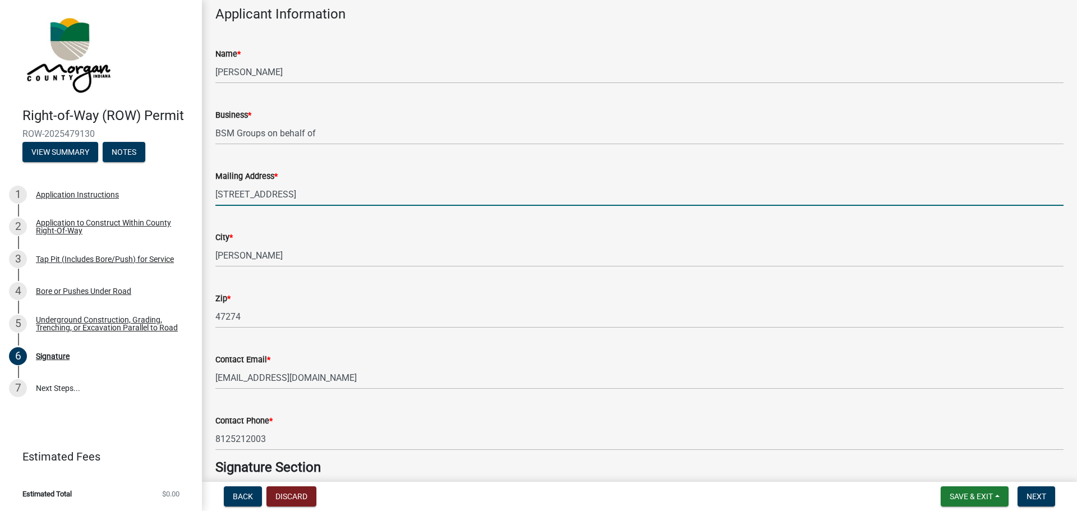
scroll to position [168, 0]
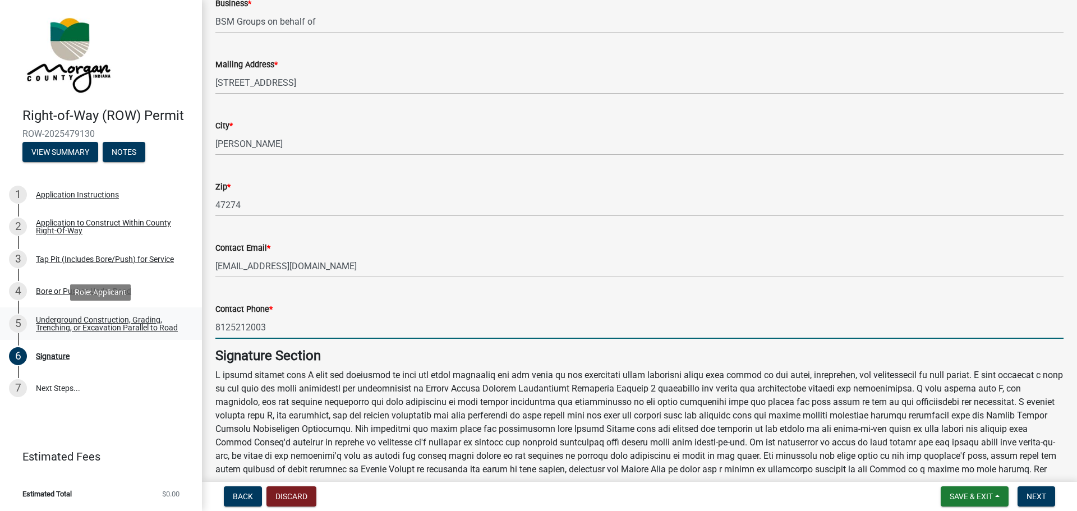
drag, startPoint x: 231, startPoint y: 325, endPoint x: 112, endPoint y: 321, distance: 119.0
click at [112, 321] on div "Right-of-Way (ROW) Permit ROW-2025479130 View Summary Notes 1 Application Instr…" at bounding box center [538, 255] width 1077 height 511
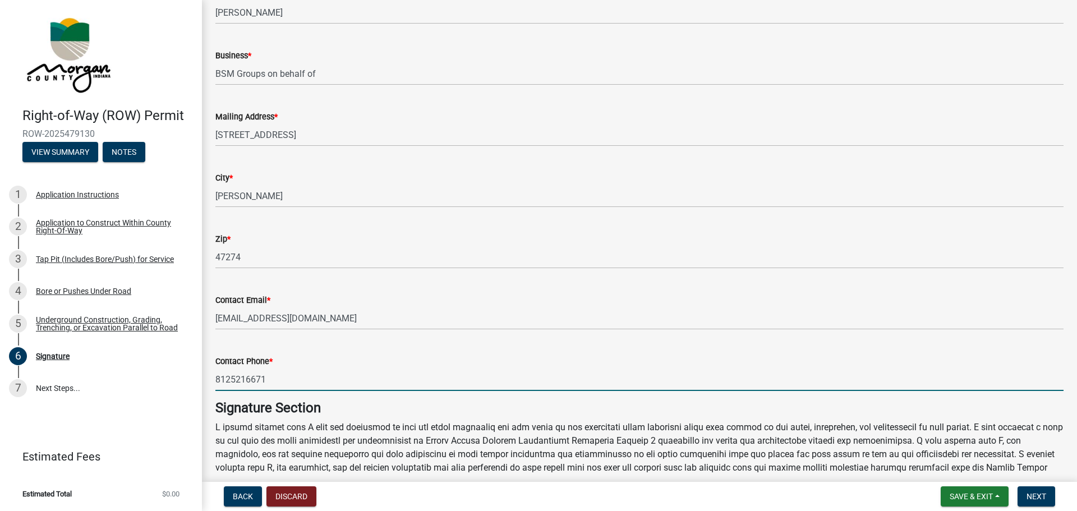
scroll to position [112, 0]
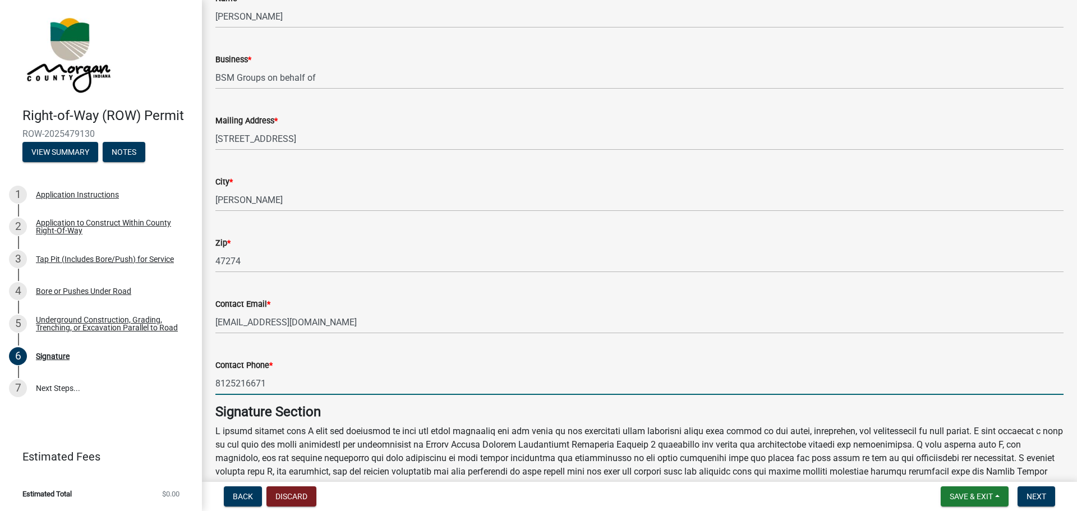
type input "8125216671"
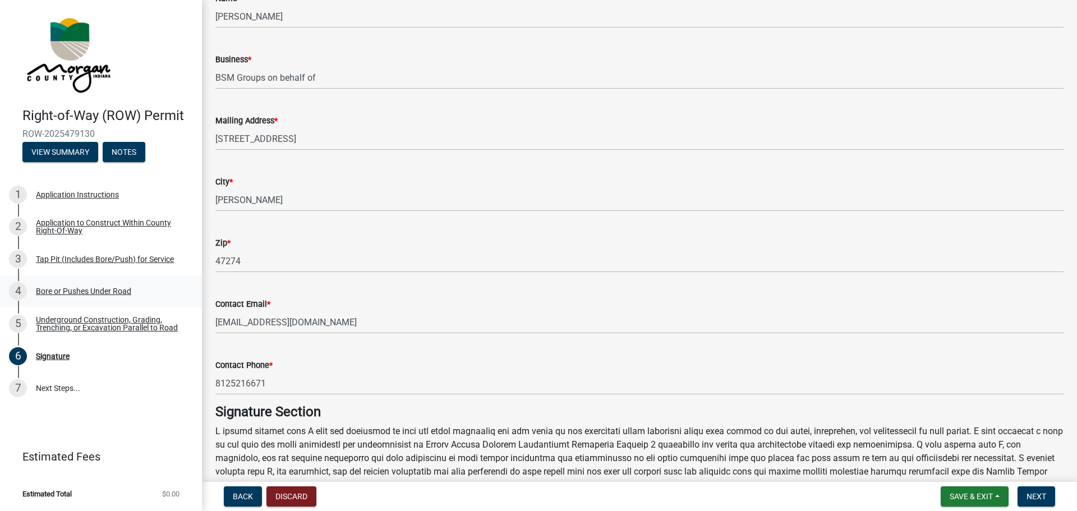
click at [110, 296] on div "4 Bore or Pushes Under Road" at bounding box center [96, 291] width 175 height 18
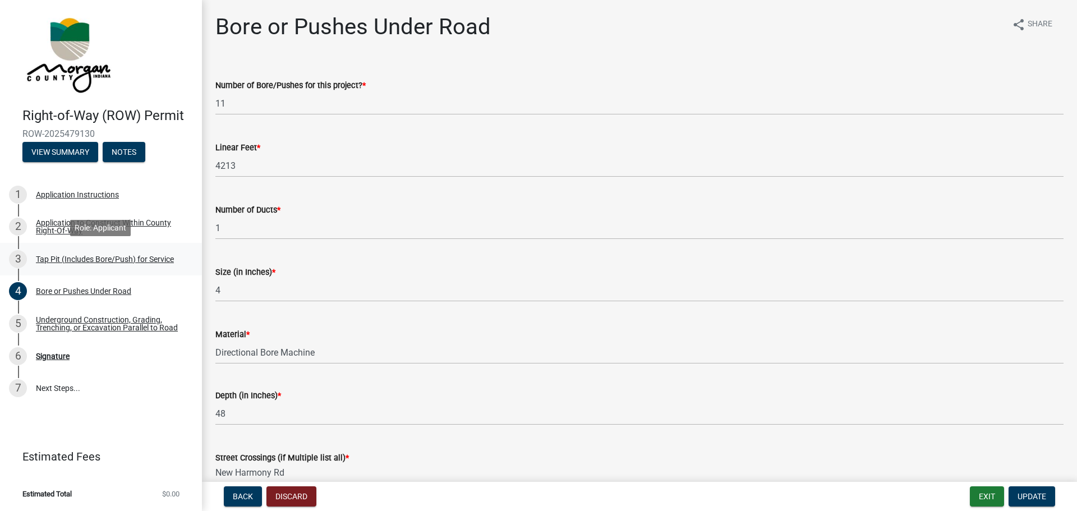
click at [116, 257] on div "Tap Pit (Includes Bore/Push) for Service" at bounding box center [105, 259] width 138 height 8
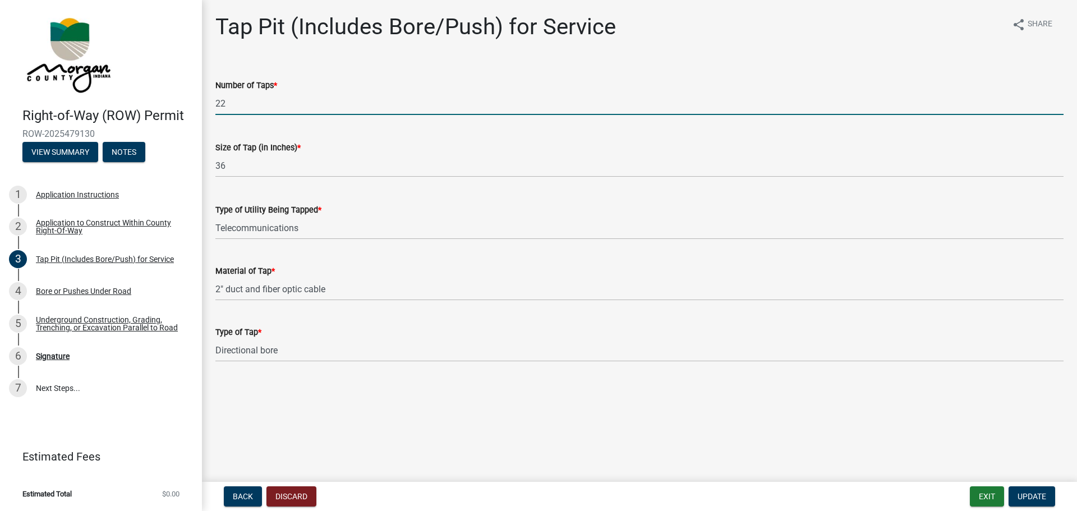
drag, startPoint x: 246, startPoint y: 106, endPoint x: 69, endPoint y: 95, distance: 177.0
click at [75, 90] on div "Right-of-Way (ROW) Permit ROW-2025479130 View Summary Notes 1 Application Instr…" at bounding box center [538, 255] width 1077 height 511
type input "11"
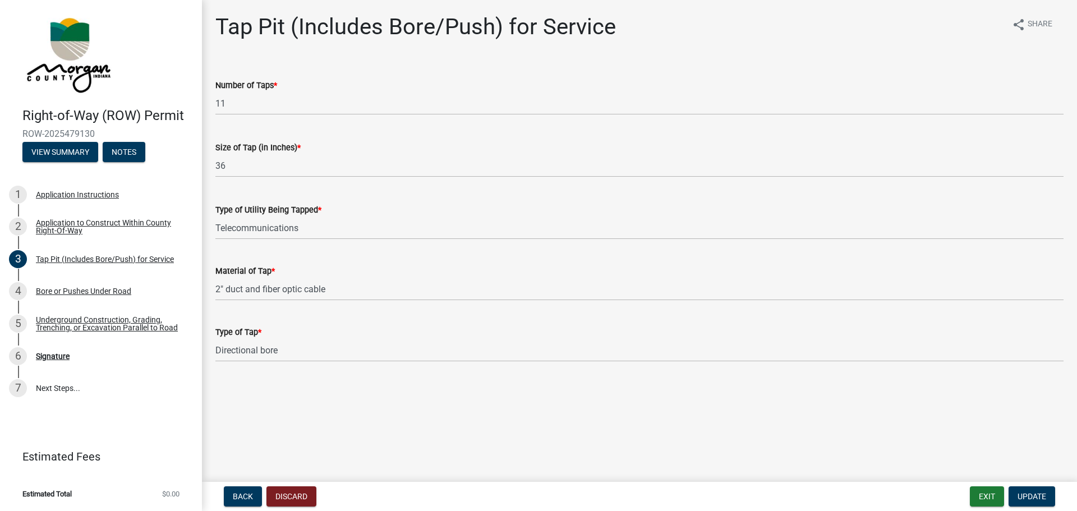
drag, startPoint x: 211, startPoint y: 84, endPoint x: 273, endPoint y: 82, distance: 61.7
click at [273, 82] on div "Number of Taps * 11" at bounding box center [639, 89] width 865 height 52
copy label "Number of Taps"
click at [96, 295] on div "4 Bore or Pushes Under Road" at bounding box center [96, 291] width 175 height 18
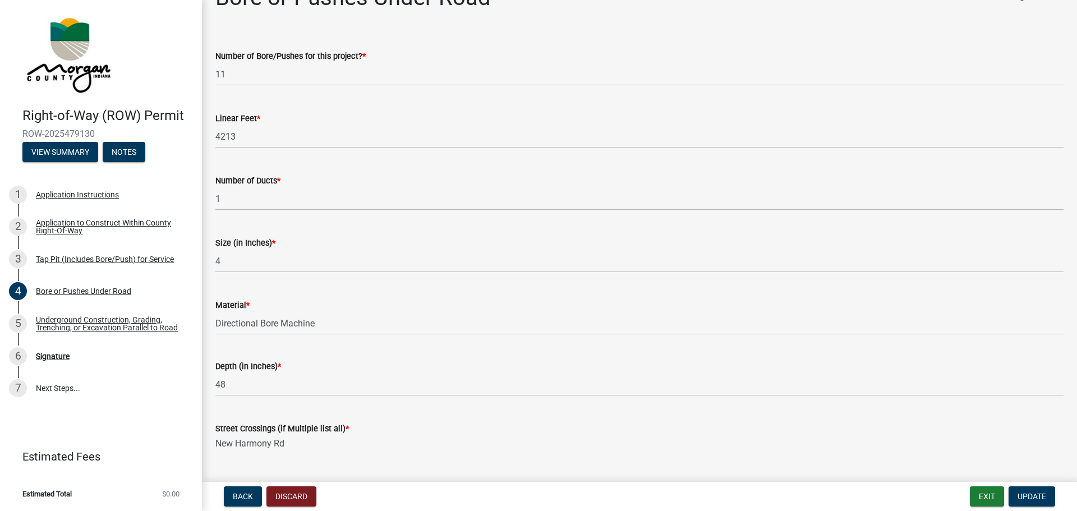
scroll to position [56, 0]
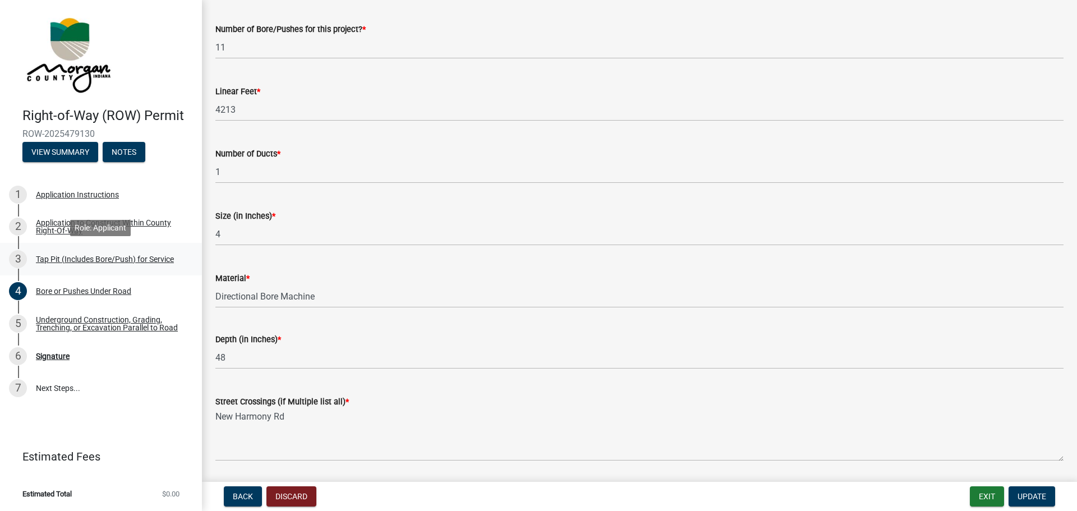
click at [115, 265] on div "3 Tap Pit (Includes Bore/Push) for Service" at bounding box center [96, 259] width 175 height 18
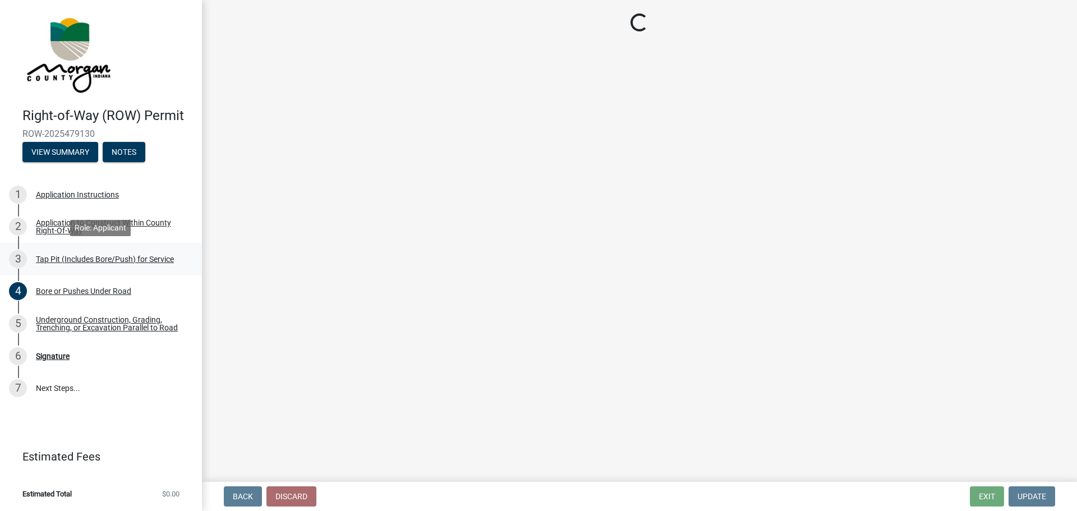
scroll to position [0, 0]
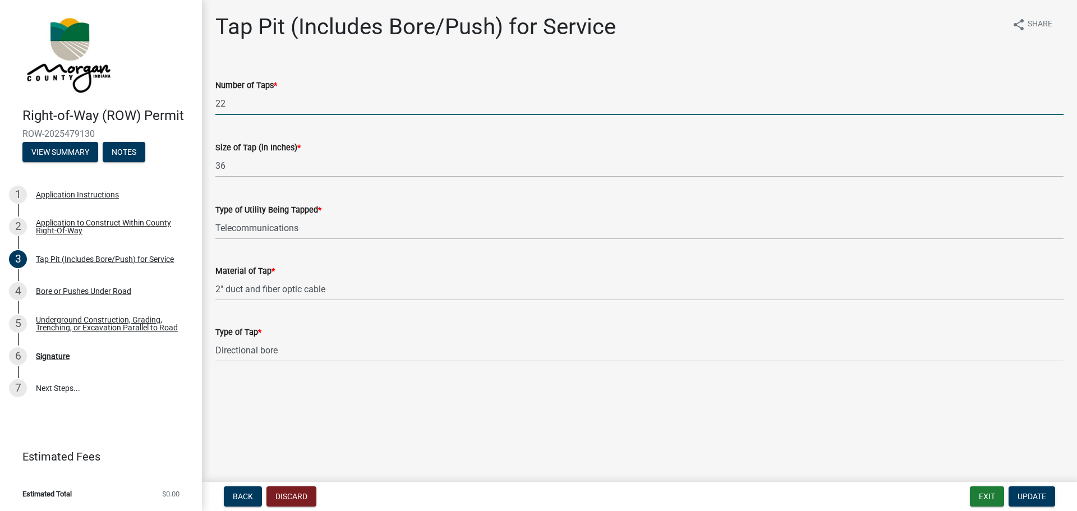
click at [267, 98] on input "22" at bounding box center [639, 103] width 848 height 23
drag, startPoint x: 234, startPoint y: 99, endPoint x: 199, endPoint y: 102, distance: 34.8
click at [199, 102] on div "Right-of-Way (ROW) Permit ROW-2025479130 View Summary Notes 1 Application Instr…" at bounding box center [538, 255] width 1077 height 511
click at [275, 82] on span "*" at bounding box center [275, 86] width 3 height 10
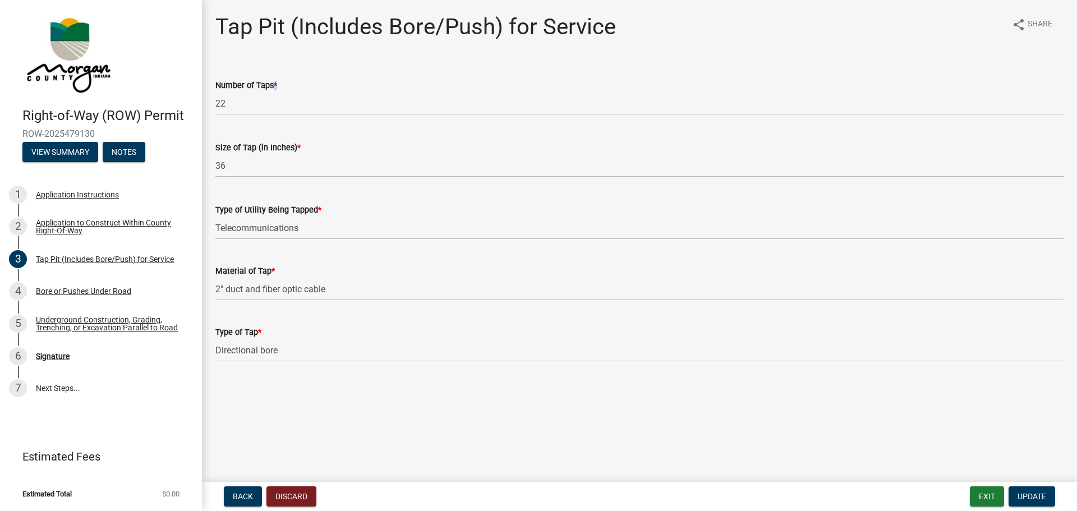
click at [275, 83] on span "*" at bounding box center [275, 86] width 3 height 10
click at [276, 83] on span "*" at bounding box center [275, 86] width 3 height 10
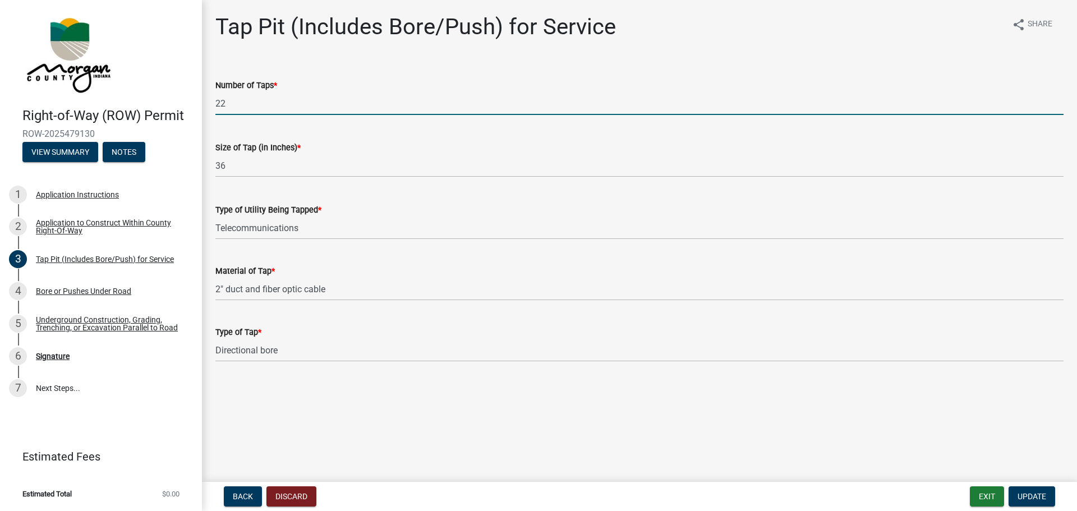
click at [262, 99] on input "22" at bounding box center [639, 103] width 848 height 23
click at [275, 83] on span "*" at bounding box center [275, 86] width 3 height 10
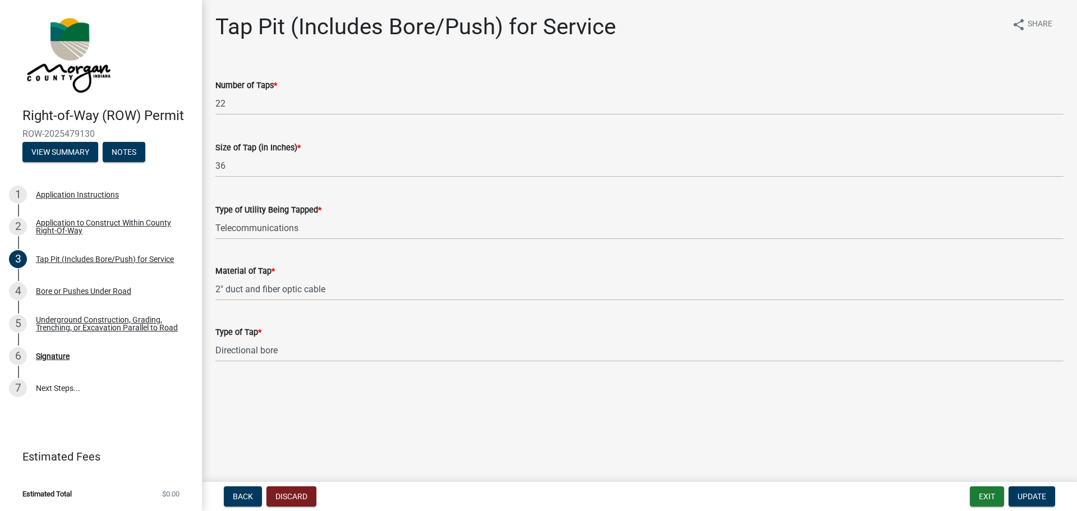
click at [273, 82] on label "Number of Taps *" at bounding box center [246, 86] width 62 height 8
click at [276, 84] on span "*" at bounding box center [275, 86] width 3 height 10
click at [119, 155] on button "Notes" at bounding box center [124, 152] width 43 height 20
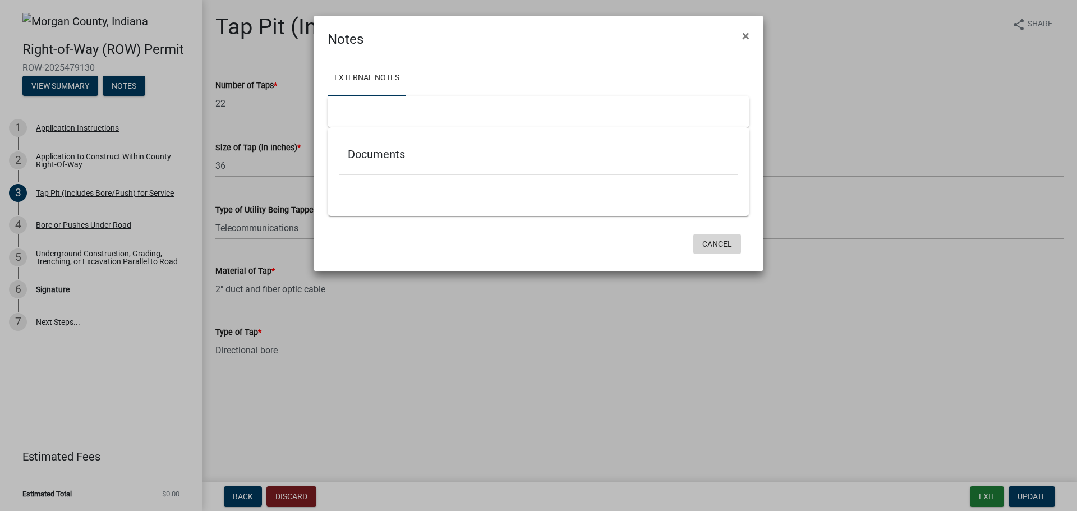
click at [735, 245] on button "Cancel" at bounding box center [717, 244] width 48 height 20
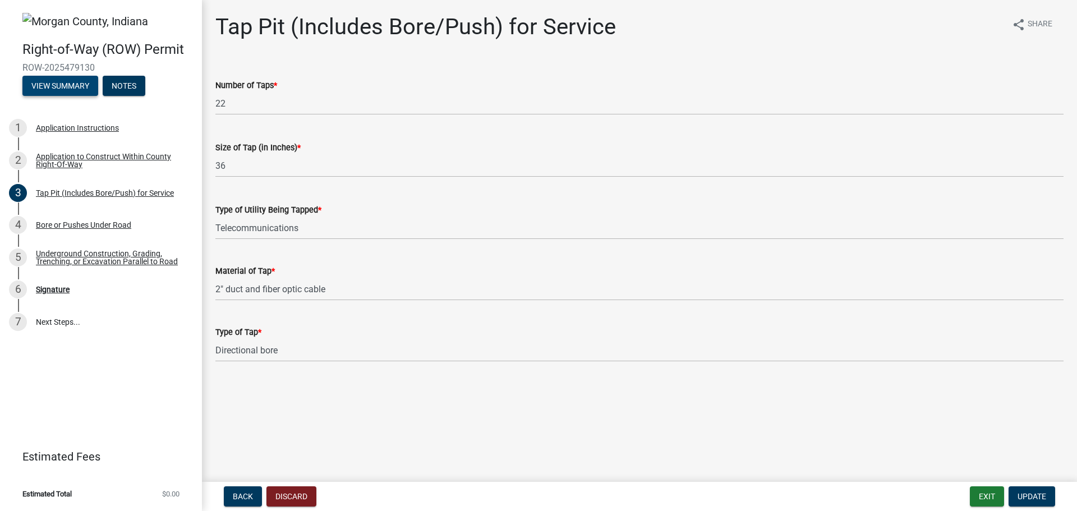
click at [78, 87] on button "View Summary" at bounding box center [60, 86] width 76 height 20
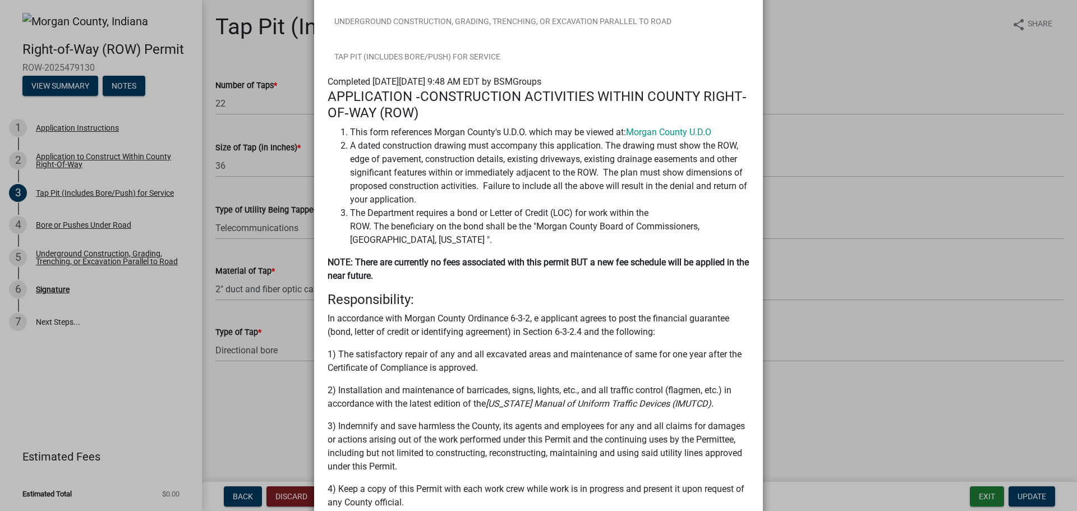
scroll to position [168, 0]
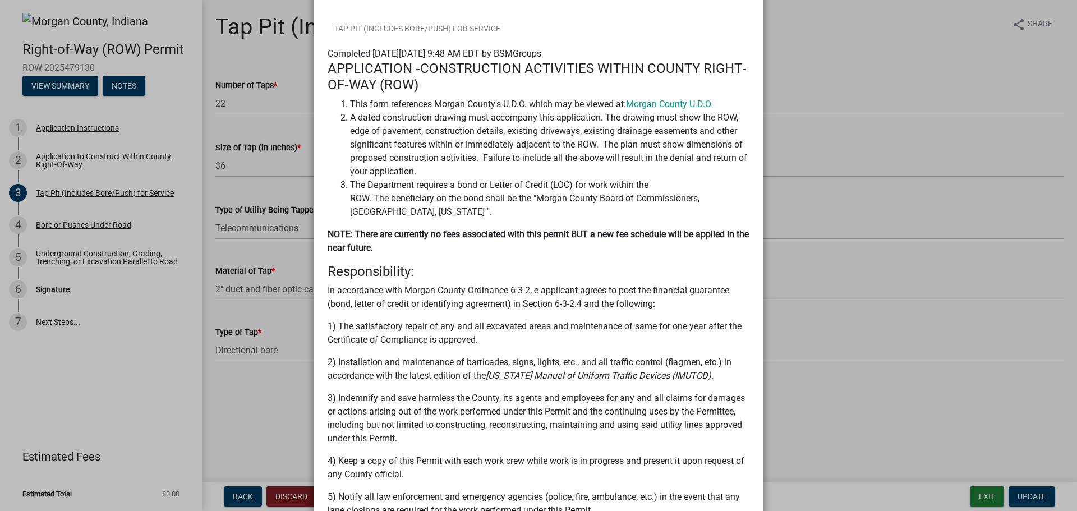
click at [806, 119] on ngb-modal-window "Summary × Printer Friendly Application Instructions Application to Construct Wi…" at bounding box center [538, 255] width 1077 height 511
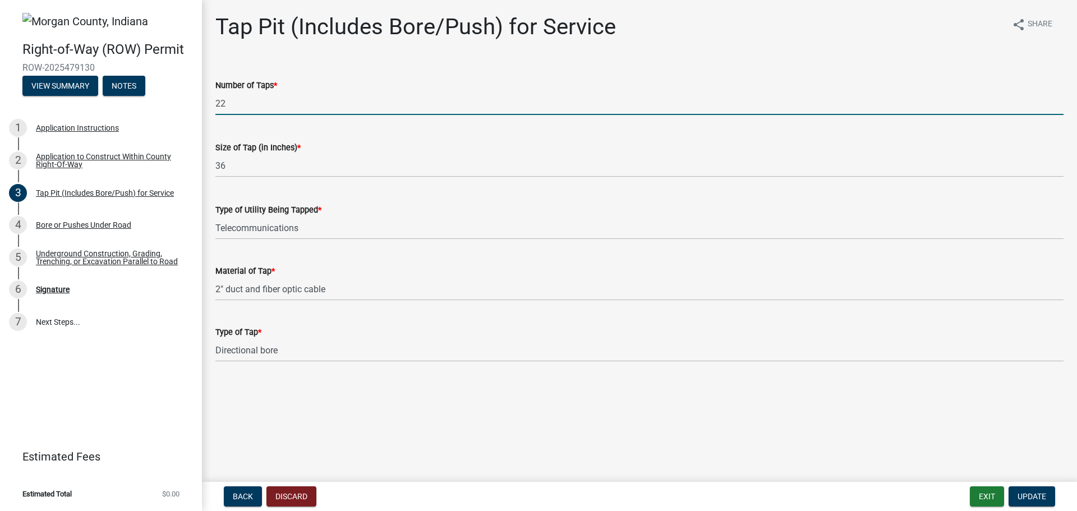
drag, startPoint x: 241, startPoint y: 105, endPoint x: 174, endPoint y: 108, distance: 67.3
click at [174, 108] on div "Right-of-Way (ROW) Permit ROW-2025479130 View Summary Notes 1 Application Instr…" at bounding box center [538, 255] width 1077 height 511
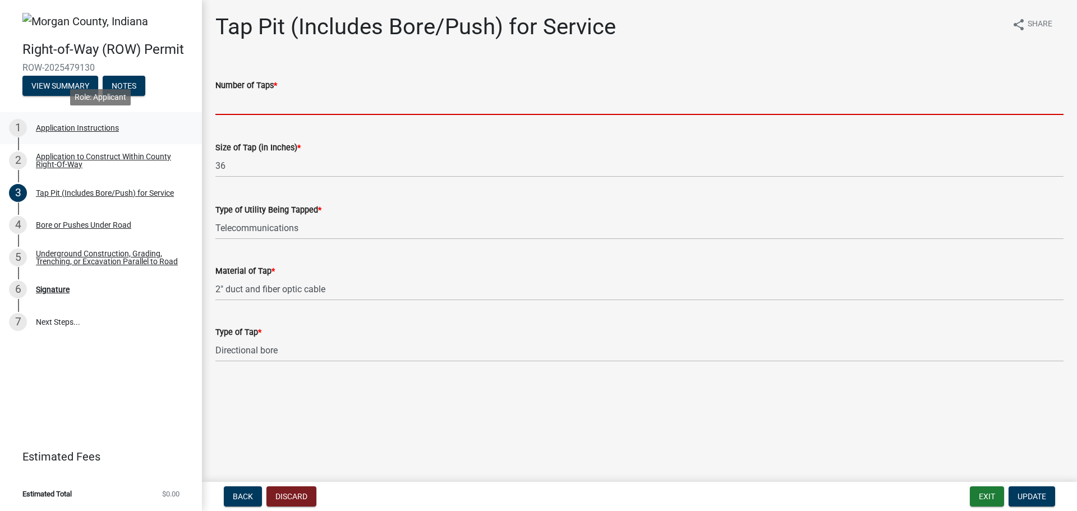
click at [131, 140] on link "1 Application Instructions" at bounding box center [101, 128] width 202 height 33
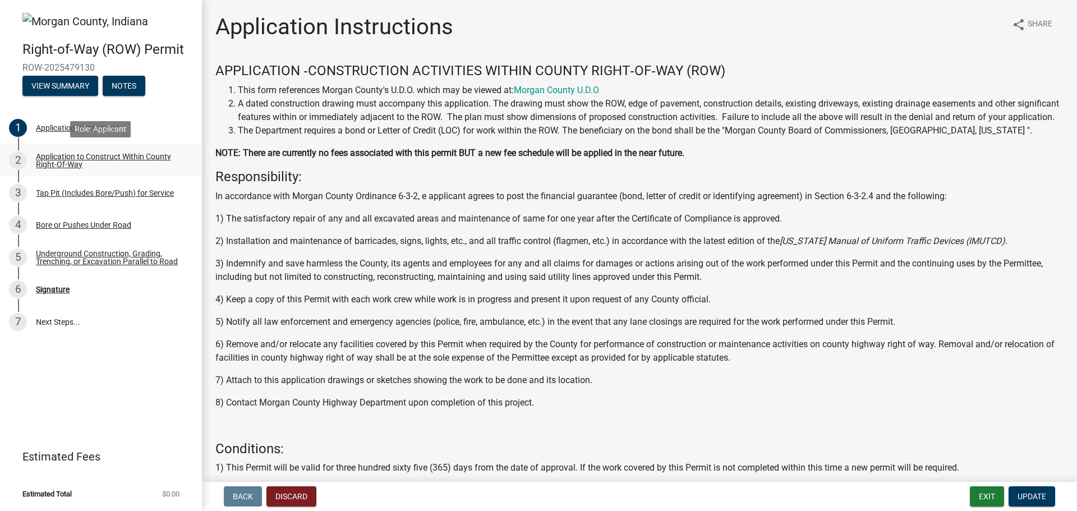
click at [130, 165] on div "Application to Construct Within County Right-Of-Way" at bounding box center [110, 161] width 148 height 16
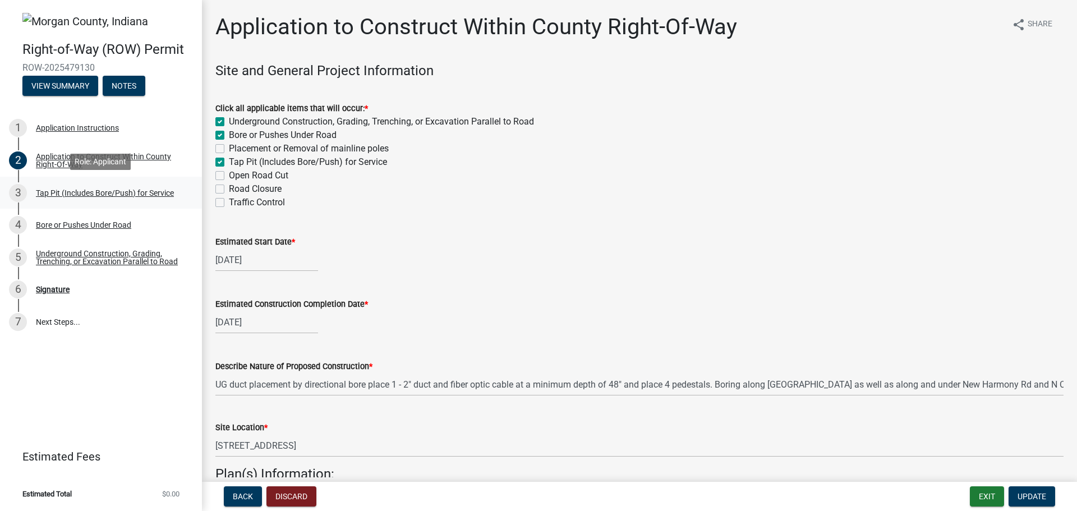
click at [149, 193] on div "Tap Pit (Includes Bore/Push) for Service" at bounding box center [105, 193] width 138 height 8
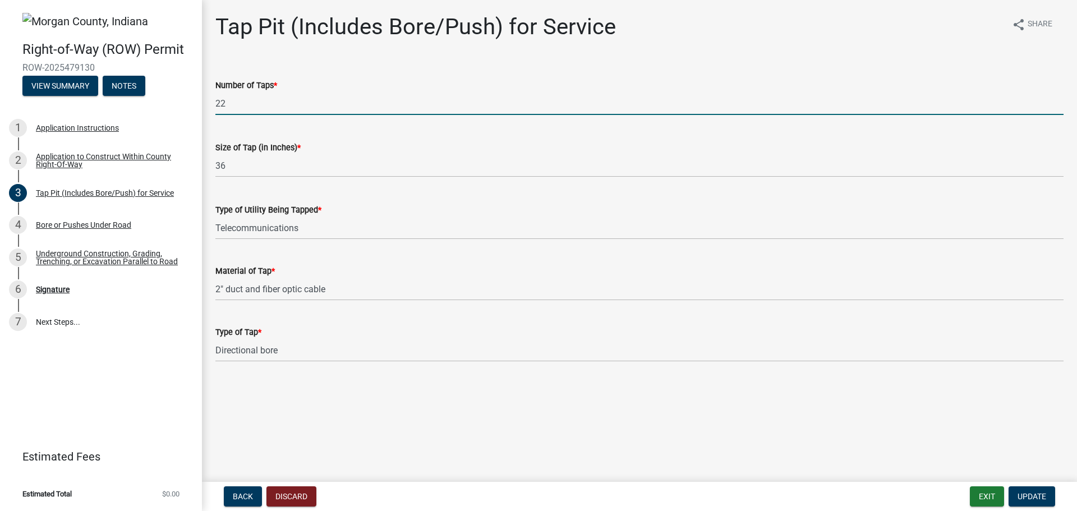
drag, startPoint x: 292, startPoint y: 107, endPoint x: 41, endPoint y: 100, distance: 250.8
click at [41, 100] on div "Right-of-Way (ROW) Permit ROW-2025479130 View Summary Notes 1 Application Instr…" at bounding box center [538, 255] width 1077 height 511
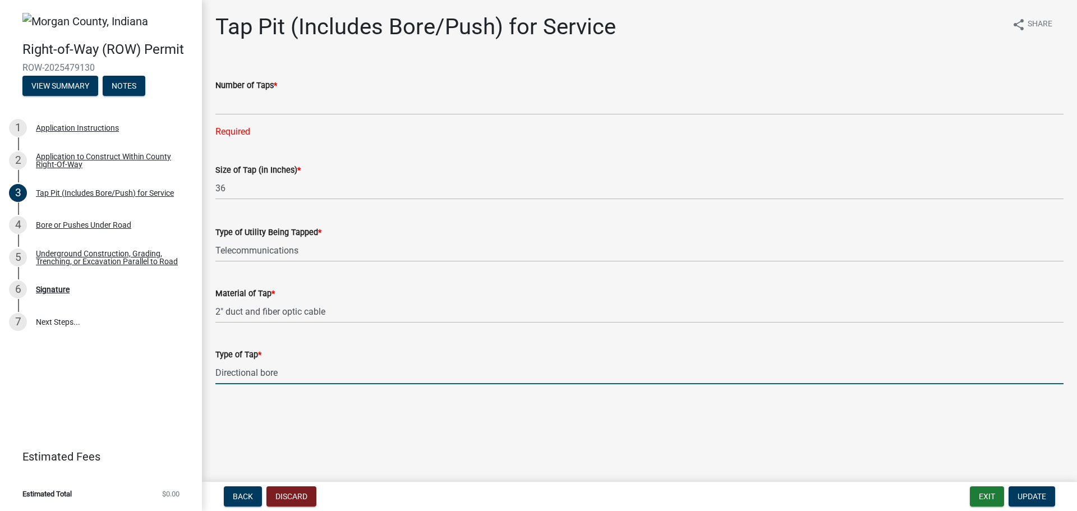
drag, startPoint x: 284, startPoint y: 349, endPoint x: 100, endPoint y: 342, distance: 184.1
click at [100, 342] on div "Right-of-Way (ROW) Permit ROW-2025479130 View Summary Notes 1 Application Instr…" at bounding box center [538, 255] width 1077 height 511
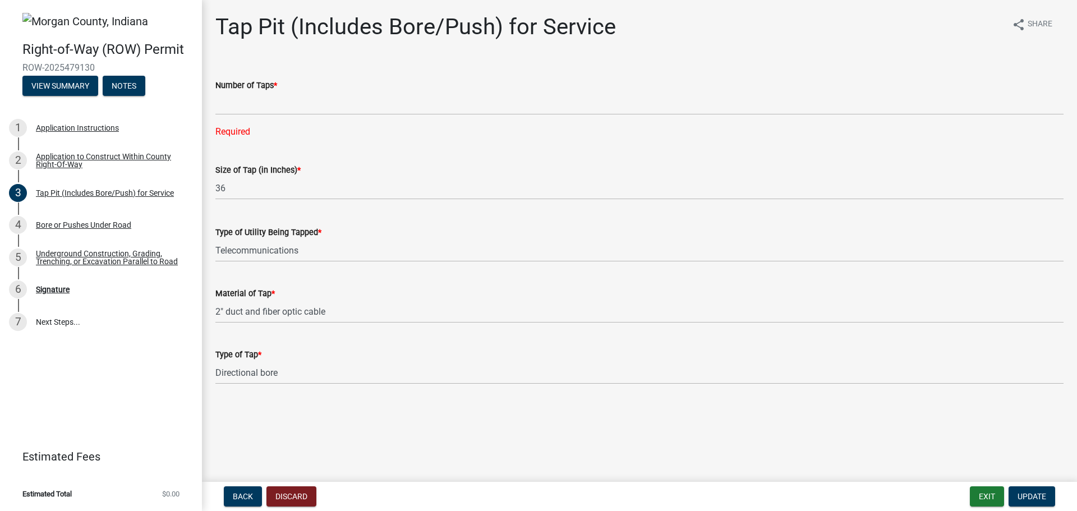
drag, startPoint x: 96, startPoint y: 66, endPoint x: 13, endPoint y: 60, distance: 83.2
click at [13, 60] on div "Right-of-Way (ROW) Permit ROW-2025479130 View Summary Notes" at bounding box center [101, 66] width 184 height 66
copy span "ROW-2025479130"
click at [154, 365] on div "Right-of-Way (ROW) Permit ROW-2025479130 View Summary Notes 1 Application Instr…" at bounding box center [101, 255] width 202 height 511
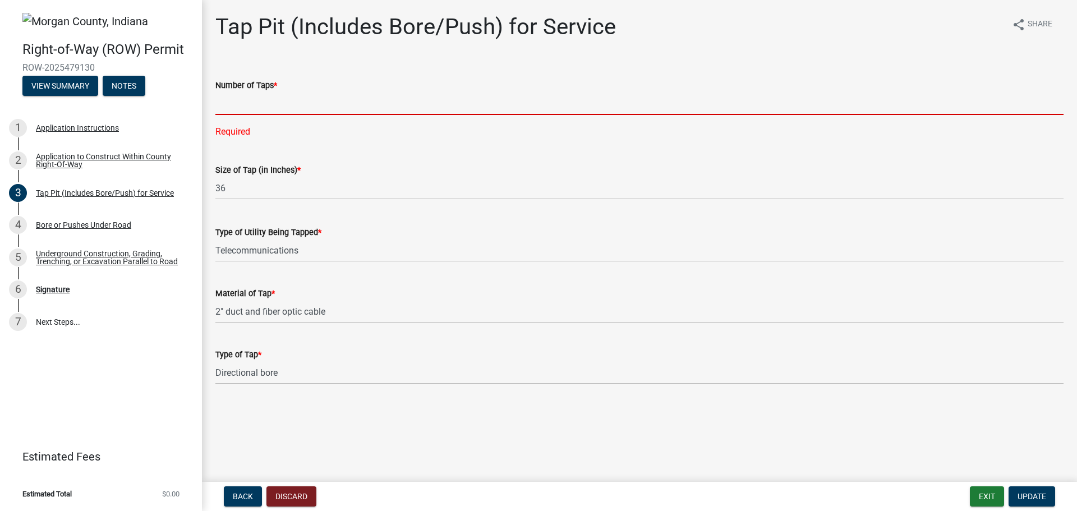
click at [240, 96] on input "text" at bounding box center [639, 103] width 848 height 23
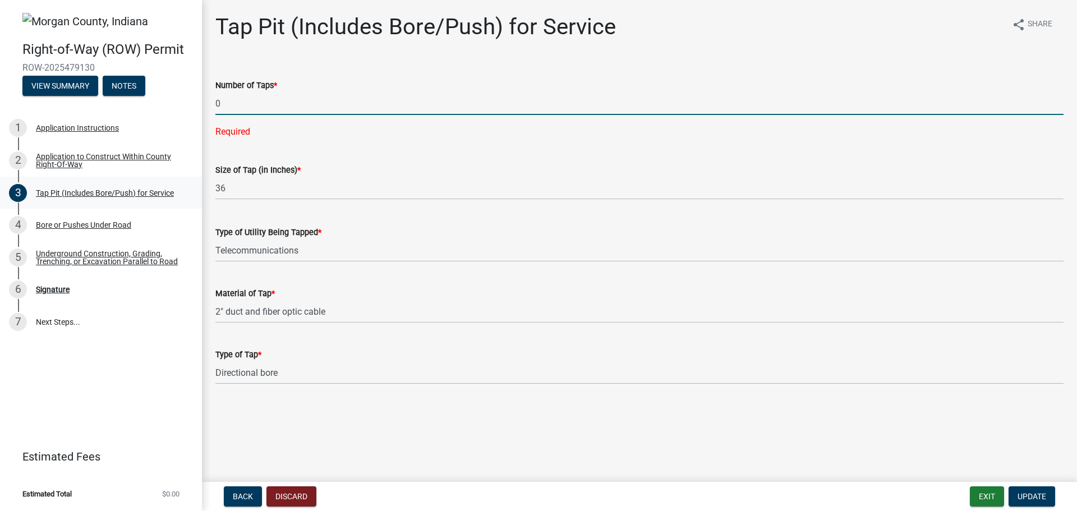
type input "0"
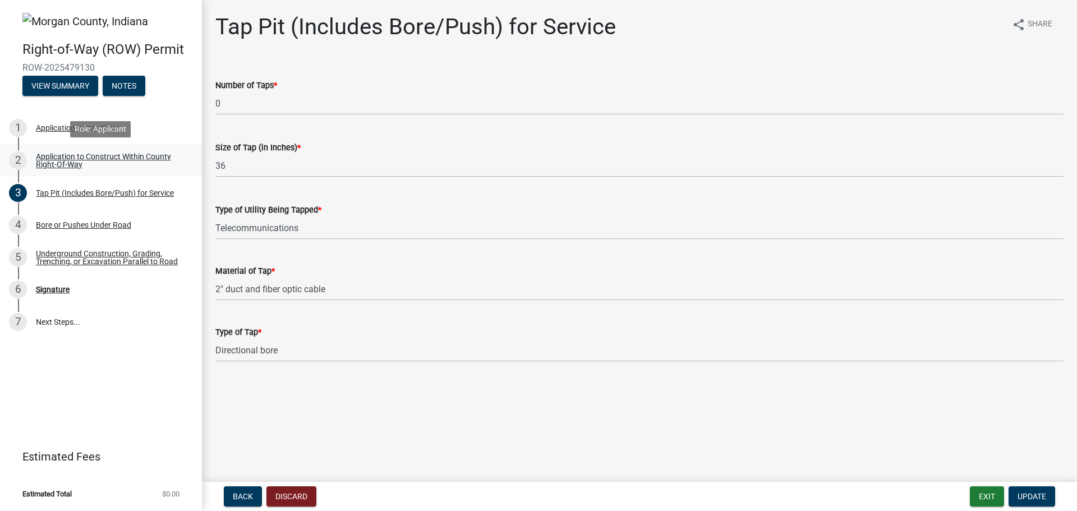
click at [97, 163] on div "Application to Construct Within County Right-Of-Way" at bounding box center [110, 161] width 148 height 16
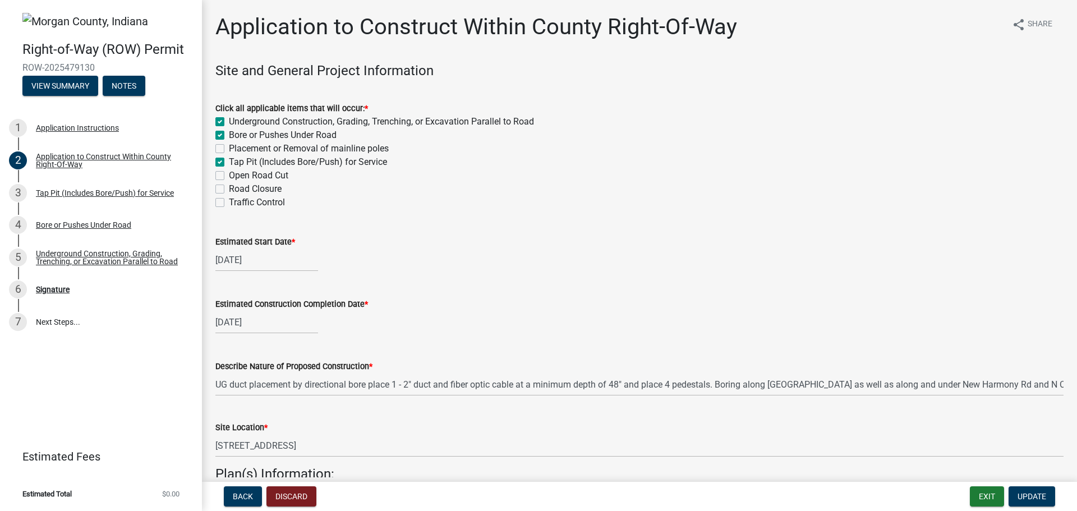
click at [229, 161] on label "Tap Pit (Includes Bore/Push) for Service" at bounding box center [308, 161] width 158 height 13
click at [229, 161] on input "Tap Pit (Includes Bore/Push) for Service" at bounding box center [232, 158] width 7 height 7
checkbox input "false"
checkbox input "true"
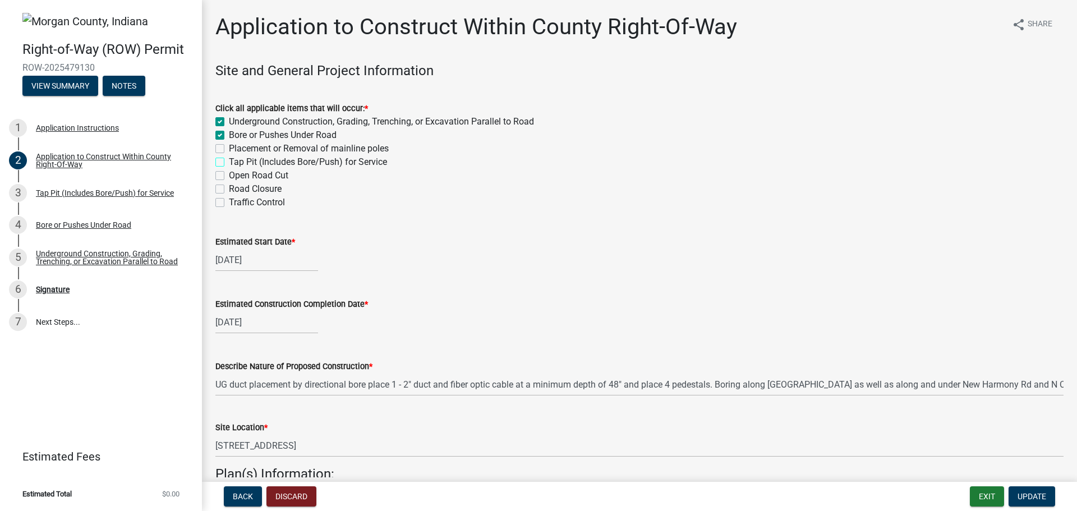
checkbox input "false"
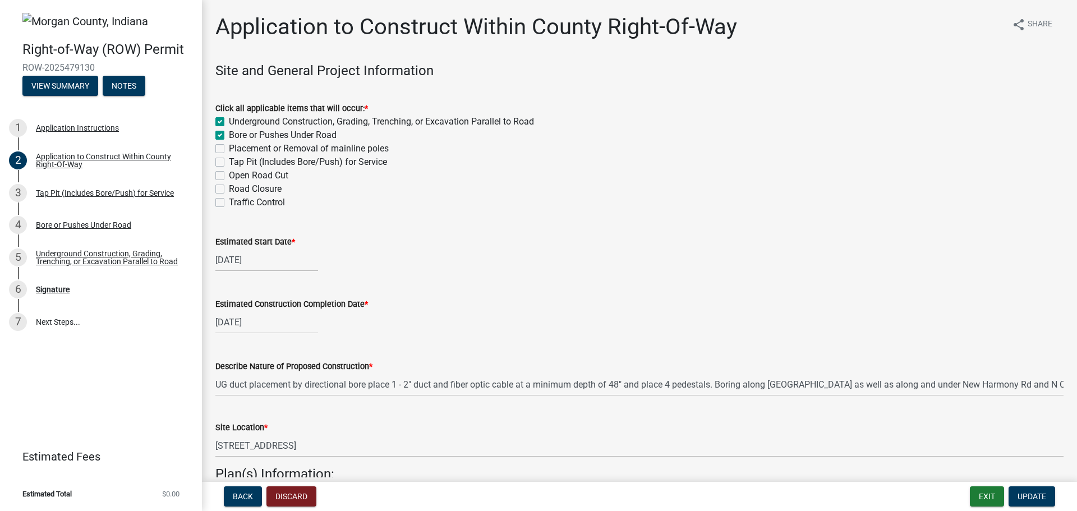
click at [229, 161] on label "Tap Pit (Includes Bore/Push) for Service" at bounding box center [308, 161] width 158 height 13
click at [229, 161] on input "Tap Pit (Includes Bore/Push) for Service" at bounding box center [232, 158] width 7 height 7
checkbox input "true"
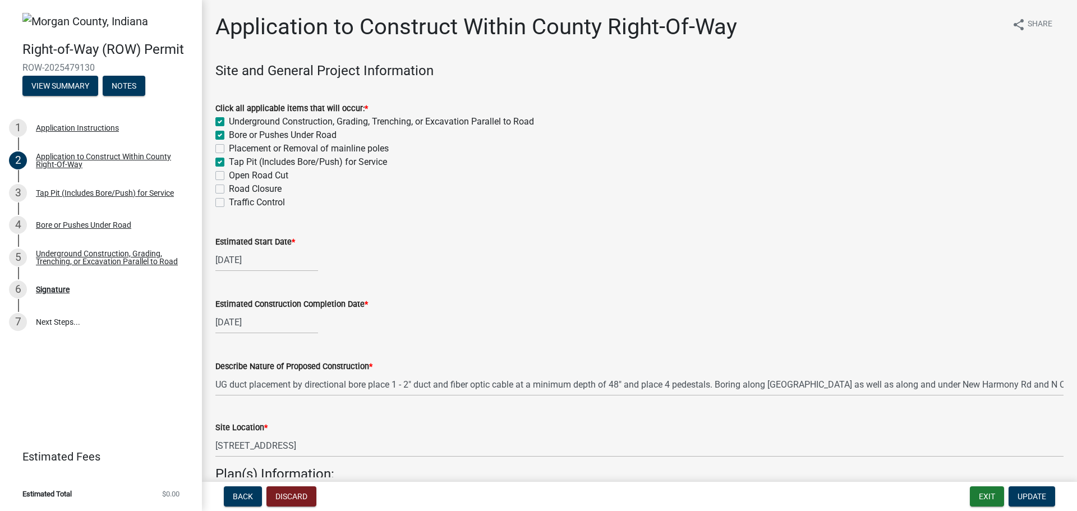
checkbox input "false"
checkbox input "true"
checkbox input "false"
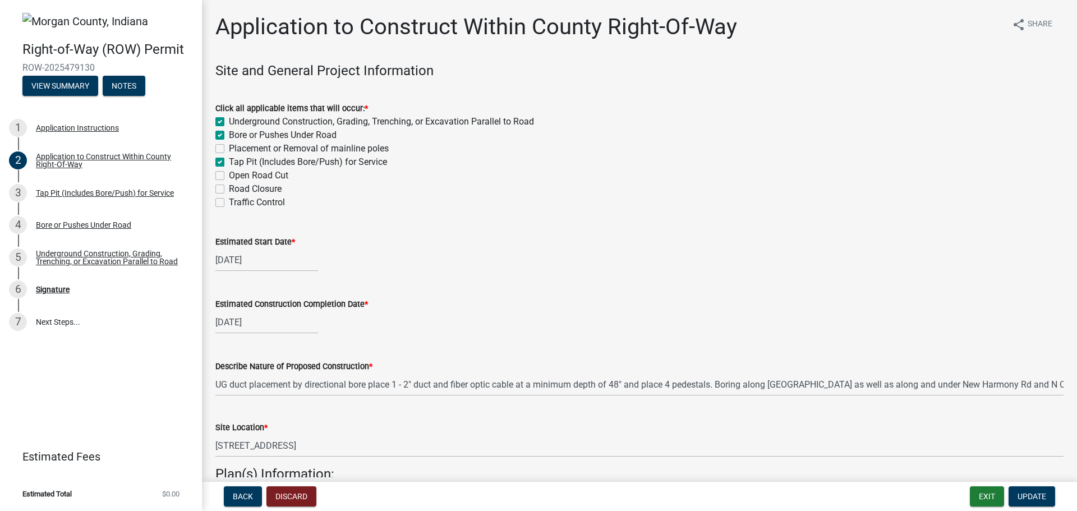
click at [229, 161] on label "Tap Pit (Includes Bore/Push) for Service" at bounding box center [308, 161] width 158 height 13
click at [229, 161] on input "Tap Pit (Includes Bore/Push) for Service" at bounding box center [232, 158] width 7 height 7
checkbox input "false"
checkbox input "true"
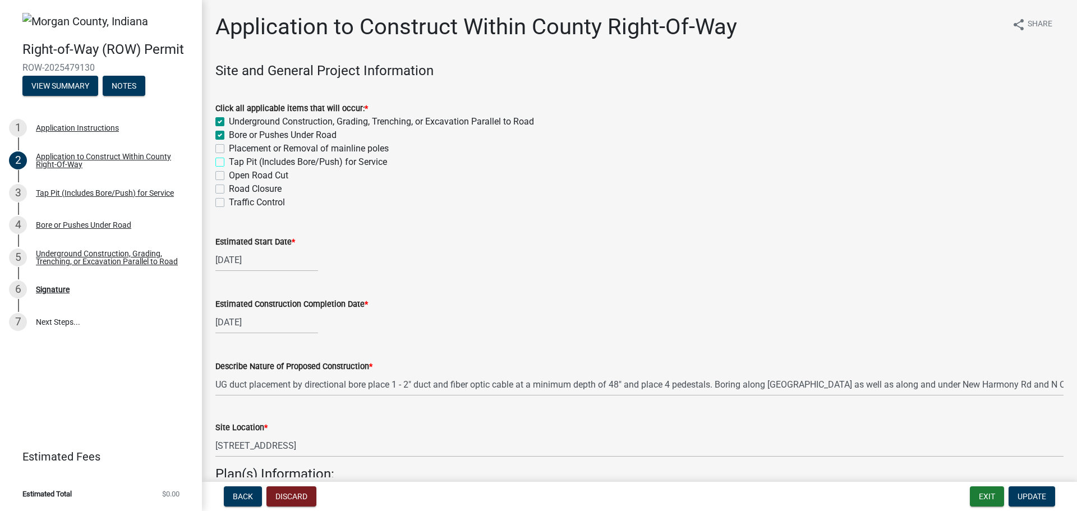
checkbox input "false"
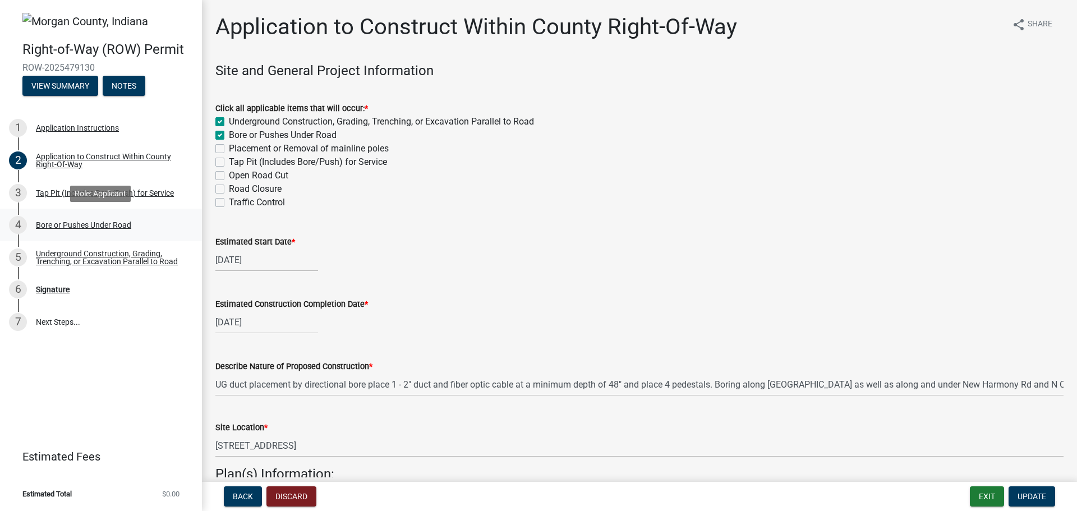
click at [121, 216] on div "4 Bore or Pushes Under Road" at bounding box center [96, 225] width 175 height 18
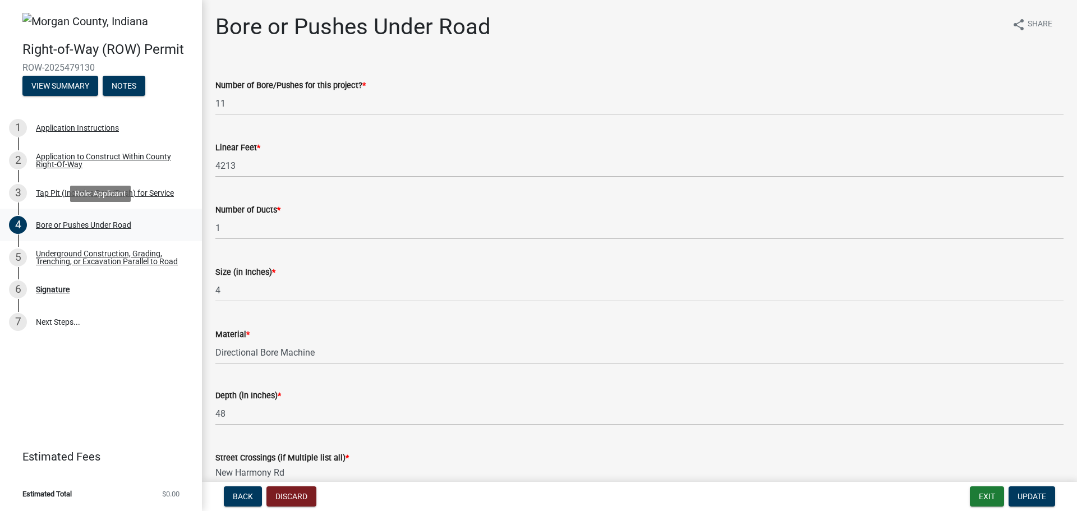
click at [116, 215] on link "4 Bore or Pushes Under Road" at bounding box center [101, 225] width 202 height 33
click at [117, 252] on div "Underground Construction, Grading, Trenching, or Excavation Parallel to Road" at bounding box center [110, 258] width 148 height 16
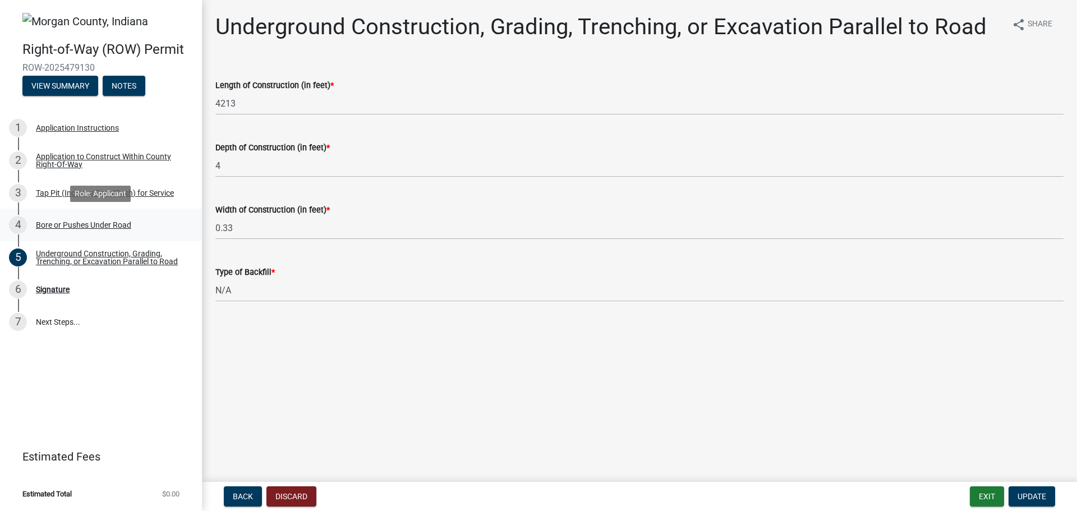
click at [136, 218] on div "4 Bore or Pushes Under Road" at bounding box center [96, 225] width 175 height 18
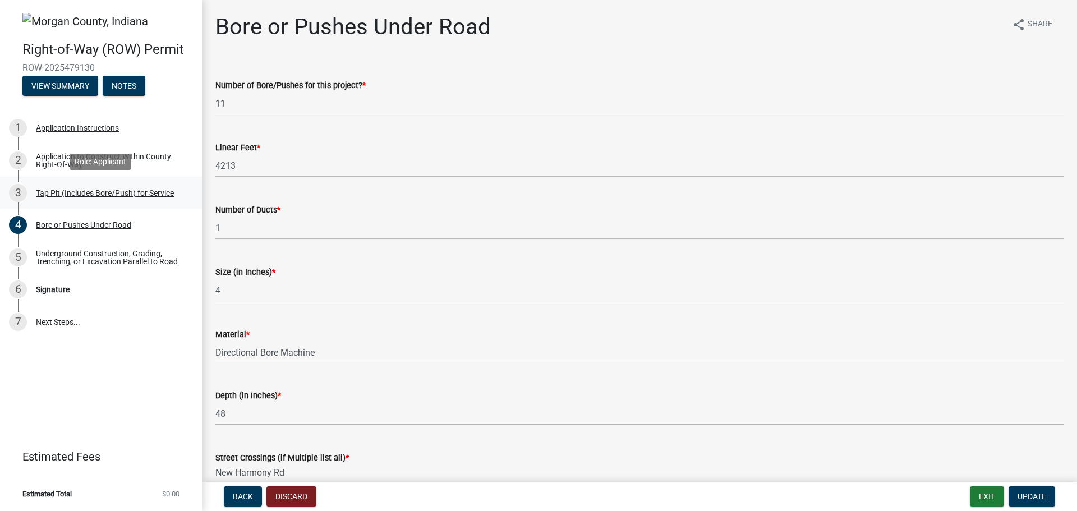
click at [147, 198] on div "3 Tap Pit (Includes Bore/Push) for Service" at bounding box center [96, 193] width 175 height 18
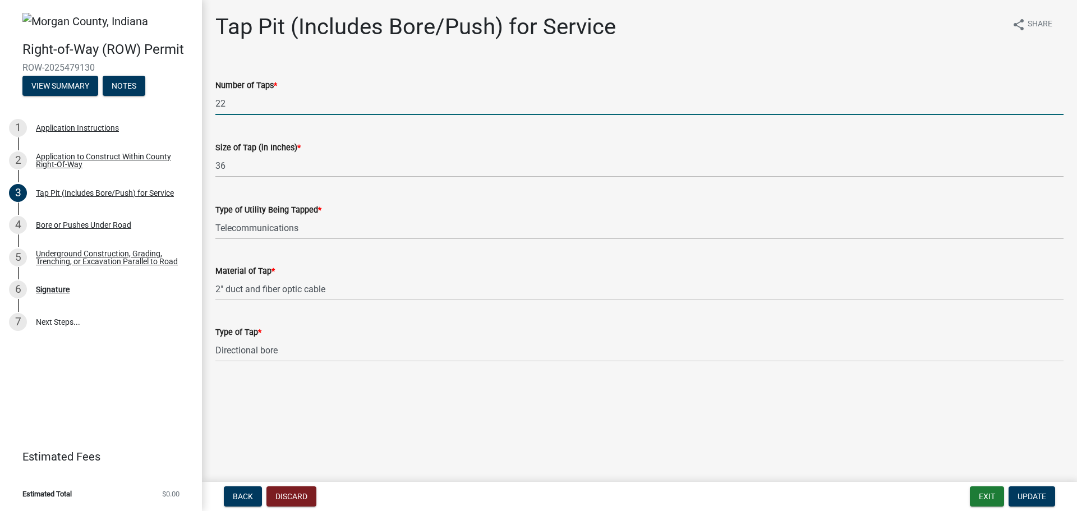
drag, startPoint x: 245, startPoint y: 105, endPoint x: 158, endPoint y: 106, distance: 86.9
click at [158, 106] on div "Right-of-Way (ROW) Permit ROW-2025479130 View Summary Notes 1 Application Instr…" at bounding box center [538, 255] width 1077 height 511
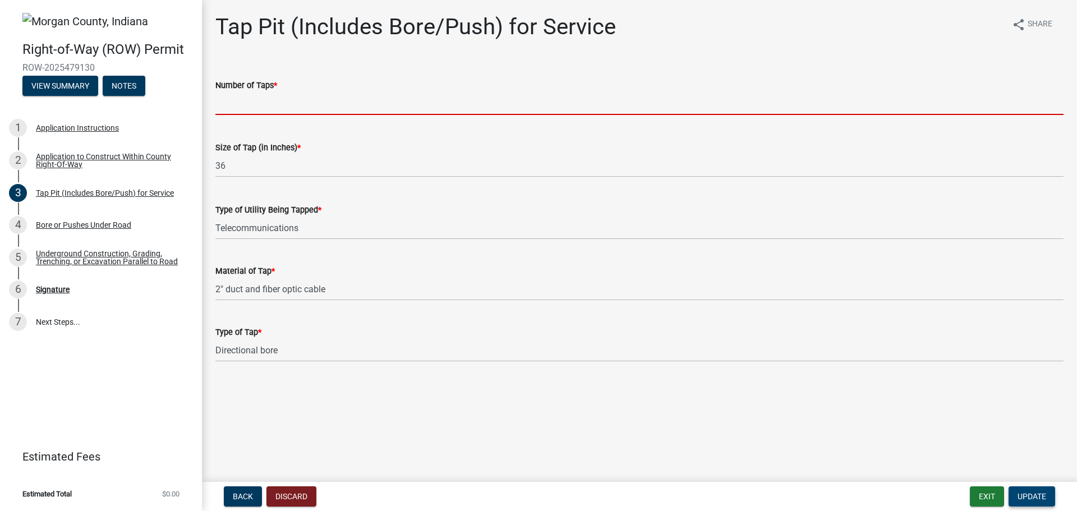
click at [1026, 487] on button "Update" at bounding box center [1031, 496] width 47 height 20
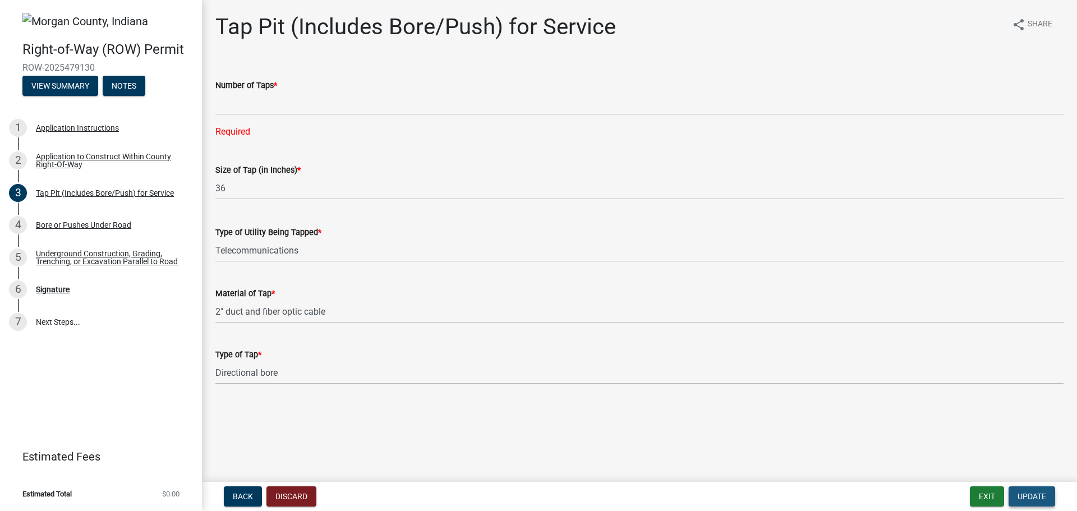
click at [1029, 488] on button "Update" at bounding box center [1031, 496] width 47 height 20
click at [1029, 494] on span "Update" at bounding box center [1031, 496] width 29 height 9
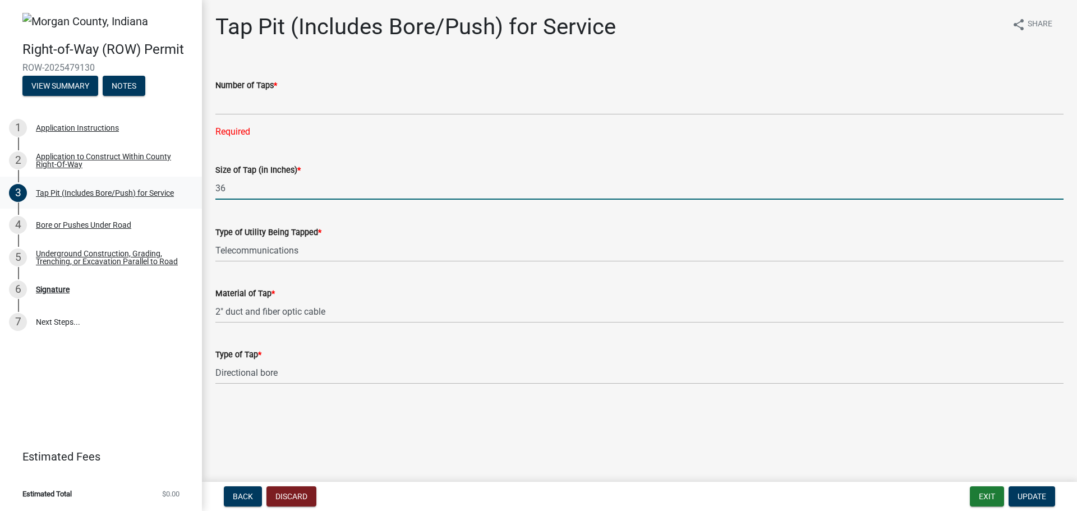
drag, startPoint x: 249, startPoint y: 186, endPoint x: 96, endPoint y: 185, distance: 153.1
click at [96, 185] on div "Right-of-Way (ROW) Permit ROW-2025479130 View Summary Notes 1 Application Instr…" at bounding box center [538, 255] width 1077 height 511
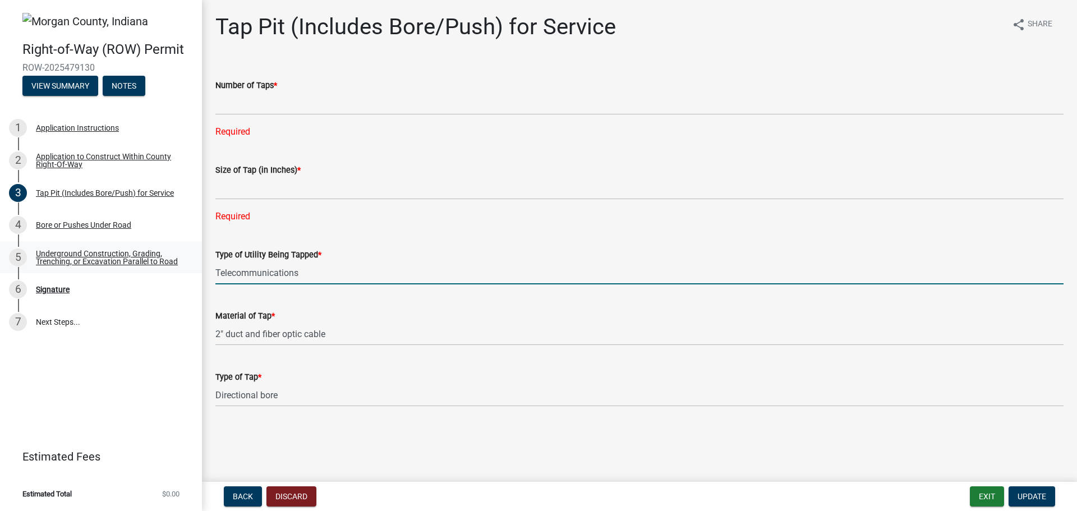
drag, startPoint x: 324, startPoint y: 248, endPoint x: 7, endPoint y: 249, distance: 316.9
click at [7, 249] on div "Right-of-Way (ROW) Permit ROW-2025479130 View Summary Notes 1 Application Instr…" at bounding box center [538, 255] width 1077 height 511
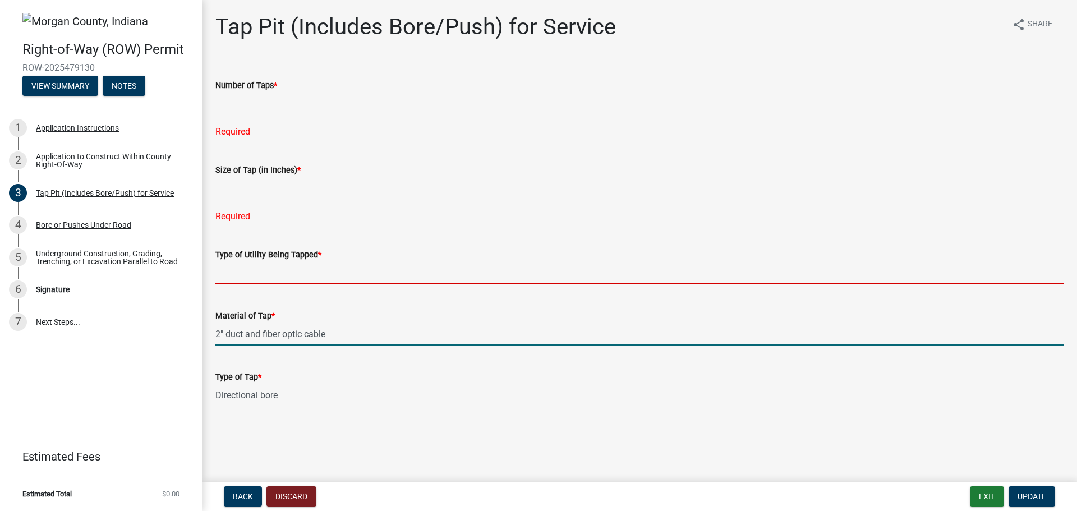
click at [346, 324] on form "Material of Tap * 2" duct and fiber optic cable" at bounding box center [639, 327] width 848 height 36
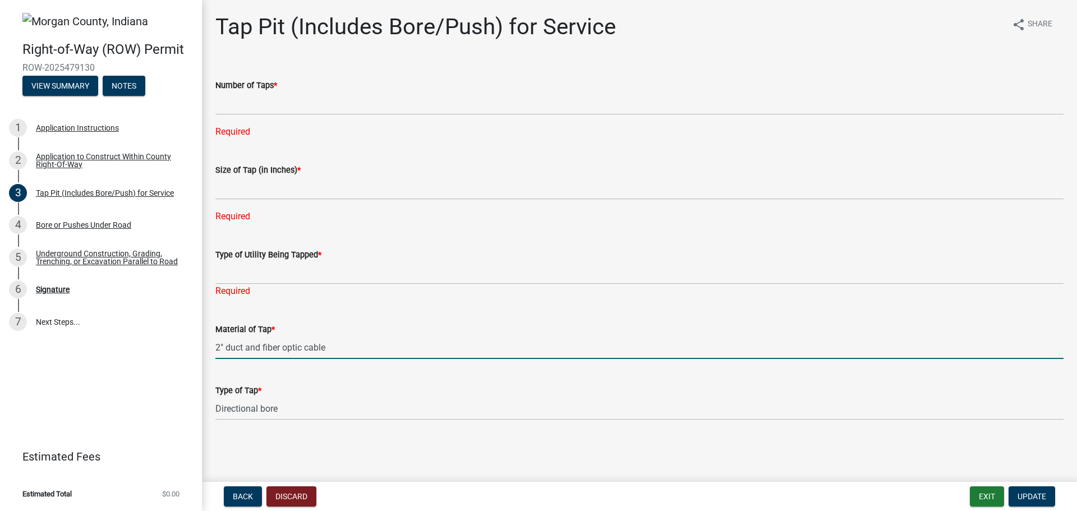
drag, startPoint x: 306, startPoint y: 338, endPoint x: 328, endPoint y: 359, distance: 29.7
click at [299, 349] on input "2" duct and fiber optic cable" at bounding box center [639, 347] width 848 height 23
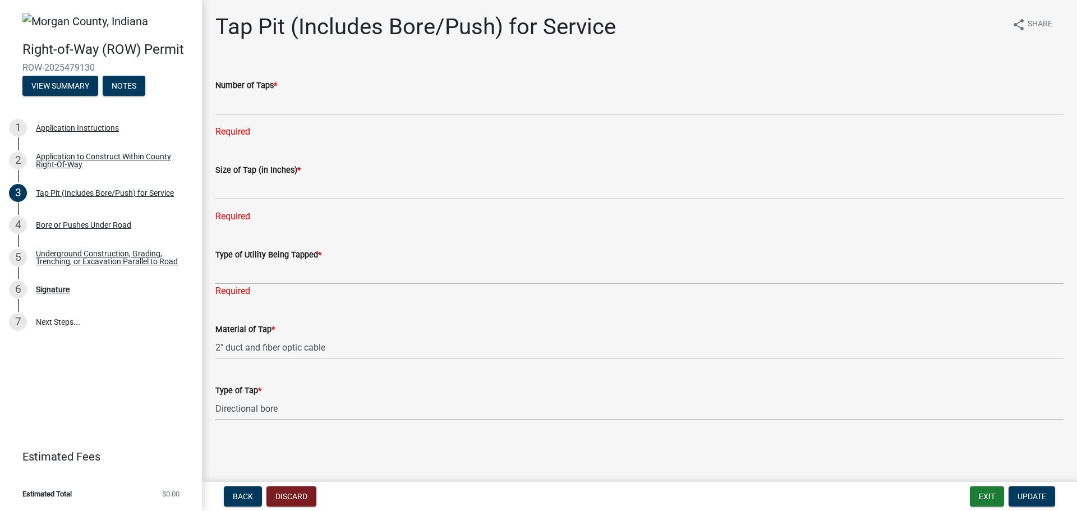
click at [345, 359] on wm-data-entity-input "Material of Tap * 2" duct and fiber optic cable" at bounding box center [639, 337] width 848 height 61
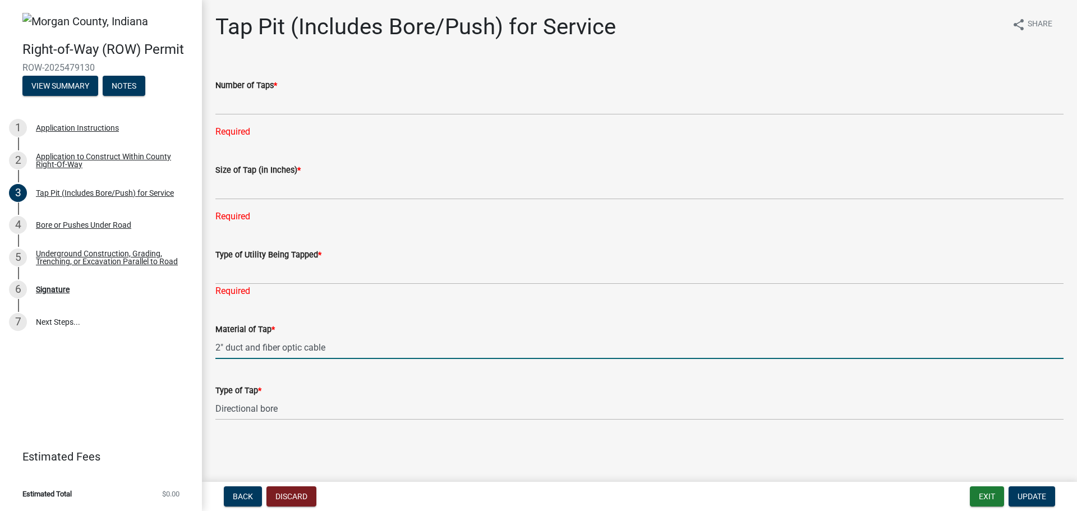
drag, startPoint x: 343, startPoint y: 352, endPoint x: 202, endPoint y: 387, distance: 145.5
click at [89, 359] on div "Right-of-Way (ROW) Permit ROW-2025479130 View Summary Notes 1 Application Instr…" at bounding box center [538, 255] width 1077 height 511
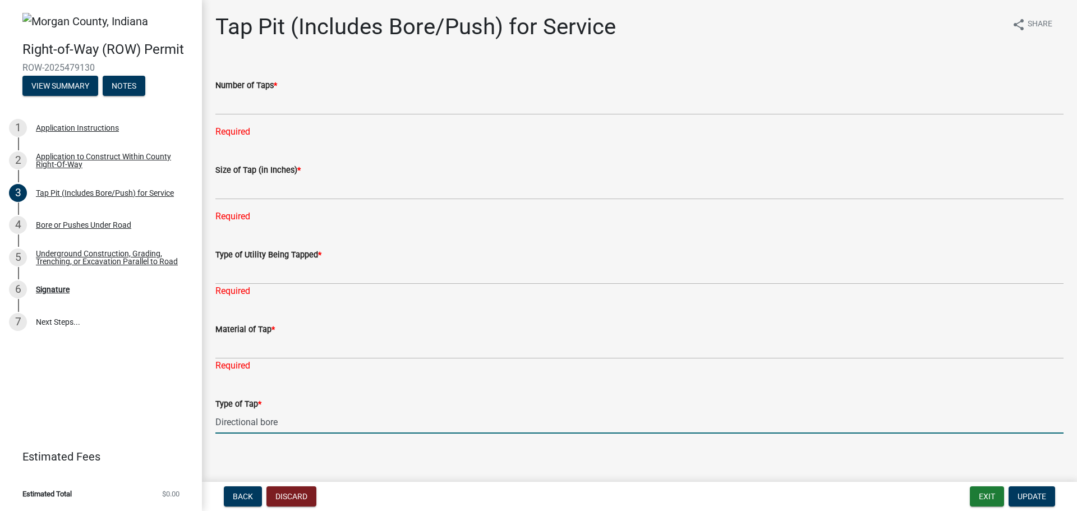
drag, startPoint x: 310, startPoint y: 420, endPoint x: 282, endPoint y: 414, distance: 28.7
click at [284, 415] on wm-data-entity-input "Type of Tap * Directional bore" at bounding box center [639, 411] width 848 height 61
drag, startPoint x: 287, startPoint y: 421, endPoint x: 73, endPoint y: 412, distance: 213.3
click at [73, 414] on div "Right-of-Way (ROW) Permit ROW-2025479130 View Summary Notes 1 Application Instr…" at bounding box center [538, 255] width 1077 height 511
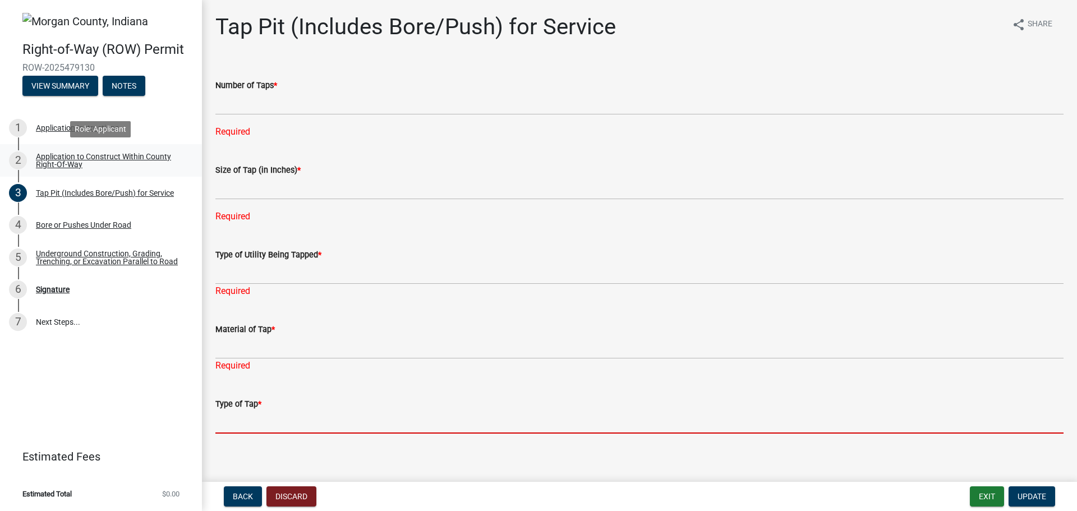
click at [89, 162] on div "Application to Construct Within County Right-Of-Way" at bounding box center [110, 161] width 148 height 16
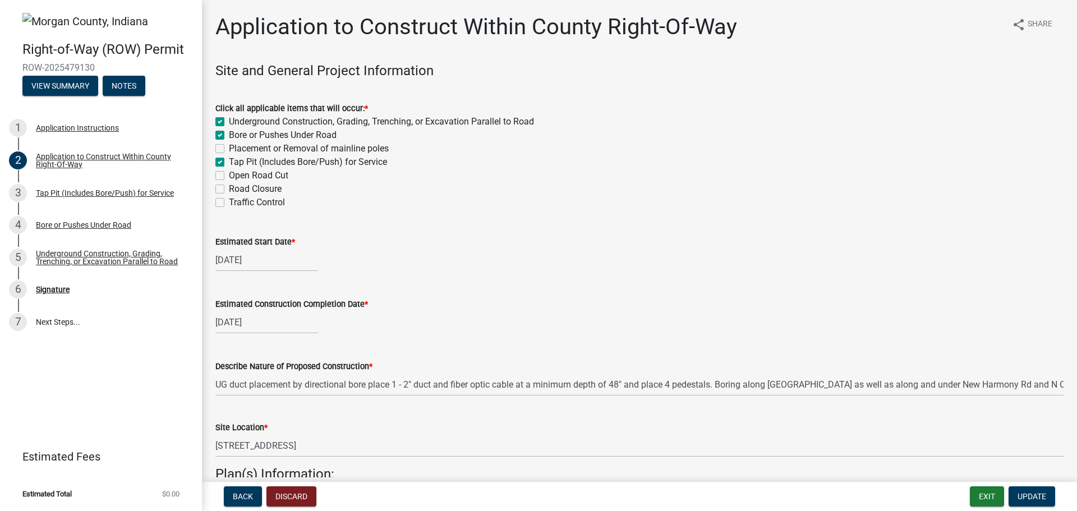
click at [229, 160] on label "Tap Pit (Includes Bore/Push) for Service" at bounding box center [308, 161] width 158 height 13
click at [229, 160] on input "Tap Pit (Includes Bore/Push) for Service" at bounding box center [232, 158] width 7 height 7
checkbox input "false"
checkbox input "true"
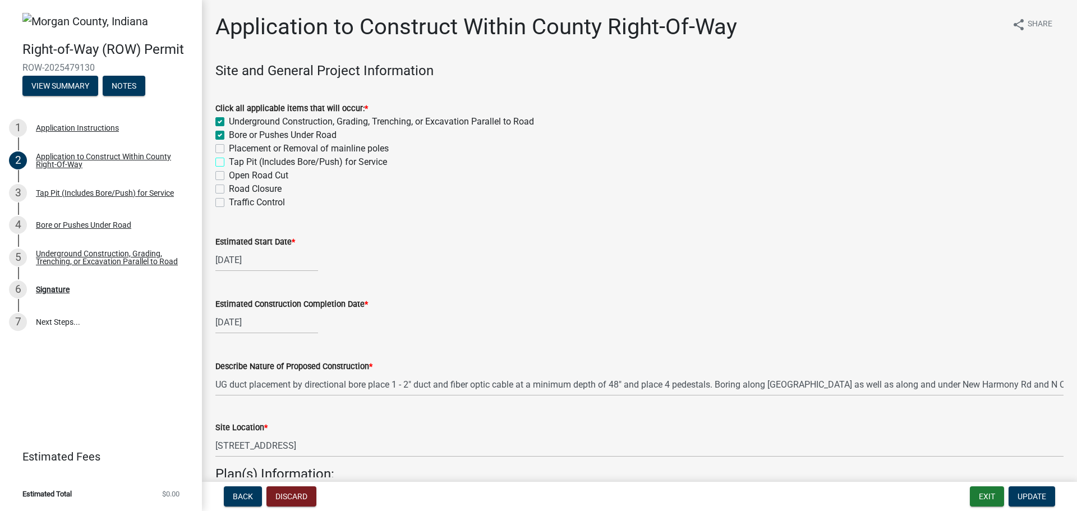
checkbox input "false"
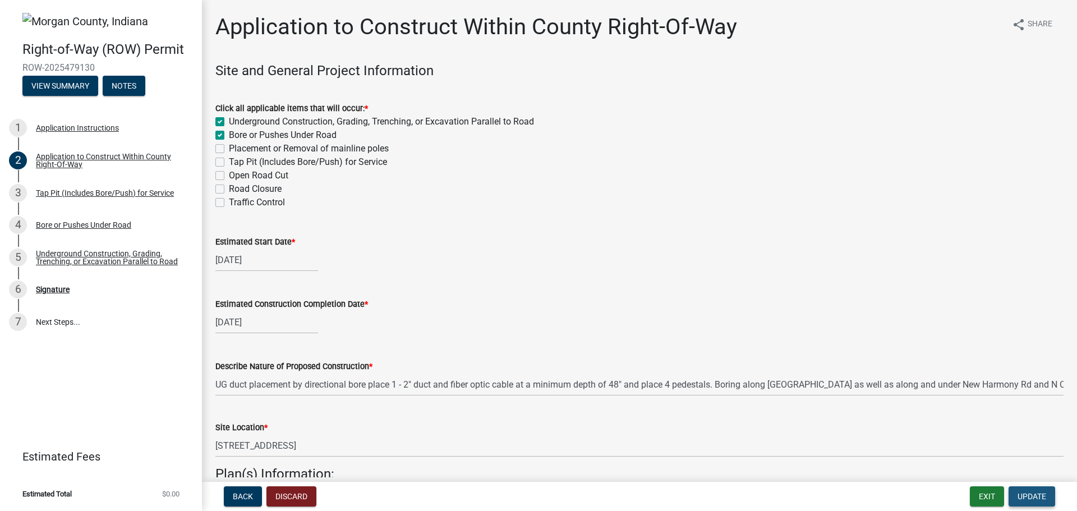
click at [1032, 491] on button "Update" at bounding box center [1031, 496] width 47 height 20
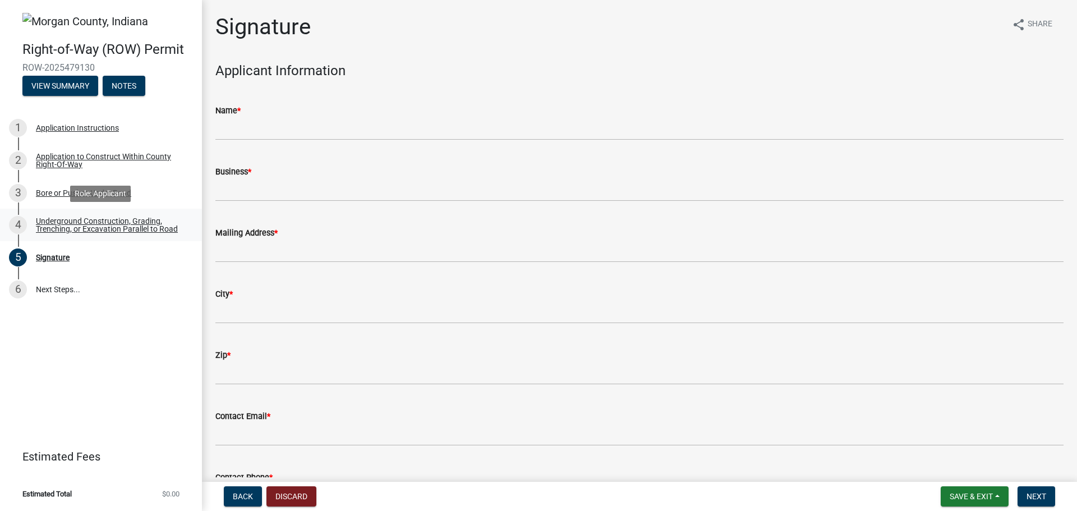
click at [131, 219] on div "Underground Construction, Grading, Trenching, or Excavation Parallel to Road" at bounding box center [110, 225] width 148 height 16
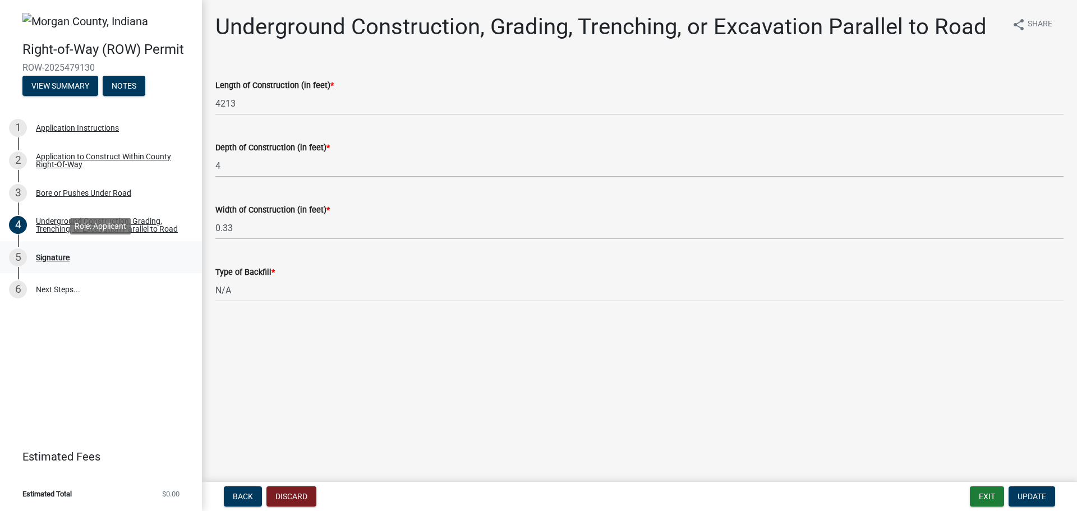
click at [129, 254] on div "5 Signature" at bounding box center [96, 257] width 175 height 18
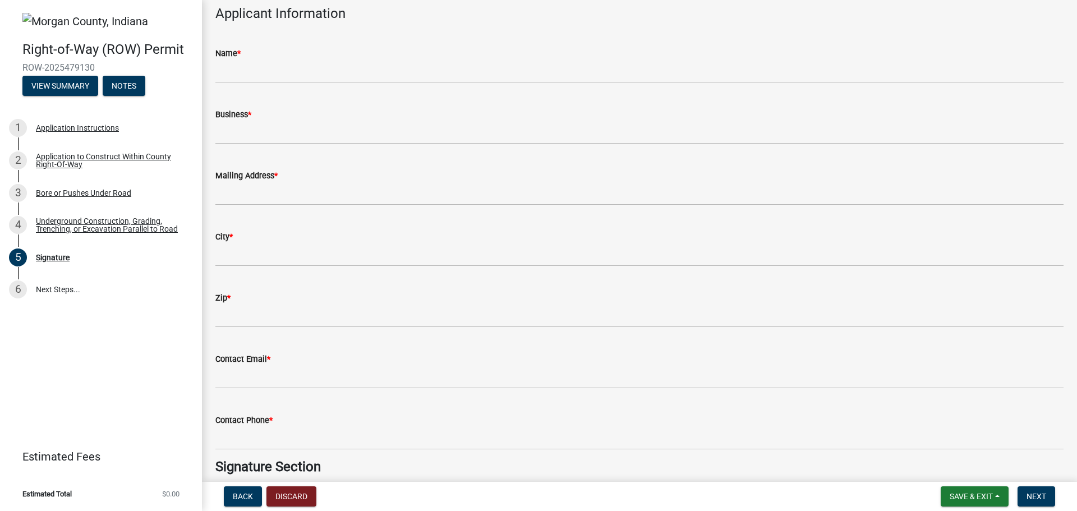
scroll to position [0, 0]
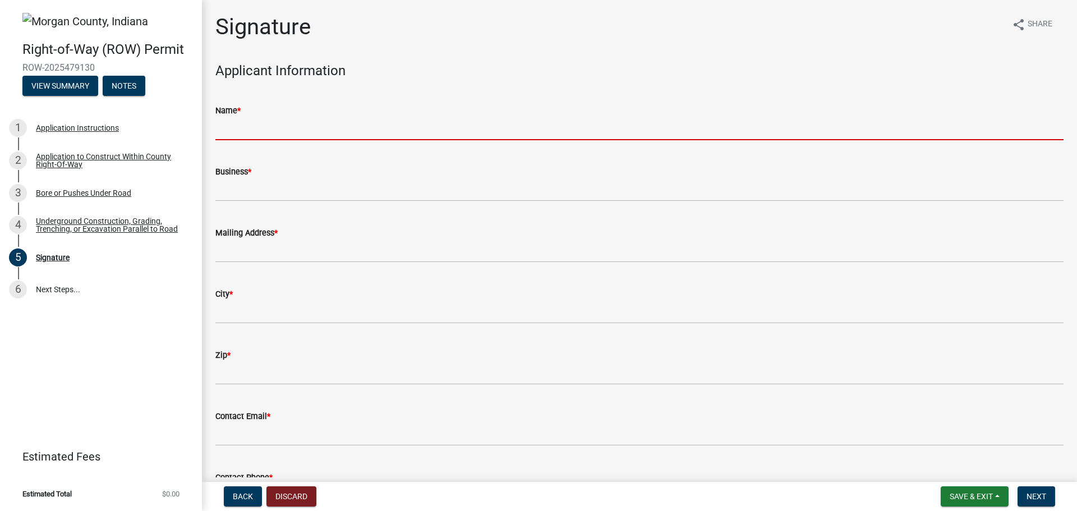
click at [324, 130] on input "Name *" at bounding box center [639, 128] width 848 height 23
type input "[PERSON_NAME]"
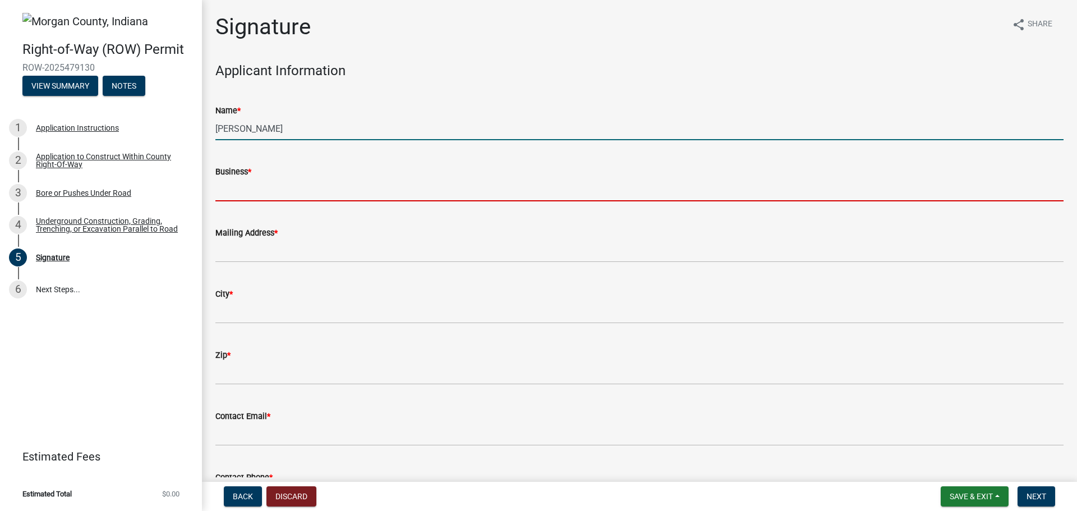
type input "BSM Groups LLC"
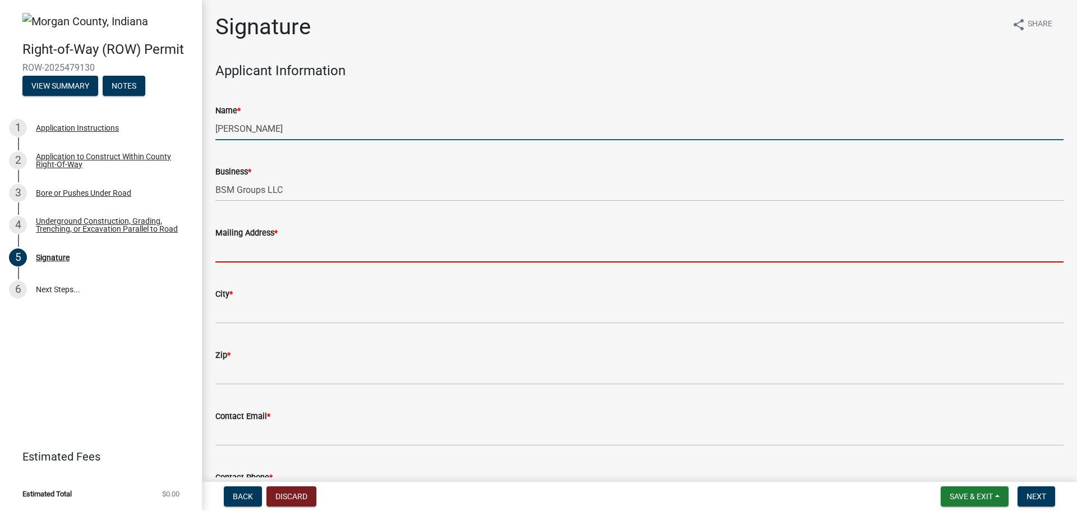
type input "[STREET_ADDRESS]"
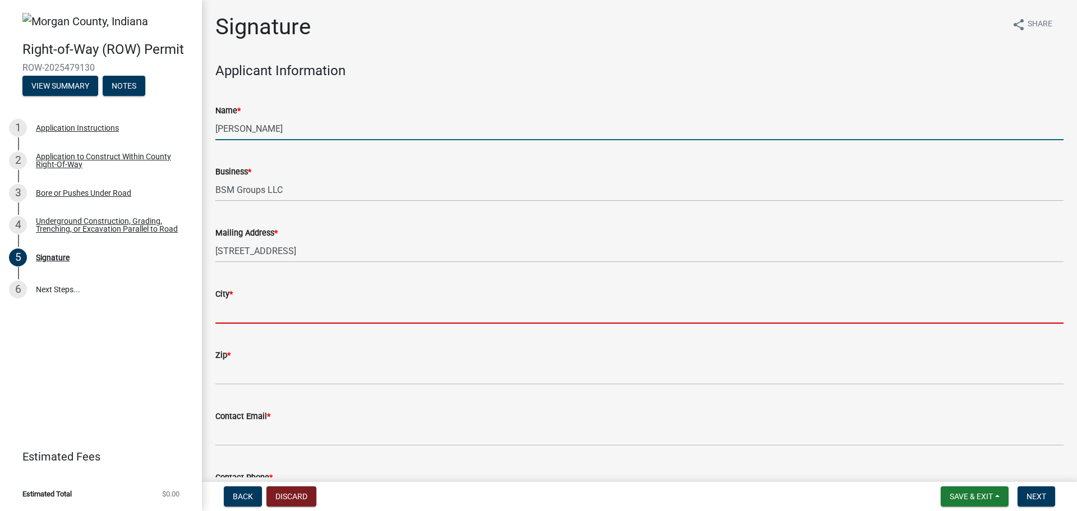
type input "[PERSON_NAME]"
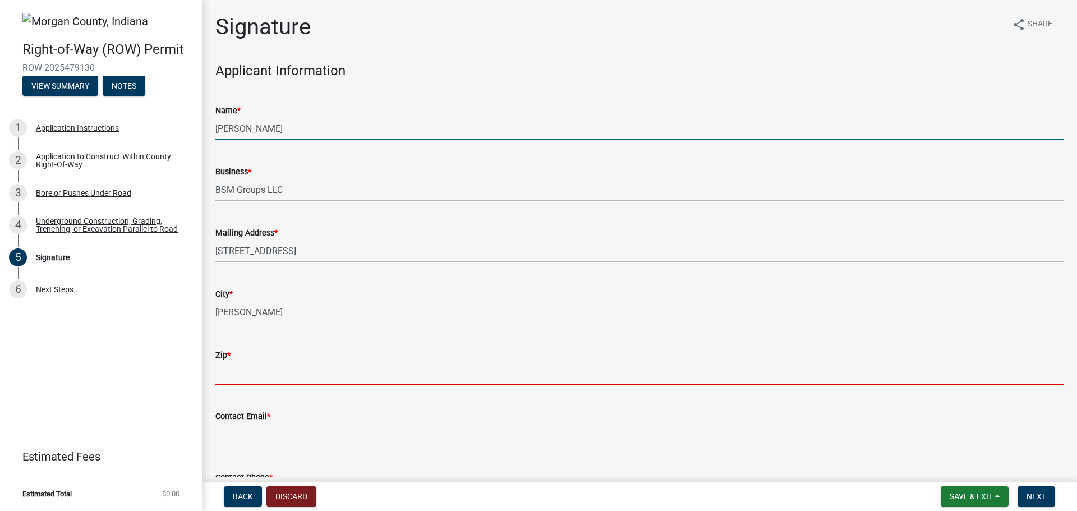
type input "47274"
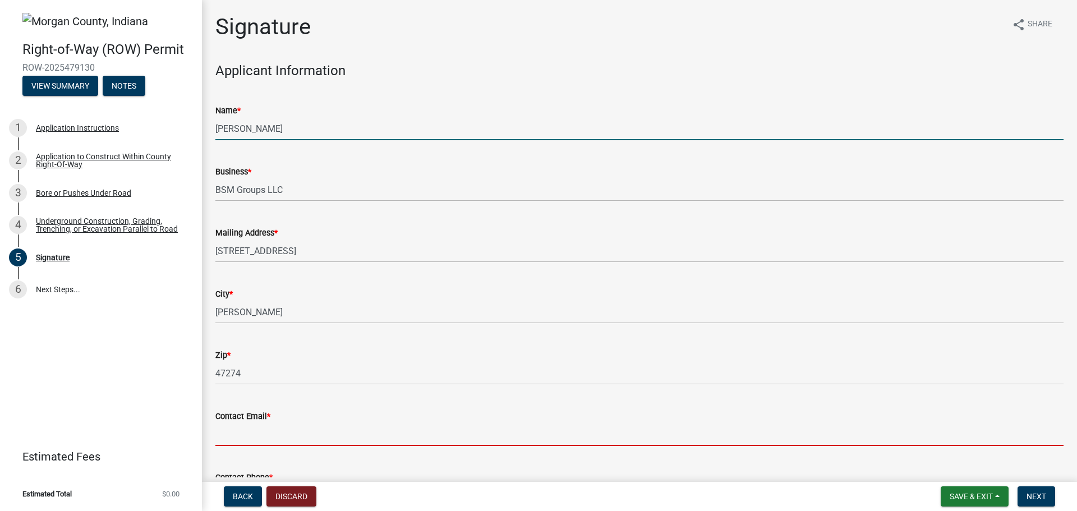
type input "[EMAIL_ADDRESS][DOMAIN_NAME]"
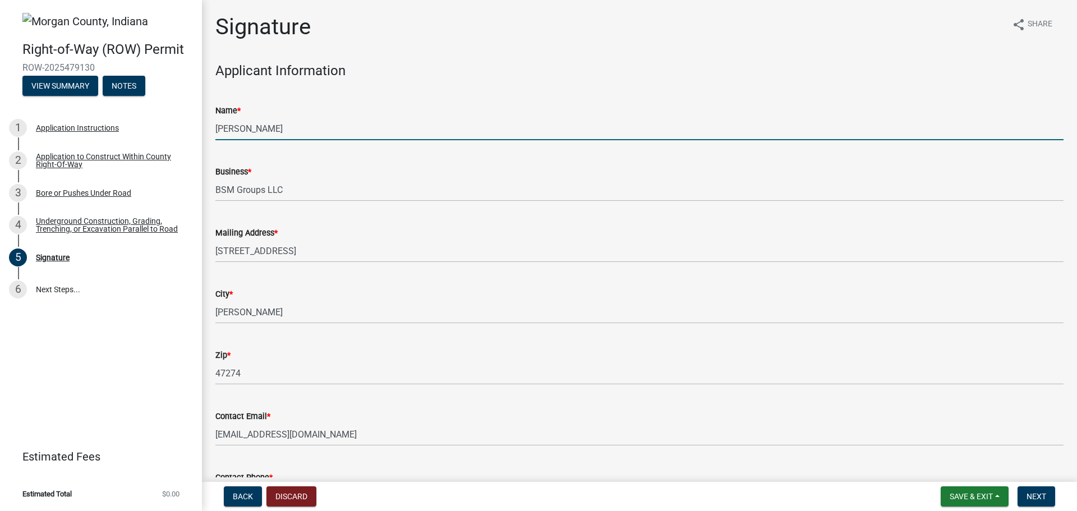
type input "8125216671"
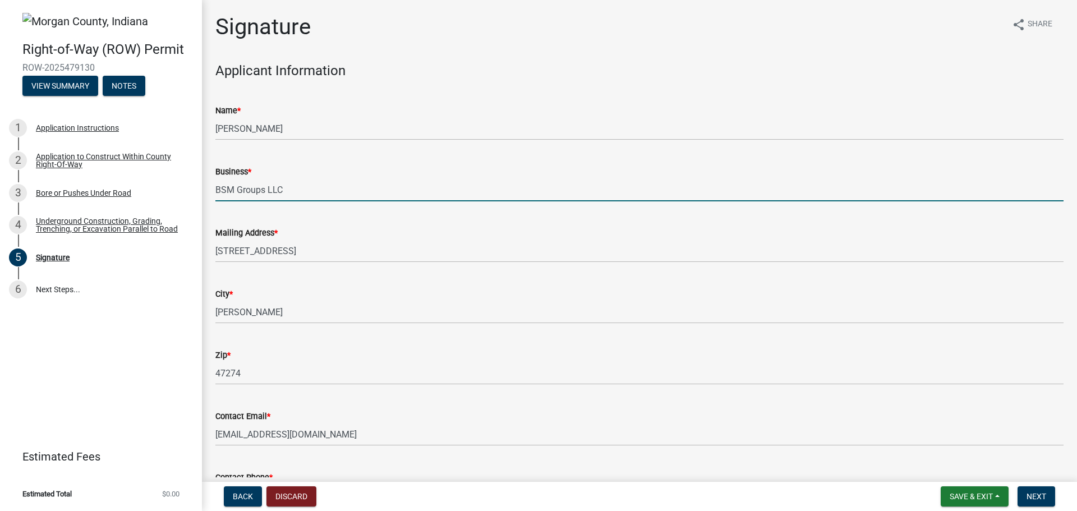
click at [317, 188] on input "BSM Groups LLC" at bounding box center [639, 189] width 848 height 23
drag, startPoint x: 317, startPoint y: 188, endPoint x: 114, endPoint y: 197, distance: 202.7
click at [116, 198] on div "Right-of-Way (ROW) Permit ROW-2025479130 View Summary Notes 1 Application Instr…" at bounding box center [538, 255] width 1077 height 511
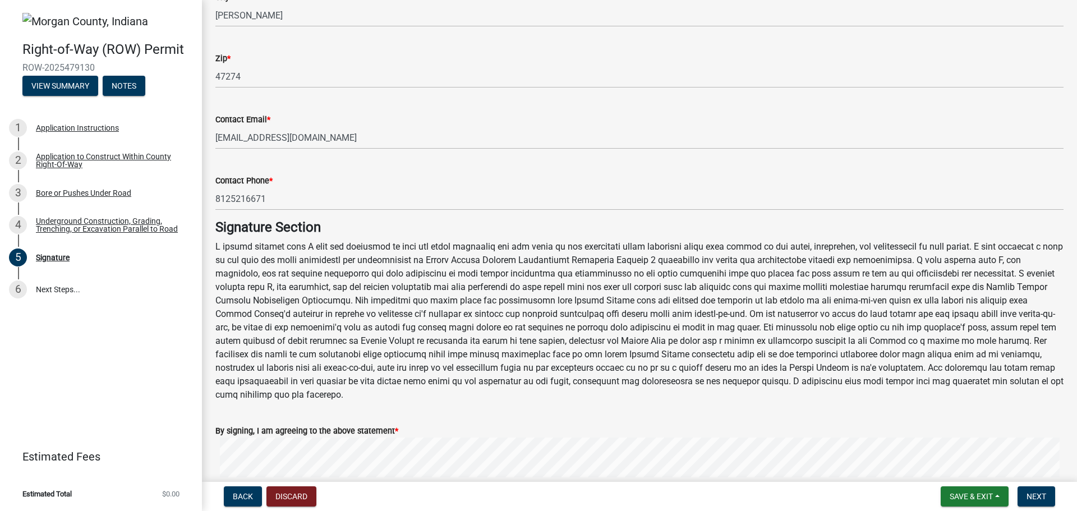
scroll to position [336, 0]
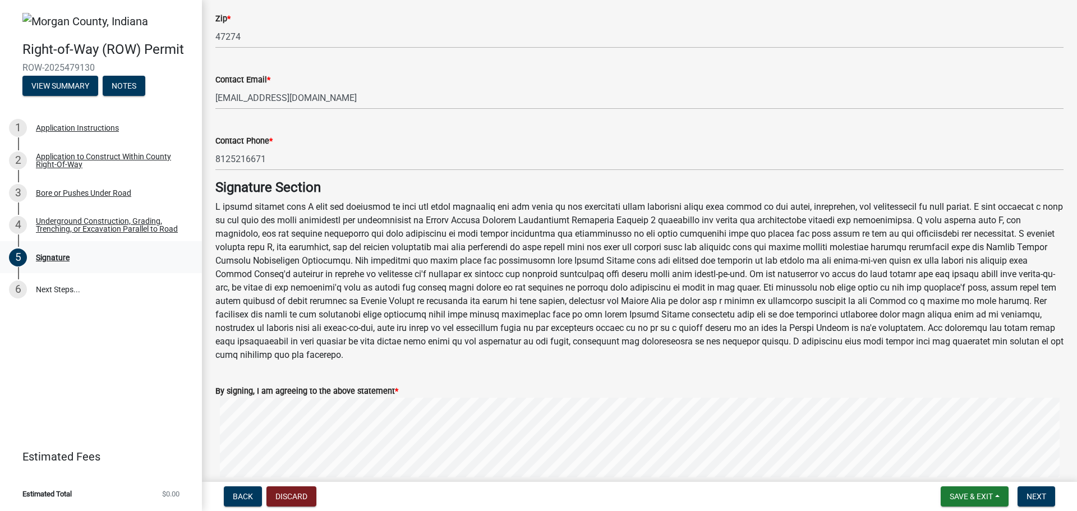
type input "BSM Groups on behalf of QC Communications for Comcast Cable Communications Mana…"
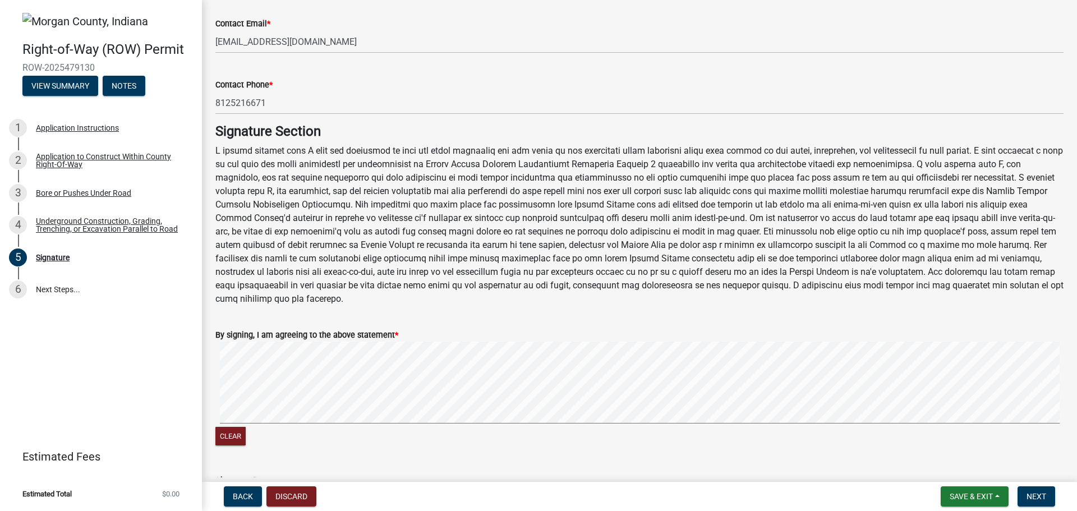
scroll to position [477, 0]
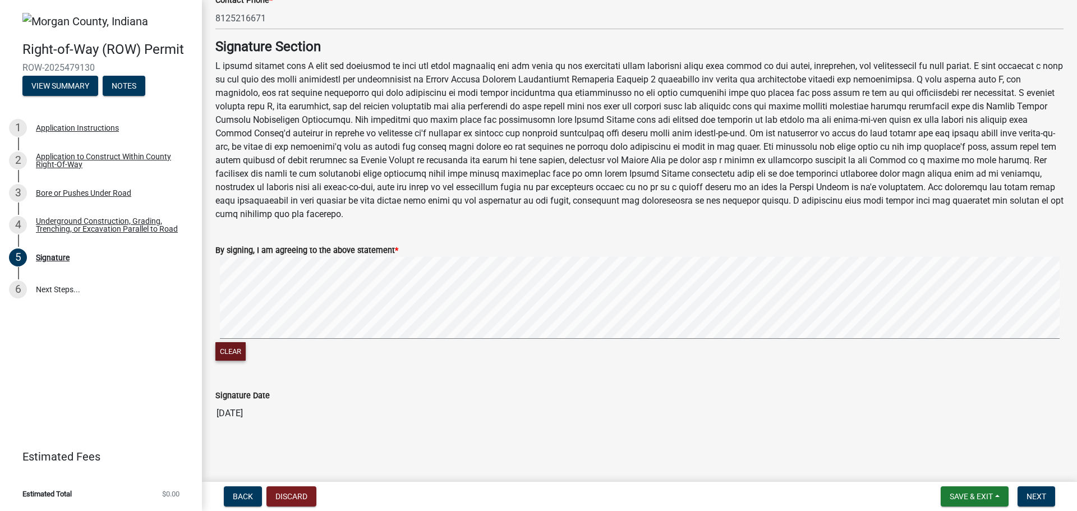
click at [230, 353] on button "Clear" at bounding box center [230, 351] width 30 height 19
click at [231, 348] on button "Clear" at bounding box center [230, 351] width 30 height 19
click at [221, 348] on button "Clear" at bounding box center [230, 351] width 30 height 19
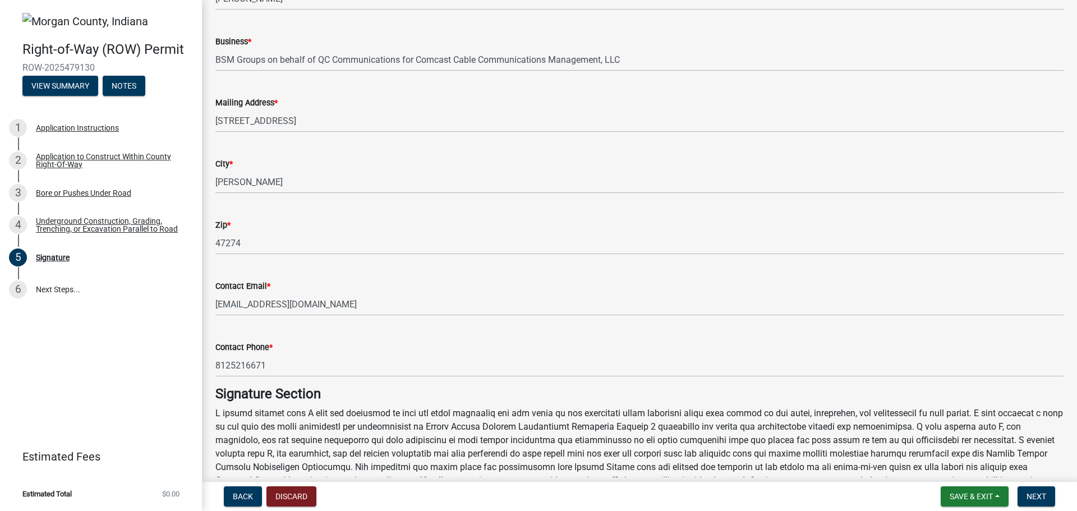
scroll to position [168, 0]
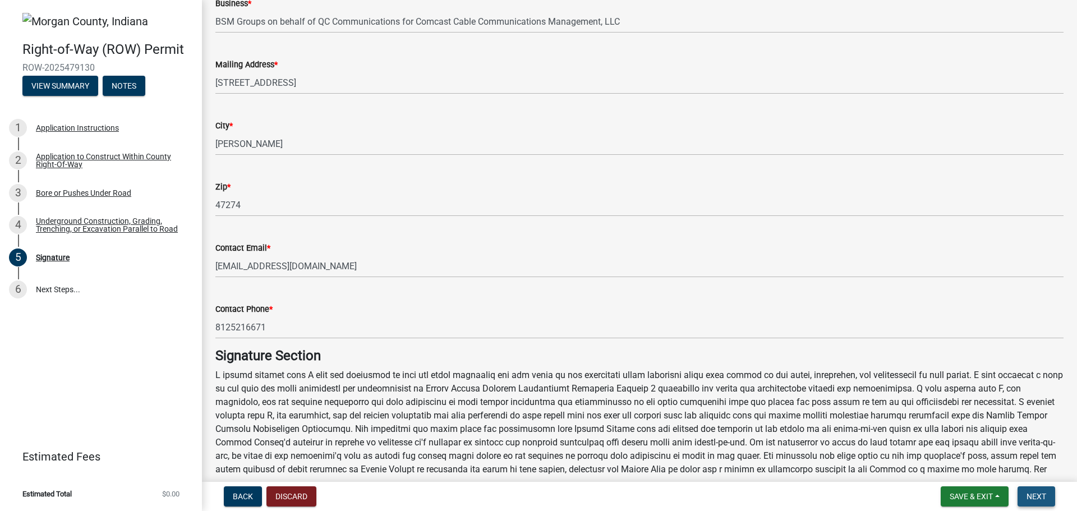
click at [1050, 499] on button "Next" at bounding box center [1036, 496] width 38 height 20
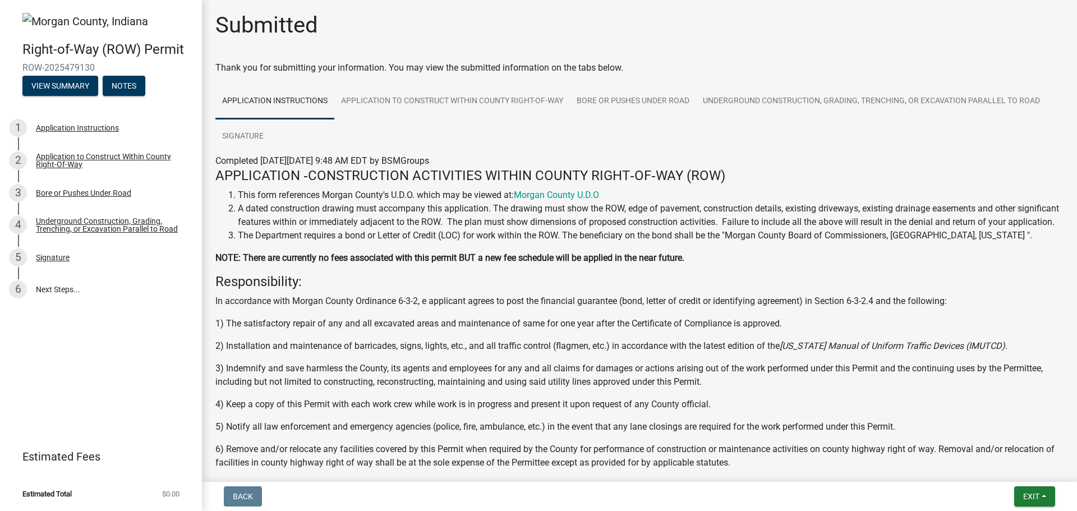
scroll to position [0, 0]
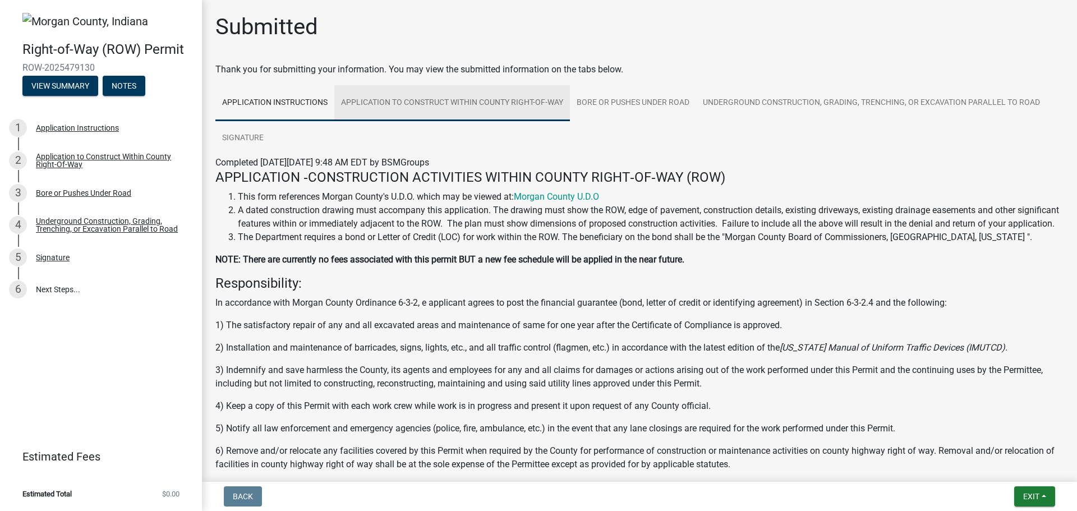
click at [370, 106] on link "Application to Construct Within County Right-Of-Way" at bounding box center [452, 103] width 236 height 36
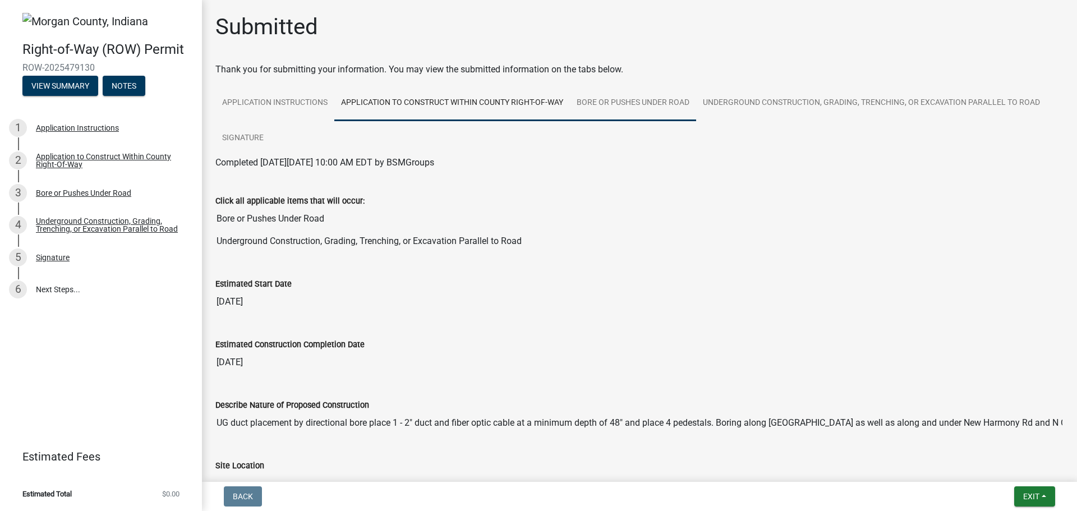
click at [682, 101] on link "Bore or Pushes Under Road" at bounding box center [633, 103] width 126 height 36
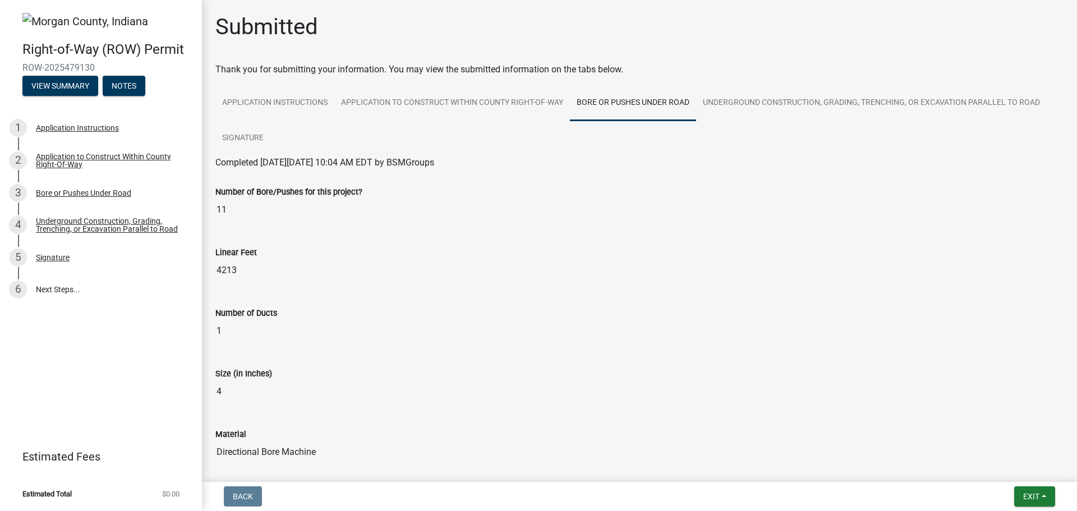
drag, startPoint x: 95, startPoint y: 63, endPoint x: 24, endPoint y: 70, distance: 71.0
click at [24, 70] on span "ROW-2025479130" at bounding box center [100, 67] width 157 height 11
copy span "ROW-2025479130"
